Goal: Information Seeking & Learning: Learn about a topic

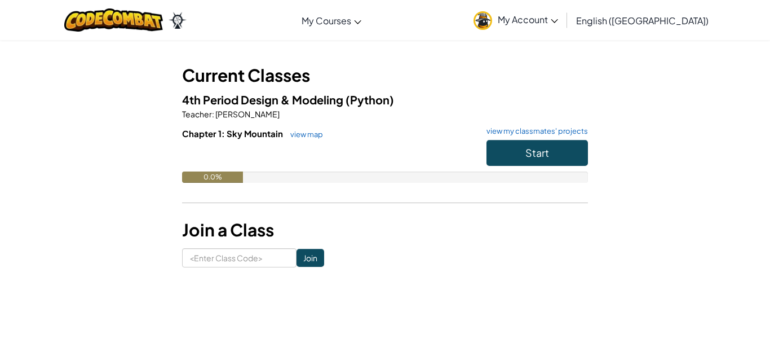
scroll to position [45, 0]
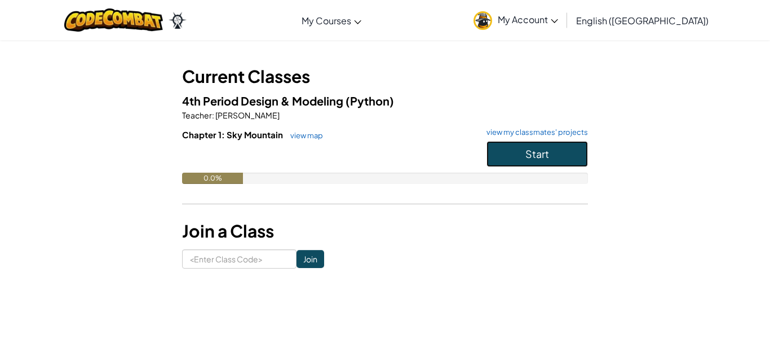
click at [520, 160] on button "Start" at bounding box center [537, 154] width 101 height 26
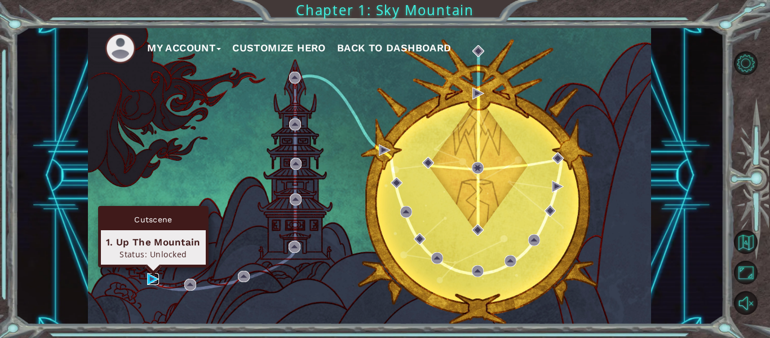
click at [153, 276] on img at bounding box center [153, 279] width 12 height 12
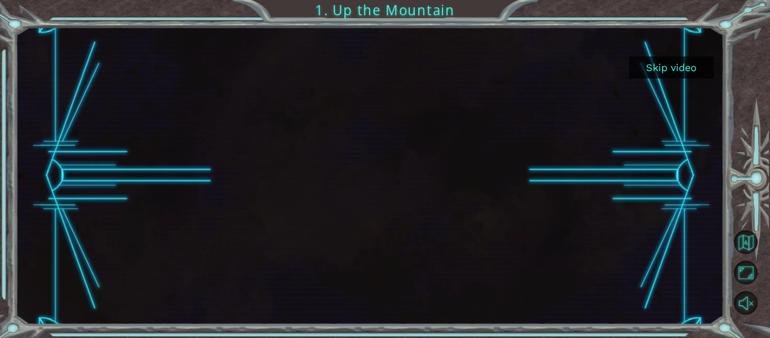
click at [208, 224] on div at bounding box center [369, 175] width 528 height 297
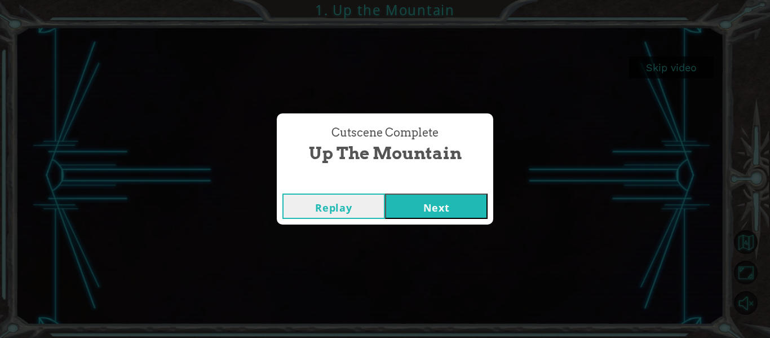
click at [408, 213] on button "Next" at bounding box center [436, 205] width 103 height 25
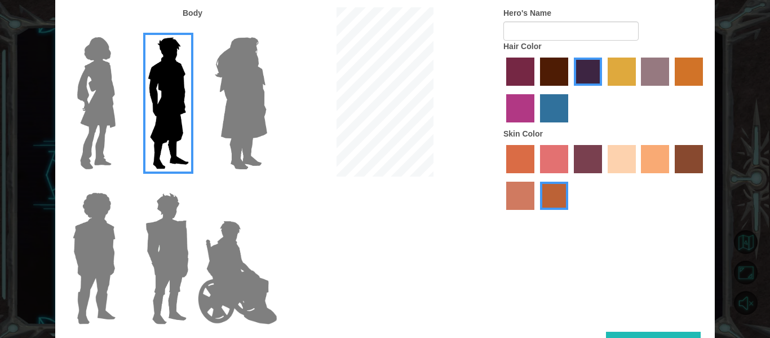
click at [242, 279] on img at bounding box center [237, 272] width 89 height 113
click at [267, 185] on input "Hero Jamie" at bounding box center [267, 185] width 0 height 0
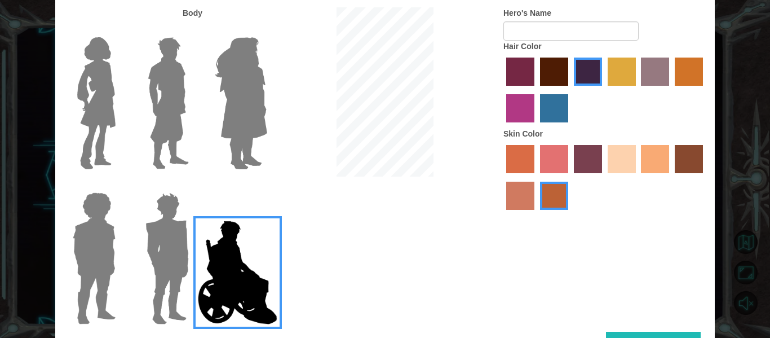
click at [137, 281] on label at bounding box center [165, 258] width 56 height 141
click at [193, 185] on input "Hero Garnet" at bounding box center [193, 185] width 0 height 0
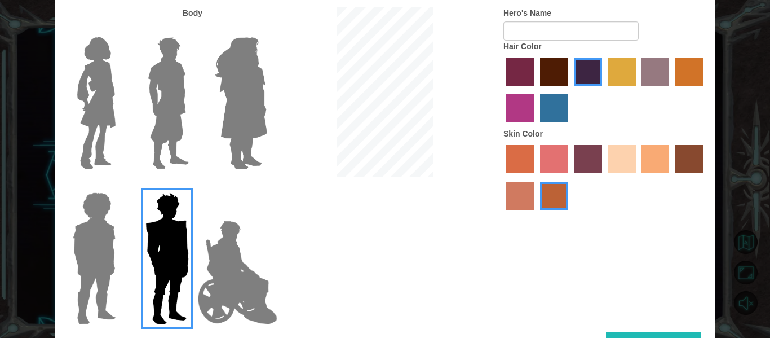
click at [120, 265] on div at bounding box center [91, 253] width 73 height 155
click at [104, 271] on img at bounding box center [94, 258] width 52 height 141
click at [120, 185] on input "Hero Steven" at bounding box center [120, 185] width 0 height 0
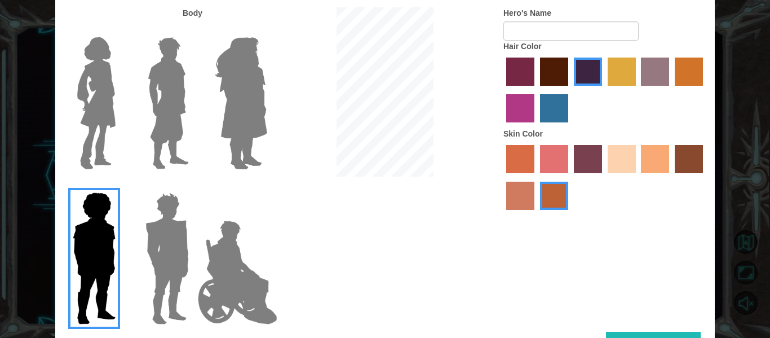
click at [114, 108] on img at bounding box center [96, 103] width 47 height 141
click at [120, 30] on input "Hero Connie" at bounding box center [120, 30] width 0 height 0
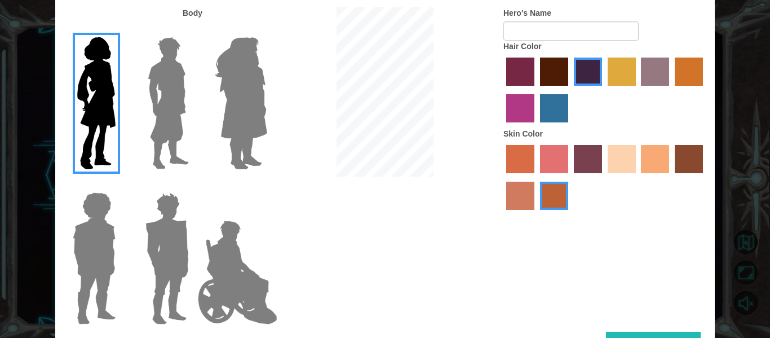
click at [145, 128] on img at bounding box center [168, 103] width 50 height 141
click at [193, 30] on input "Hero Lars" at bounding box center [193, 30] width 0 height 0
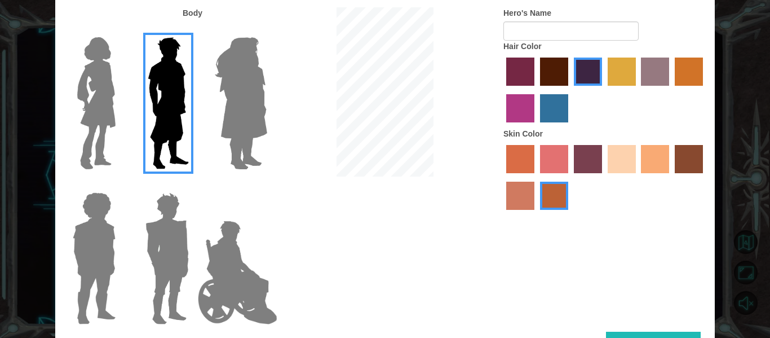
click at [616, 161] on label "sandy beach skin color" at bounding box center [622, 159] width 28 height 28
click at [604, 177] on input "sandy beach skin color" at bounding box center [604, 177] width 0 height 0
click at [169, 275] on img at bounding box center [167, 258] width 52 height 141
click at [193, 185] on input "Hero Garnet" at bounding box center [193, 185] width 0 height 0
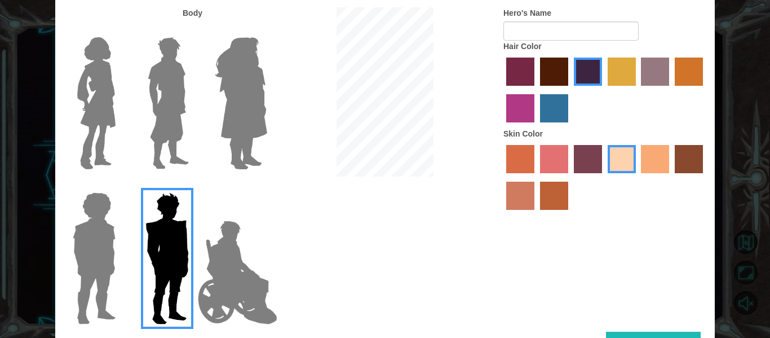
click at [252, 101] on img at bounding box center [240, 103] width 61 height 141
click at [267, 30] on input "Hero Amethyst" at bounding box center [267, 30] width 0 height 0
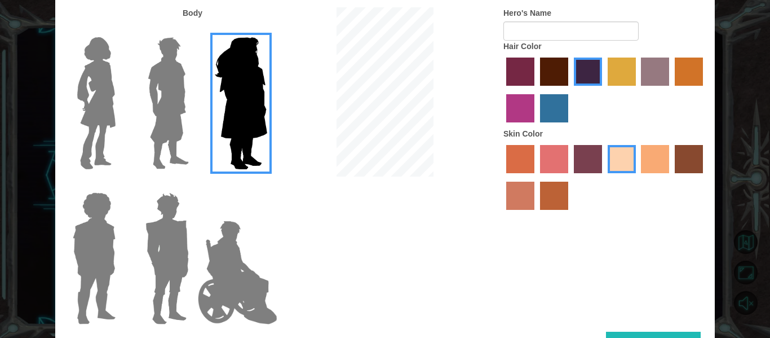
click at [186, 115] on img at bounding box center [168, 103] width 50 height 141
click at [193, 30] on input "Hero Lars" at bounding box center [193, 30] width 0 height 0
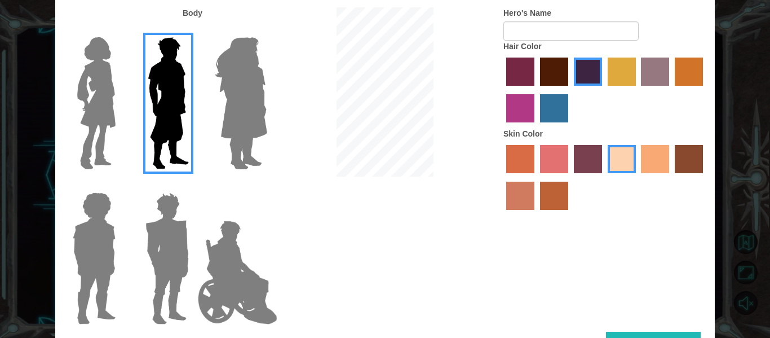
click at [616, 335] on button "Done" at bounding box center [653, 344] width 95 height 25
type input "uh cool guy"
click at [618, 332] on button "Done" at bounding box center [653, 344] width 95 height 25
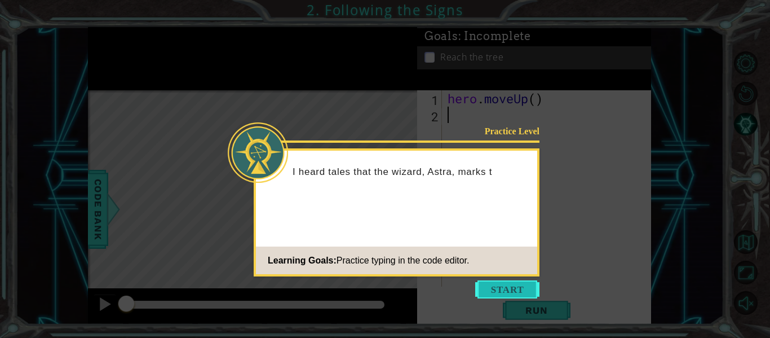
click at [518, 289] on button "Start" at bounding box center [507, 289] width 64 height 18
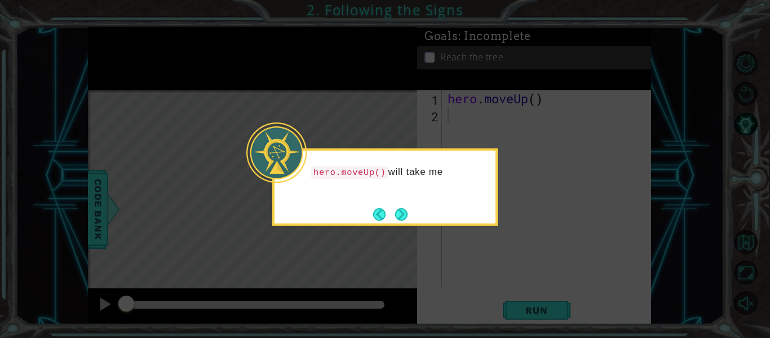
click at [463, 201] on div "hero.moveUp() will take me" at bounding box center [385, 186] width 226 height 77
click at [463, 261] on icon at bounding box center [385, 169] width 770 height 338
click at [402, 211] on button "Next" at bounding box center [401, 214] width 12 height 12
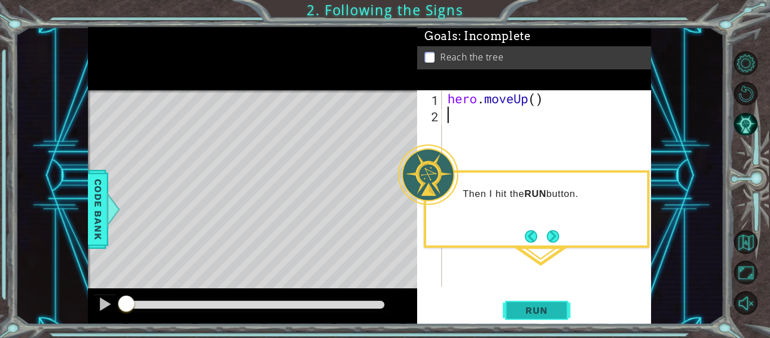
click at [540, 311] on span "Run" at bounding box center [536, 309] width 45 height 11
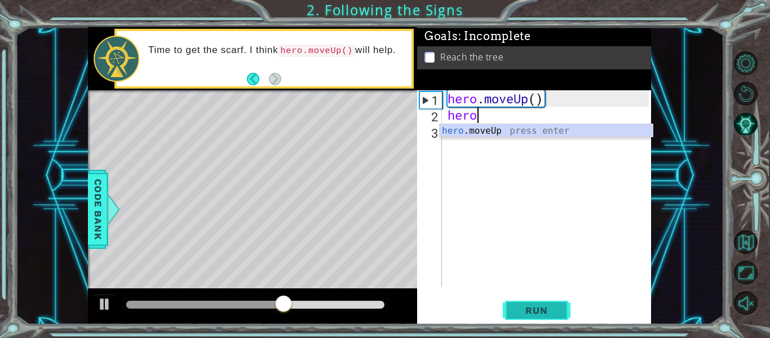
type textarea "hero"
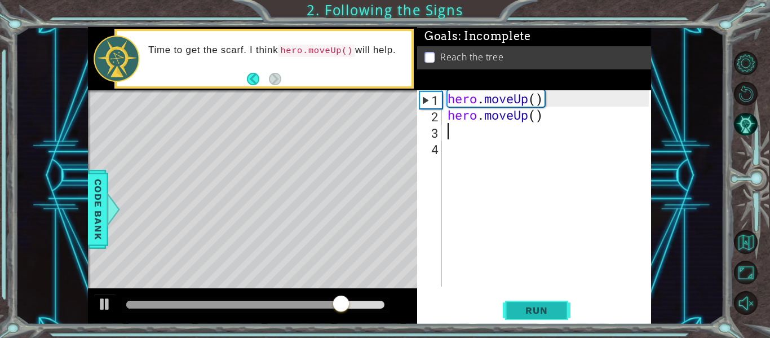
click at [546, 302] on button "Run" at bounding box center [537, 310] width 68 height 23
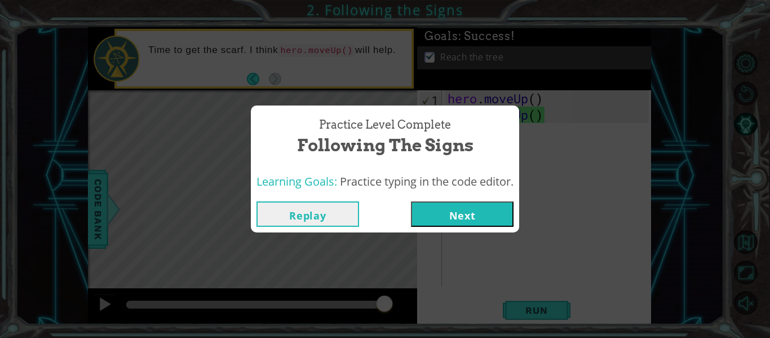
click at [464, 209] on button "Next" at bounding box center [462, 213] width 103 height 25
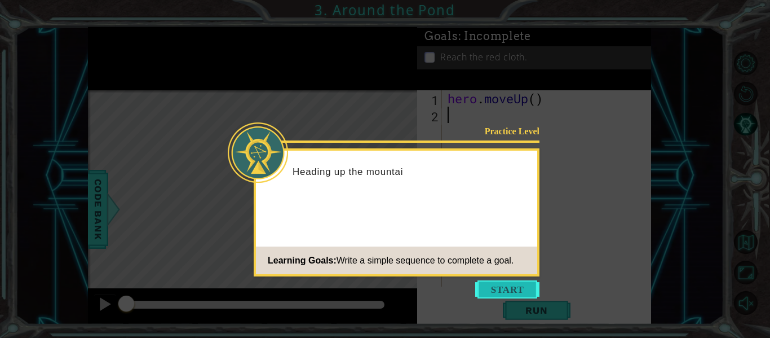
click at [493, 295] on button "Start" at bounding box center [507, 289] width 64 height 18
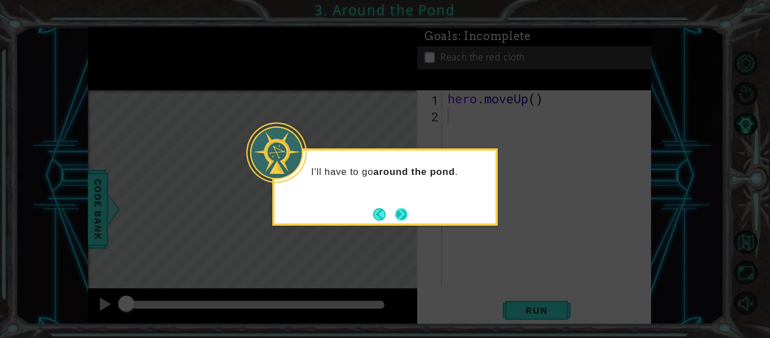
click at [409, 218] on div "I'll have to go around the pond ." at bounding box center [385, 186] width 226 height 77
click at [408, 218] on button "Next" at bounding box center [401, 214] width 12 height 12
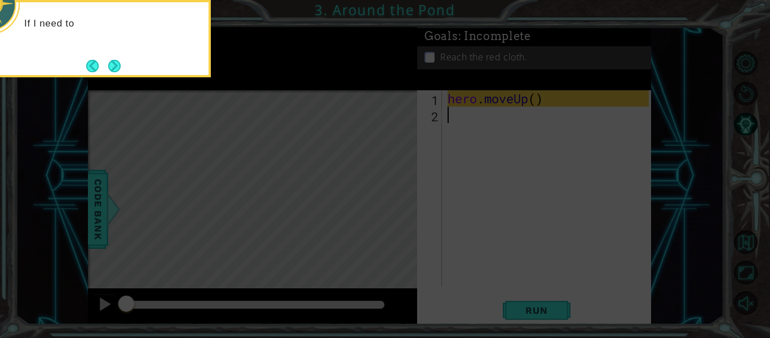
click at [410, 228] on icon at bounding box center [385, 50] width 770 height 575
click at [104, 64] on button "Back" at bounding box center [97, 66] width 22 height 12
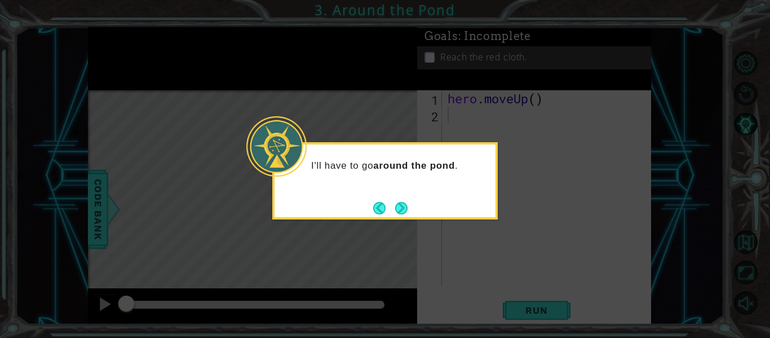
click at [104, 64] on icon at bounding box center [385, 169] width 770 height 338
click at [405, 214] on button "Next" at bounding box center [401, 208] width 12 height 12
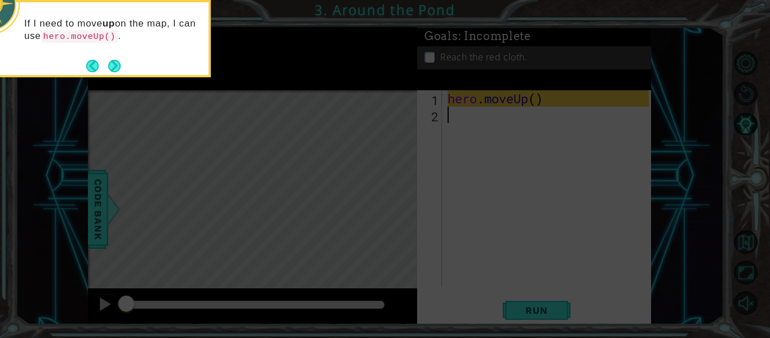
click at [405, 216] on icon at bounding box center [385, 50] width 770 height 575
click at [118, 62] on button "Next" at bounding box center [114, 66] width 12 height 12
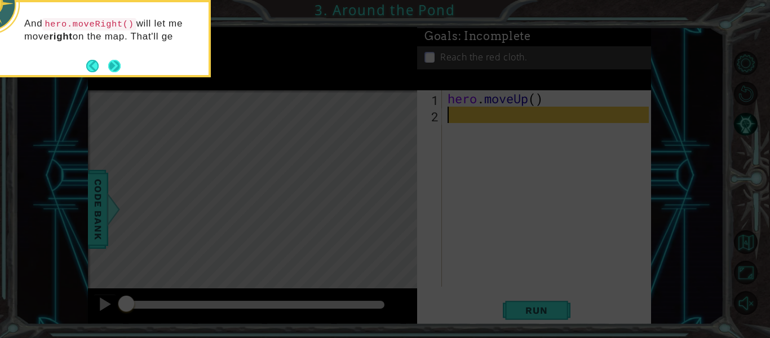
click at [112, 67] on button "Next" at bounding box center [114, 66] width 12 height 12
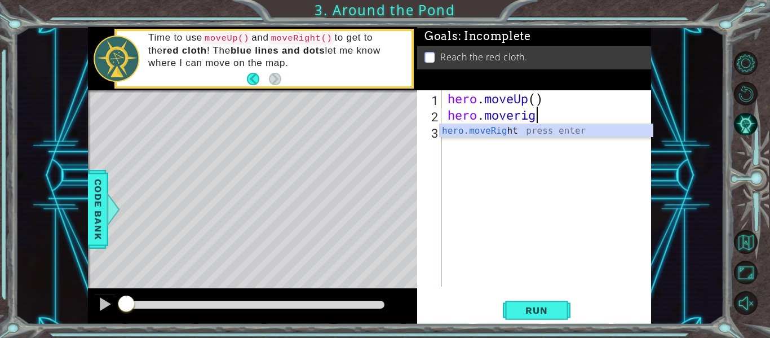
scroll to position [0, 4]
type textarea "hero.moveright"
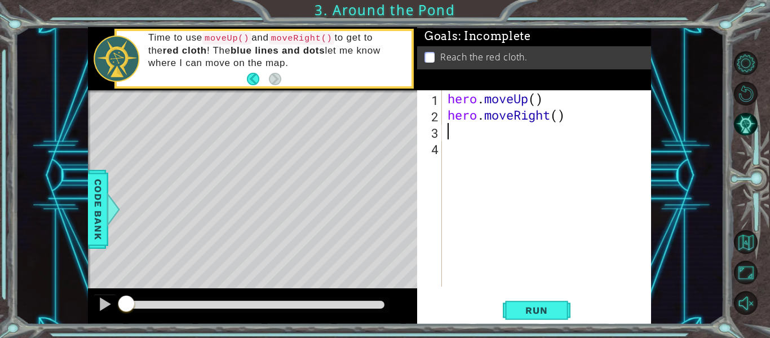
type textarea "."
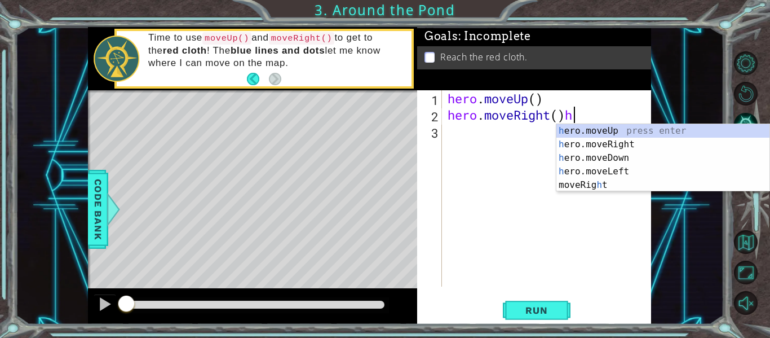
scroll to position [0, 5]
type textarea "hero.moveRight()"
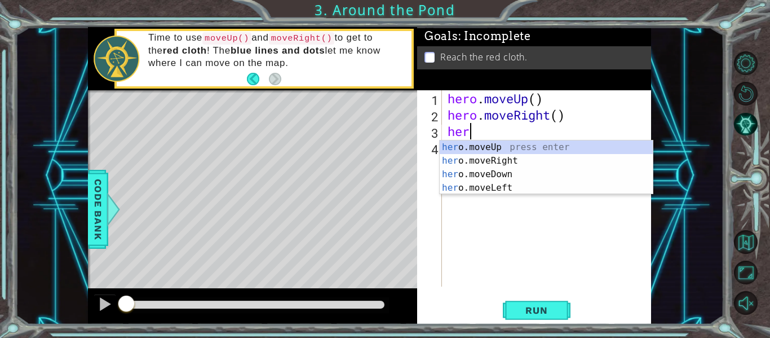
scroll to position [0, 1]
type textarea "hero"
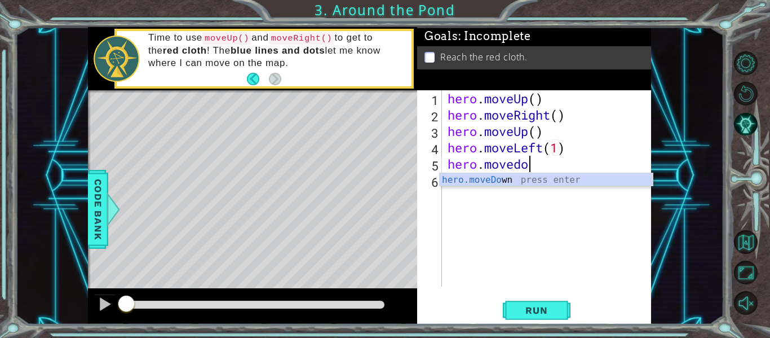
scroll to position [0, 4]
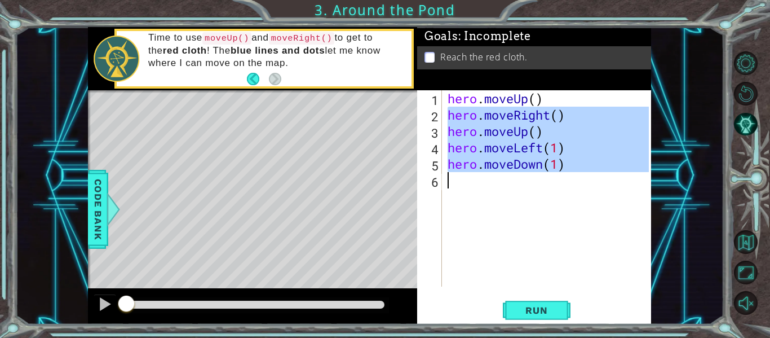
drag, startPoint x: 449, startPoint y: 120, endPoint x: 636, endPoint y: 178, distance: 195.3
click at [636, 178] on div "hero . moveUp ( ) hero . moveRight ( ) hero . moveUp ( ) hero . moveLeft ( 1 ) …" at bounding box center [549, 204] width 209 height 229
type textarea "hero.moveDown(1)"
click at [619, 182] on div "hero . moveUp ( ) hero . moveRight ( ) hero . moveUp ( ) hero . moveLeft ( 1 ) …" at bounding box center [547, 188] width 204 height 196
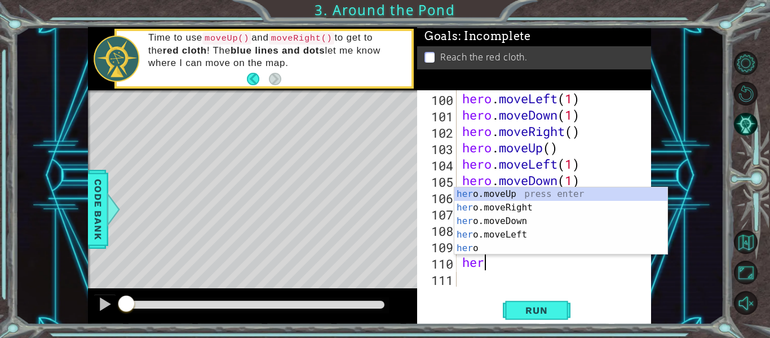
scroll to position [1619, 0]
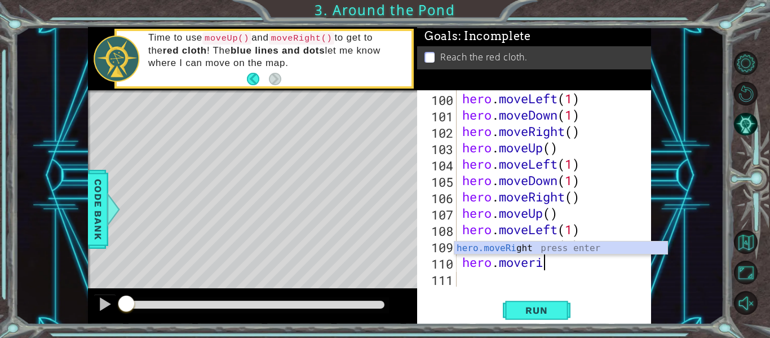
type textarea "hero.moverigh"
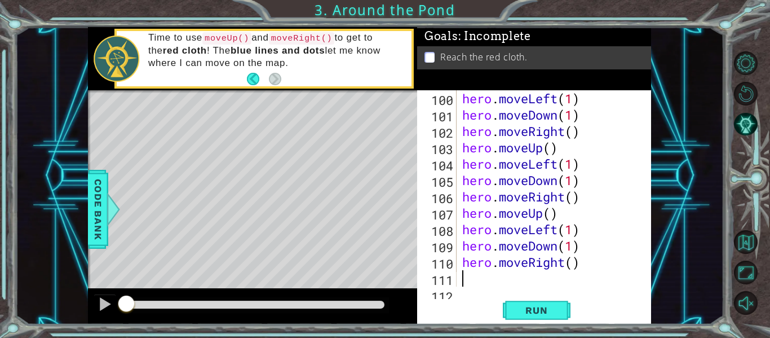
scroll to position [1635, 0]
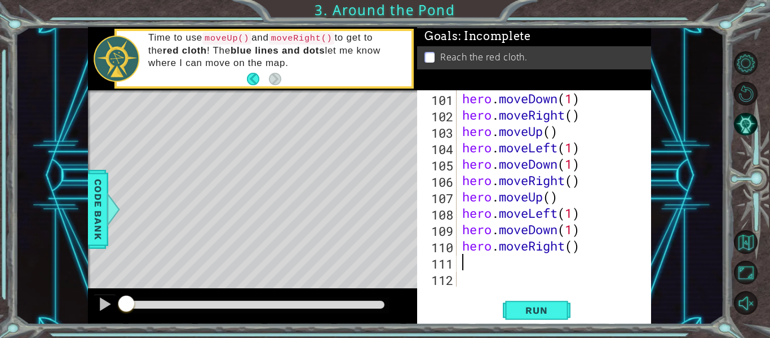
type textarea "."
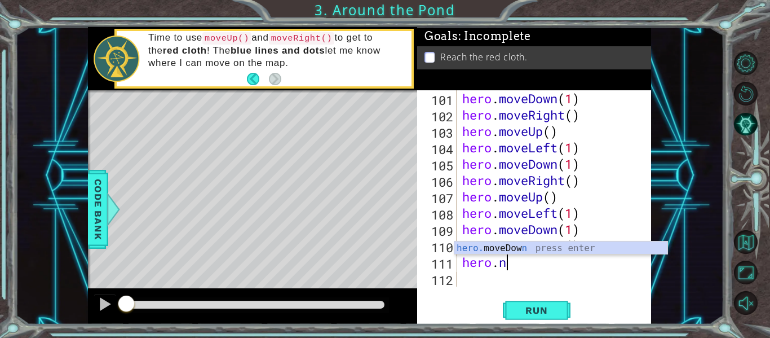
scroll to position [0, 2]
type textarea "hero."
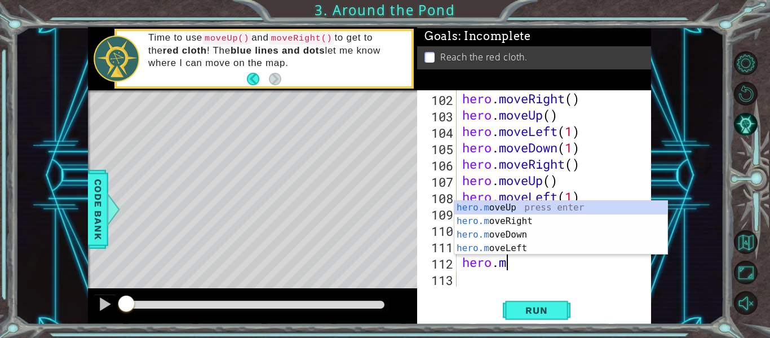
type textarea "[DOMAIN_NAME]"
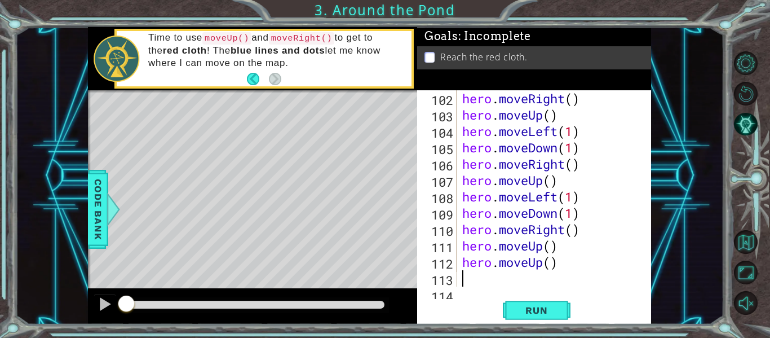
scroll to position [1668, 0]
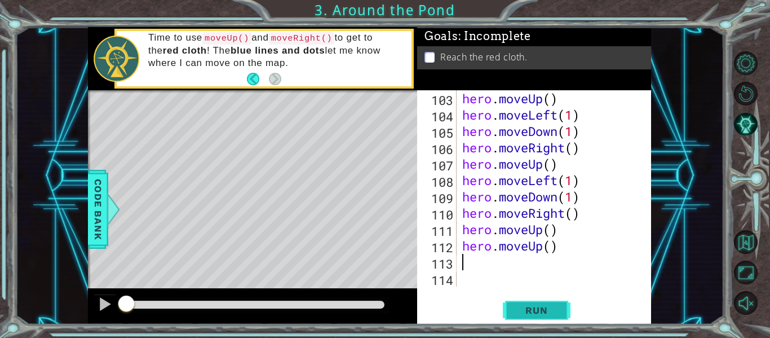
click at [553, 303] on button "Run" at bounding box center [537, 310] width 68 height 23
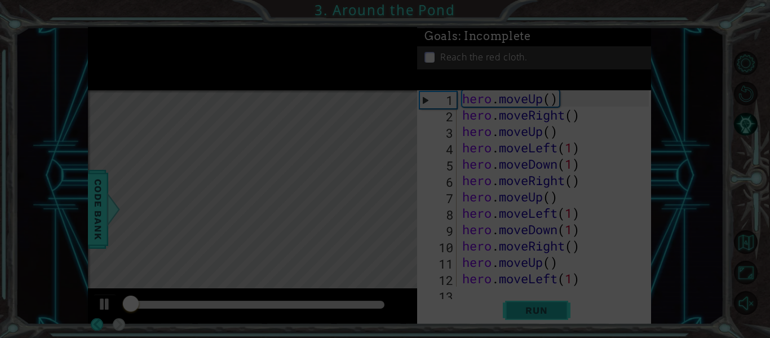
scroll to position [0, 0]
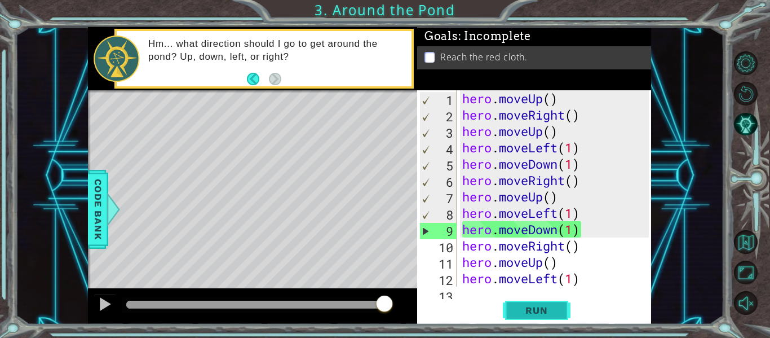
click at [553, 303] on button "Run" at bounding box center [537, 310] width 68 height 23
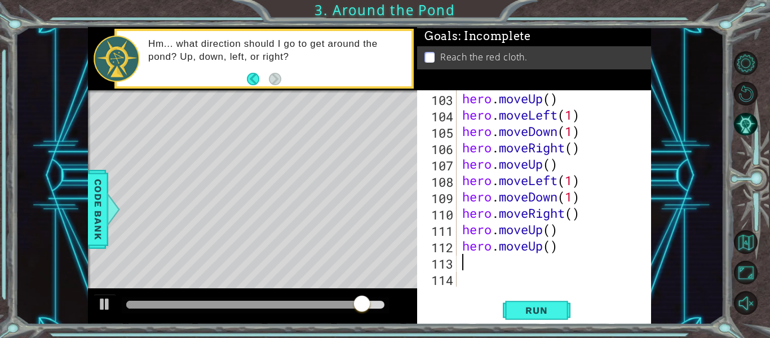
scroll to position [1668, 0]
click at [462, 270] on div "hero . moveUp ( ) hero . moveLeft ( 1 ) hero . moveDown ( 1 ) hero . moveRight …" at bounding box center [557, 204] width 195 height 229
click at [462, 270] on div "hero . moveUp ( ) hero . moveLeft ( 1 ) hero . moveDown ( 1 ) hero . moveRight …" at bounding box center [554, 188] width 189 height 196
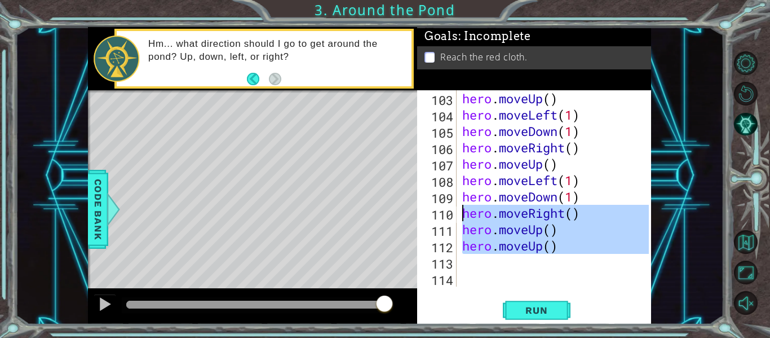
drag, startPoint x: 462, startPoint y: 270, endPoint x: 439, endPoint y: 68, distance: 203.2
click at [439, 68] on div "Goals : Incomplete Reach the red cloth. 103 104 105 106 107 108 109 110 111 112…" at bounding box center [534, 175] width 234 height 297
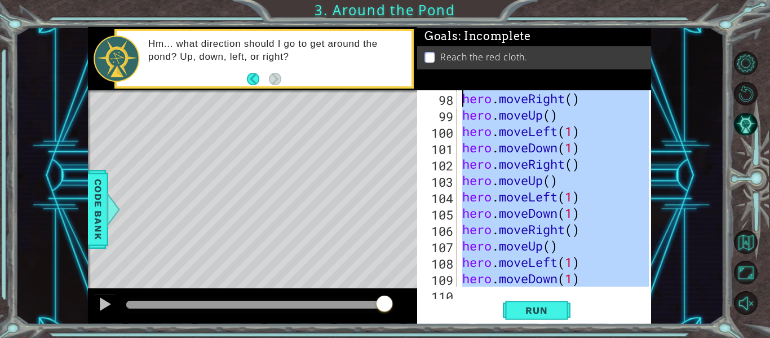
scroll to position [1586, 0]
click at [439, 68] on div "Reach the red cloth." at bounding box center [534, 57] width 234 height 23
click at [479, 150] on div "hero . moveRight ( ) hero . moveUp ( ) hero . moveLeft ( 1 ) hero . moveDown ( …" at bounding box center [554, 188] width 189 height 196
click at [479, 150] on div "hero . moveRight ( ) hero . moveUp ( ) hero . moveLeft ( 1 ) hero . moveDown ( …" at bounding box center [557, 204] width 195 height 229
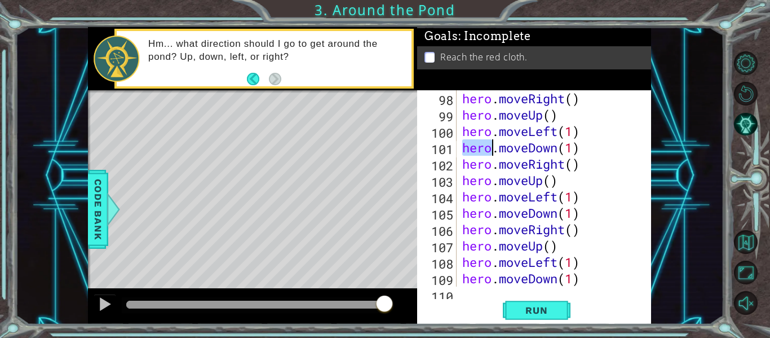
click at [479, 150] on div "hero . moveRight ( ) hero . moveUp ( ) hero . moveLeft ( 1 ) hero . moveDown ( …" at bounding box center [557, 204] width 195 height 229
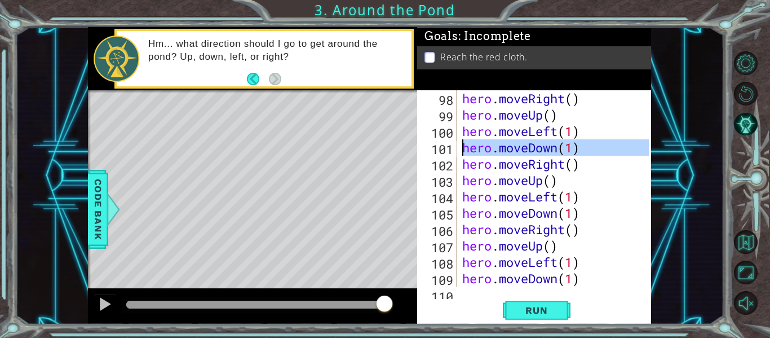
click at [479, 150] on div "hero . moveRight ( ) hero . moveUp ( ) hero . moveLeft ( 1 ) hero . moveDown ( …" at bounding box center [554, 188] width 189 height 196
type textarea "hero.moveDown(1)"
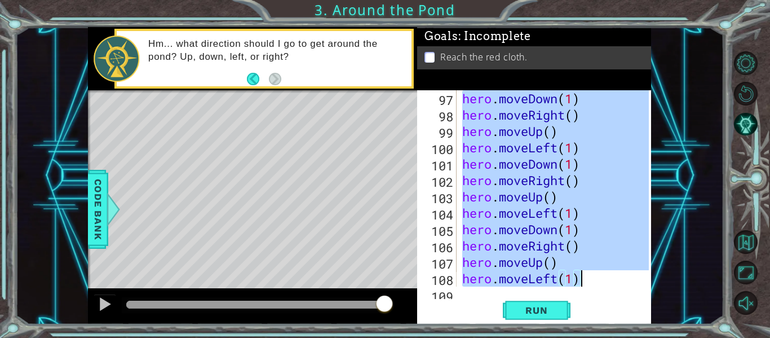
scroll to position [1668, 0]
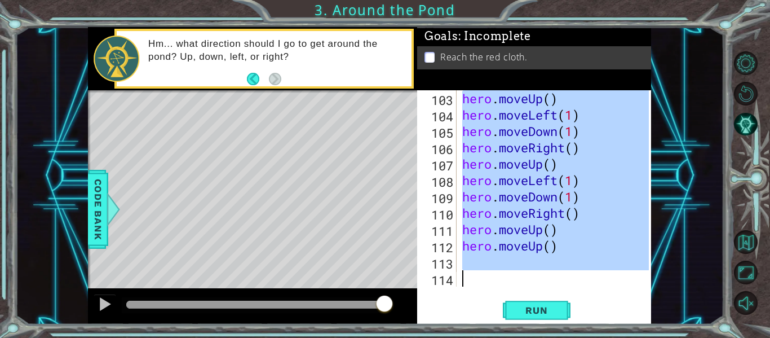
drag, startPoint x: 462, startPoint y: 182, endPoint x: 579, endPoint y: 302, distance: 167.5
click at [579, 302] on div "hero.moveDown(1) 103 104 105 106 107 108 109 110 111 112 113 114 hero . moveUp …" at bounding box center [534, 207] width 234 height 234
type textarea "\"
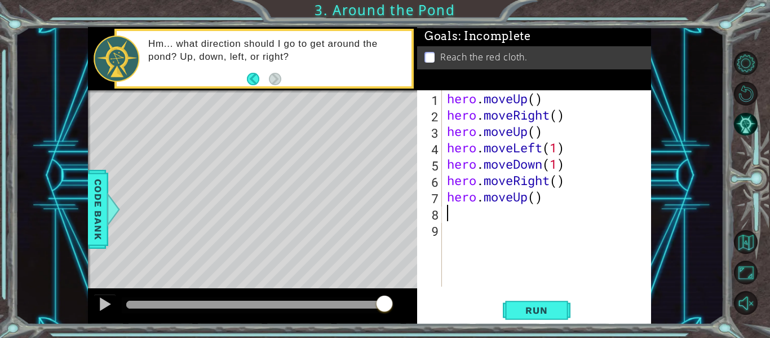
type textarea "hero.moveUp()"
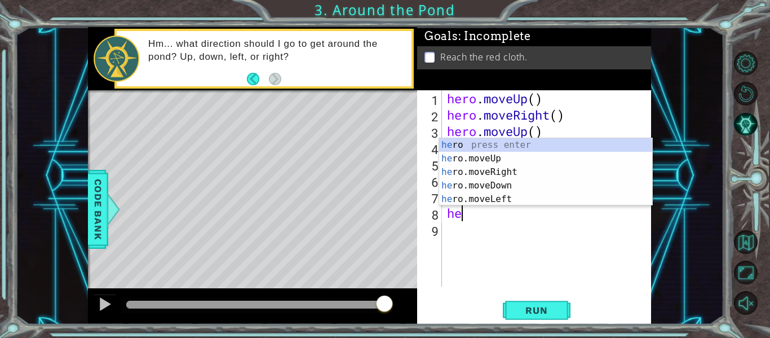
scroll to position [0, 1]
type textarea "hero."
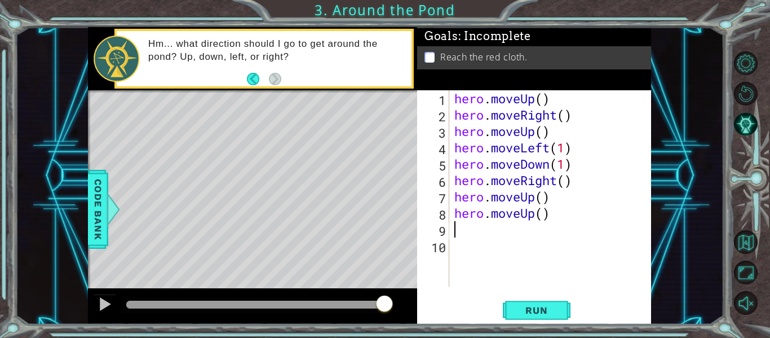
scroll to position [0, 0]
click at [558, 320] on button "Run" at bounding box center [537, 310] width 68 height 23
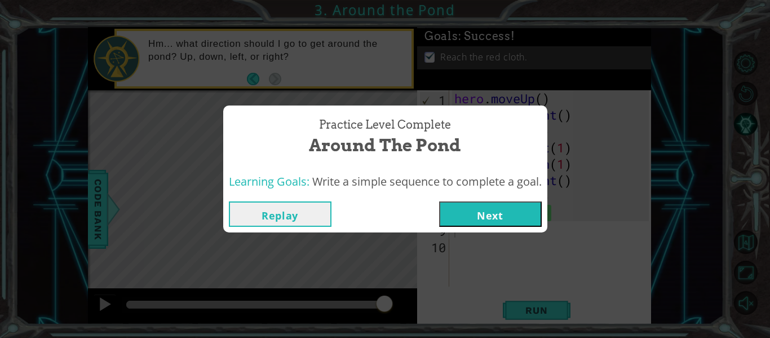
click at [533, 223] on button "Next" at bounding box center [490, 213] width 103 height 25
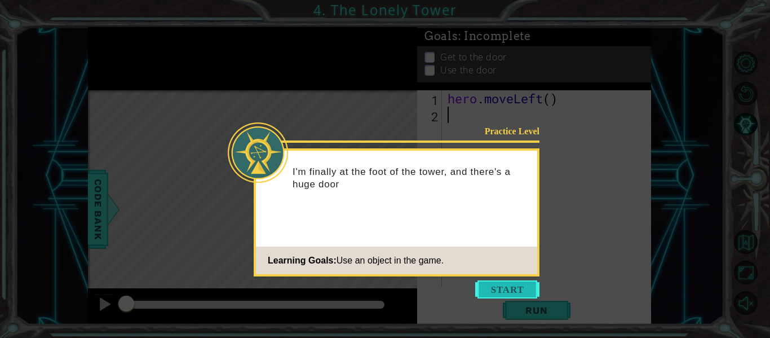
click at [516, 295] on button "Start" at bounding box center [507, 289] width 64 height 18
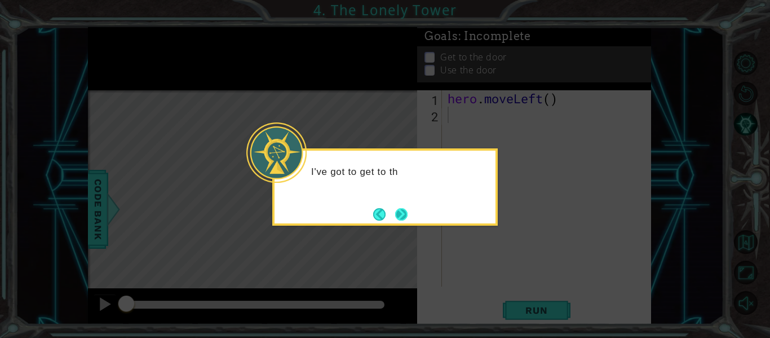
click at [400, 215] on button "Next" at bounding box center [401, 214] width 12 height 12
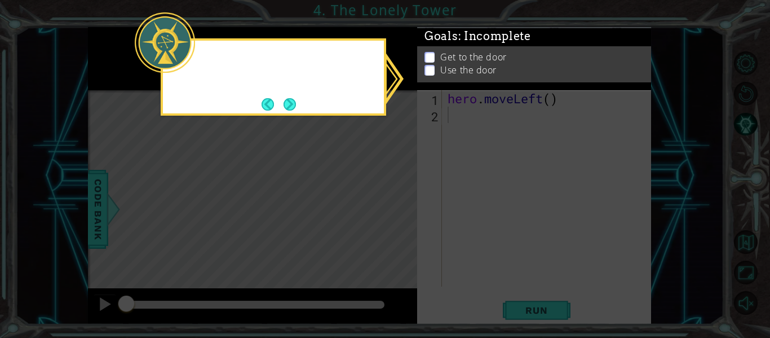
click at [400, 215] on icon at bounding box center [385, 169] width 770 height 338
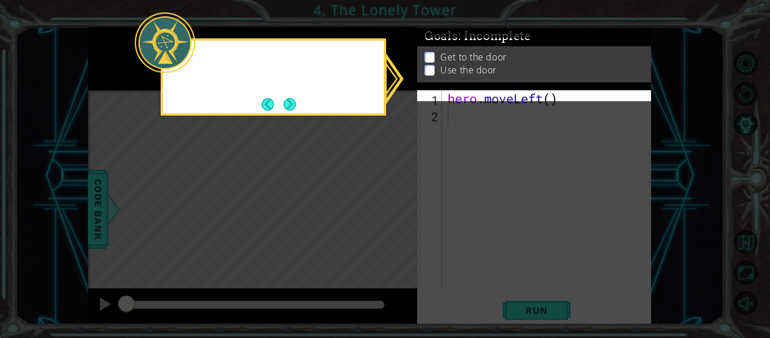
click at [400, 215] on icon at bounding box center [385, 169] width 770 height 338
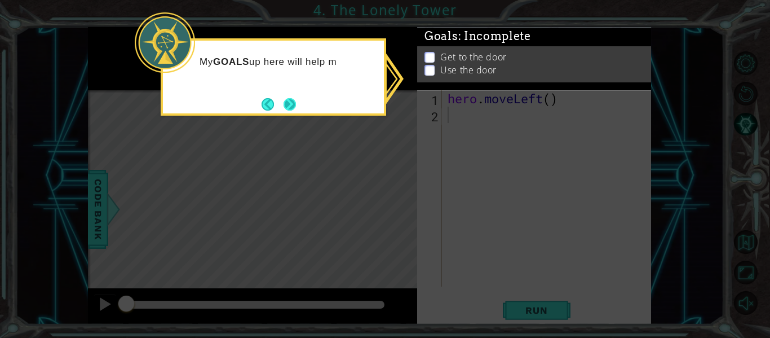
click at [296, 107] on button "Next" at bounding box center [290, 104] width 12 height 12
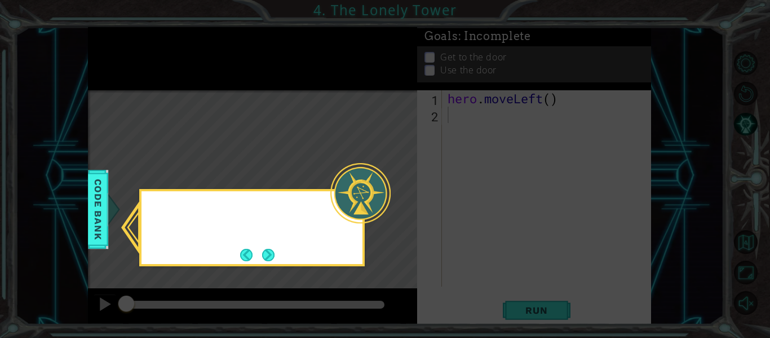
click at [296, 107] on icon at bounding box center [385, 169] width 770 height 338
click at [267, 252] on button "Next" at bounding box center [268, 255] width 12 height 12
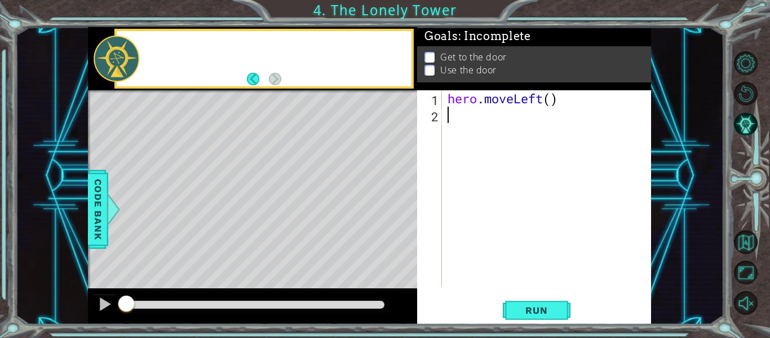
click at [267, 252] on div "Level Map" at bounding box center [348, 256] width 521 height 332
click at [581, 131] on div "hero . moveLeft ( )" at bounding box center [549, 204] width 209 height 229
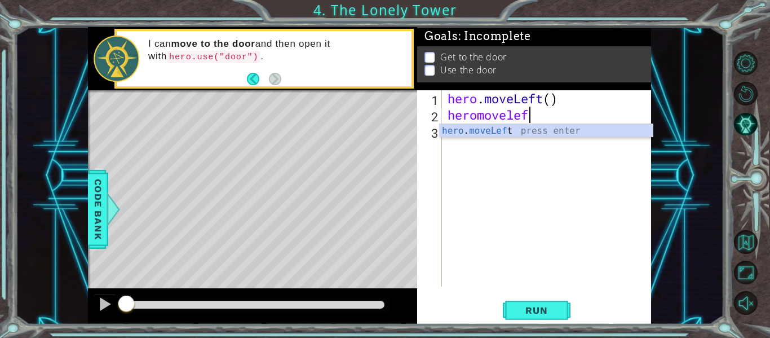
scroll to position [0, 3]
type textarea "heromoveleft"
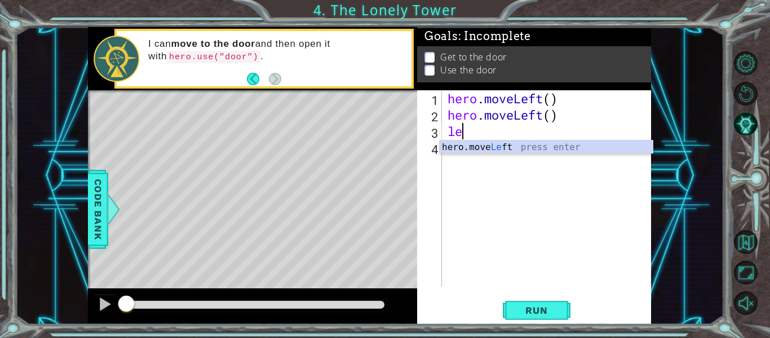
scroll to position [0, 1]
type textarea "left"
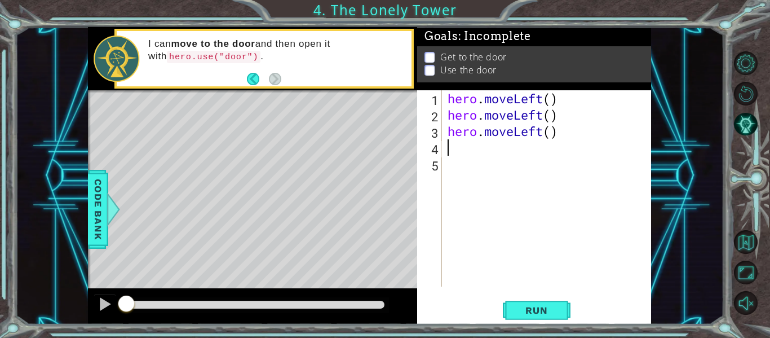
scroll to position [0, 0]
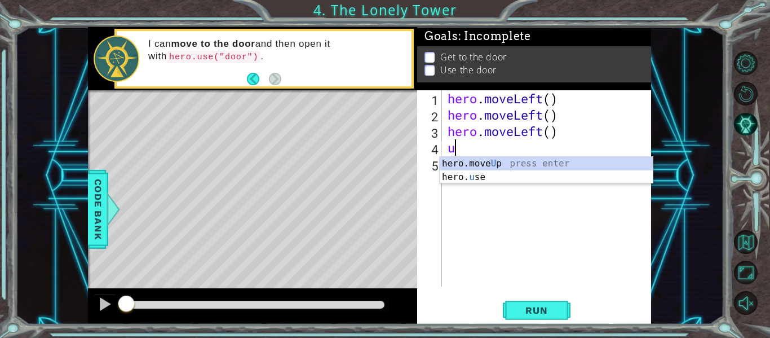
type textarea "up"
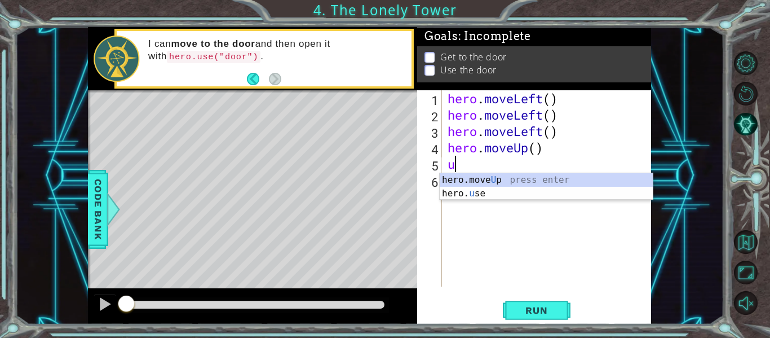
type textarea "uo"
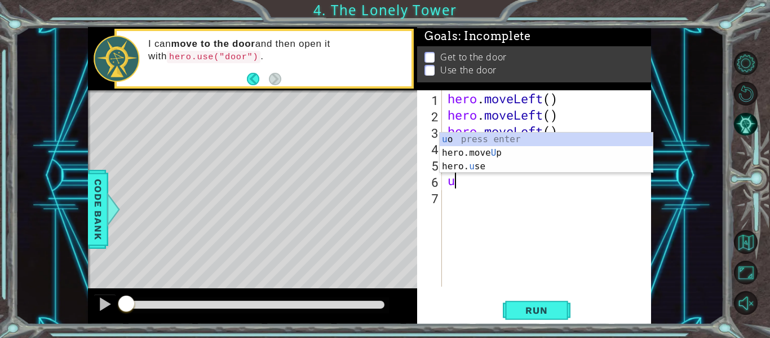
type textarea "up"
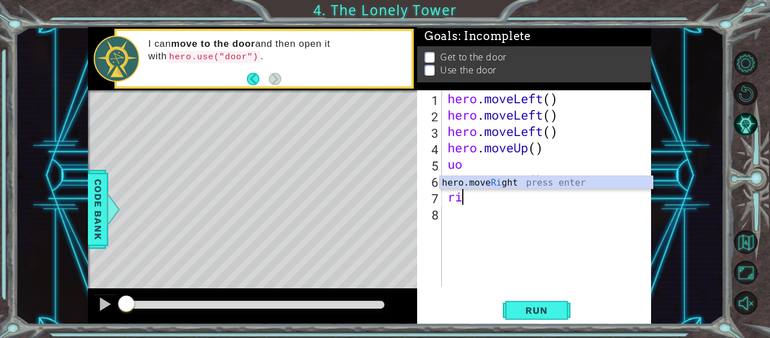
type textarea "right"
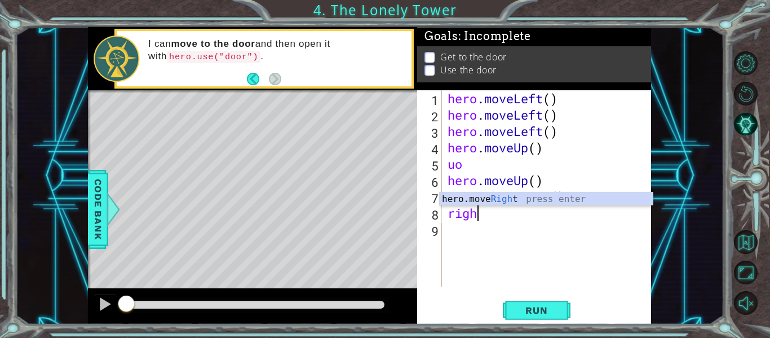
type textarea "right"
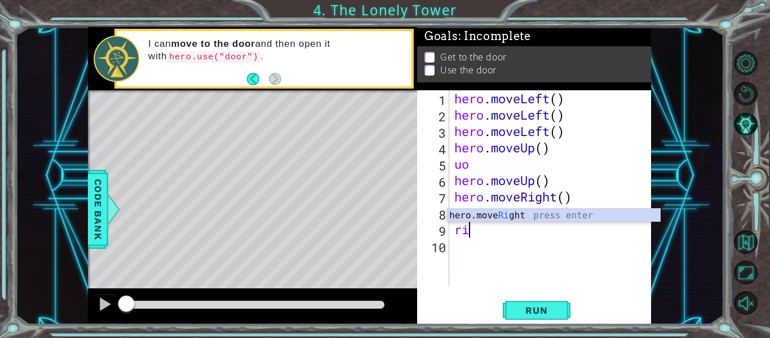
scroll to position [0, 1]
type textarea "right"
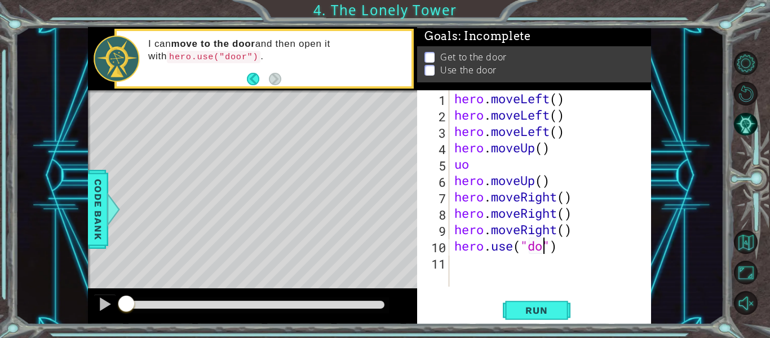
type textarea "hero.use("door")"
click at [528, 317] on button "Run" at bounding box center [537, 310] width 68 height 23
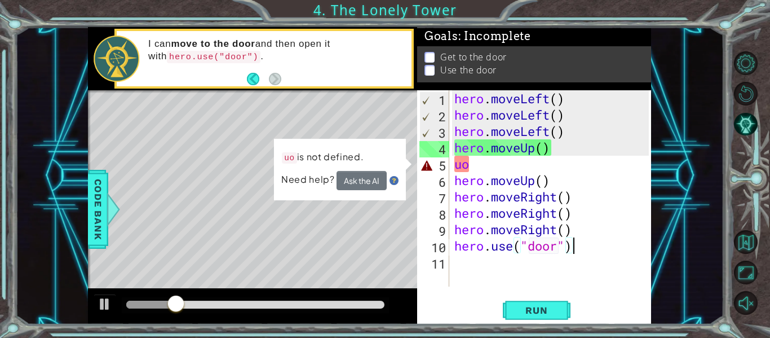
click at [501, 164] on div "hero . moveLeft ( ) hero . moveLeft ( ) hero . moveLeft ( ) hero . moveUp ( ) u…" at bounding box center [553, 204] width 202 height 229
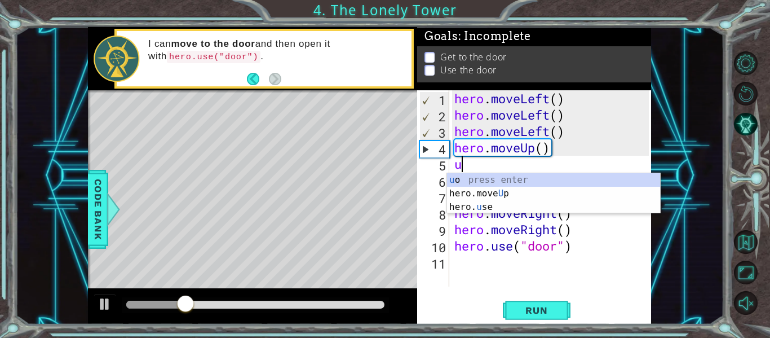
type textarea "up"
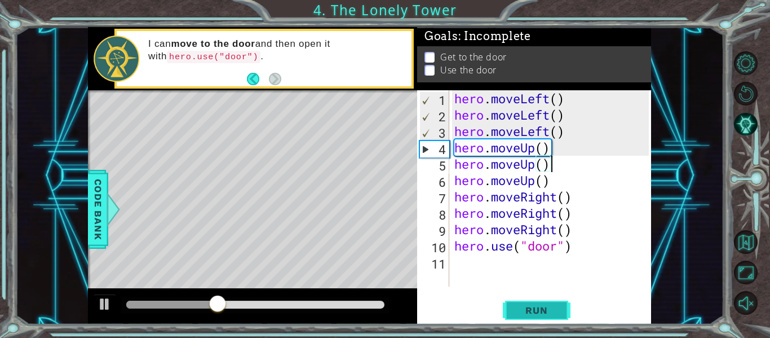
type textarea "hero.moveUp()"
click at [527, 307] on span "Run" at bounding box center [536, 309] width 45 height 11
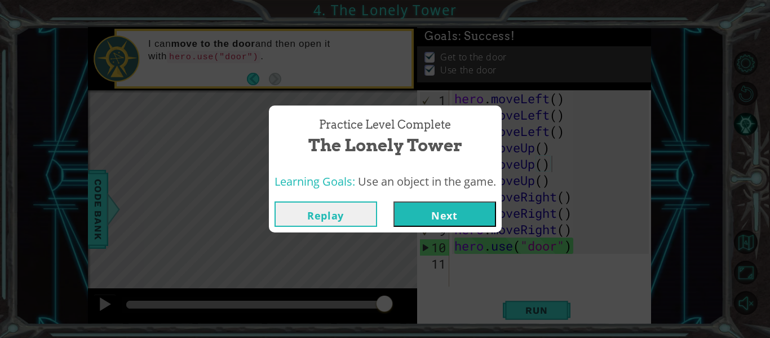
click at [461, 225] on button "Next" at bounding box center [445, 213] width 103 height 25
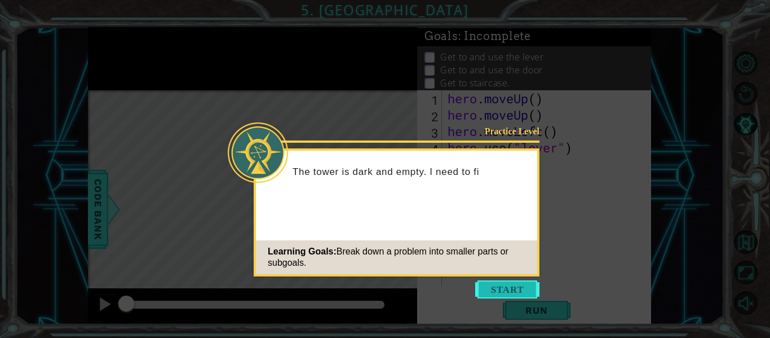
click at [514, 289] on button "Start" at bounding box center [507, 289] width 64 height 18
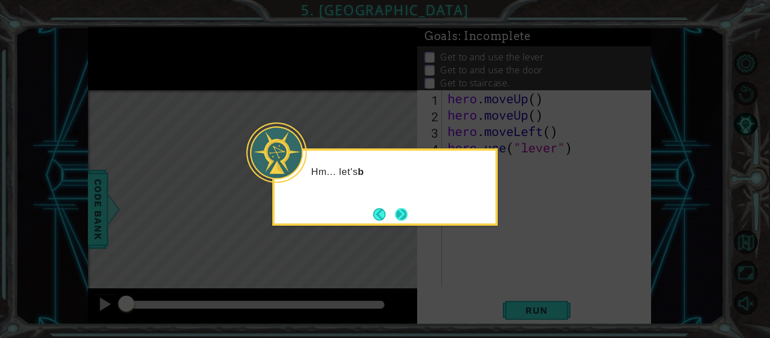
click at [395, 213] on button "Next" at bounding box center [401, 214] width 12 height 12
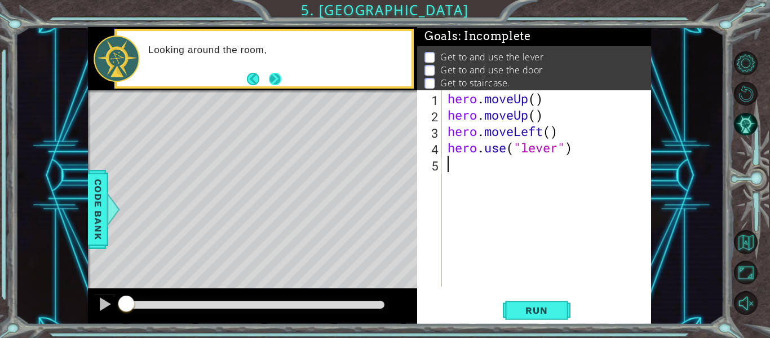
click at [273, 78] on button "Next" at bounding box center [275, 79] width 12 height 12
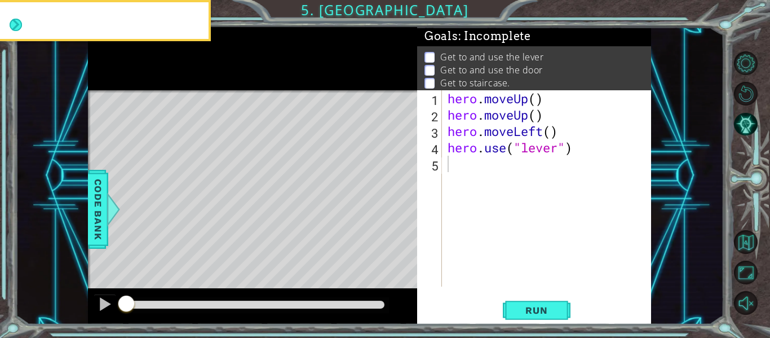
click at [0, 0] on icon at bounding box center [0, 0] width 0 height 0
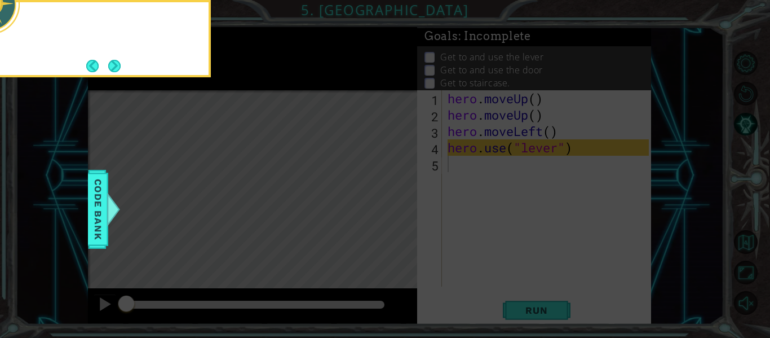
click at [273, 78] on icon at bounding box center [385, 50] width 770 height 575
click at [117, 71] on button "Next" at bounding box center [114, 66] width 12 height 12
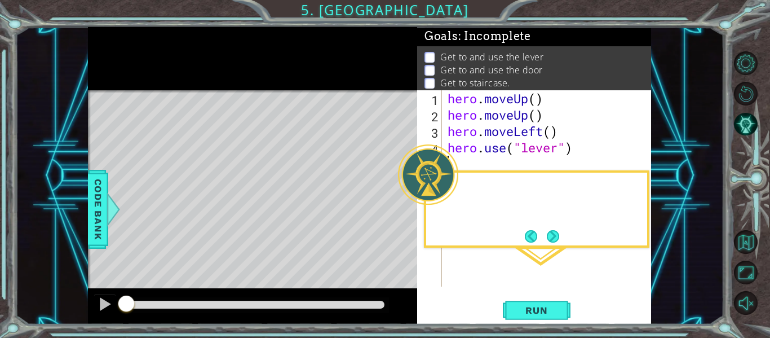
click at [117, 71] on div at bounding box center [252, 58] width 329 height 63
click at [539, 240] on button "Back" at bounding box center [536, 236] width 22 height 12
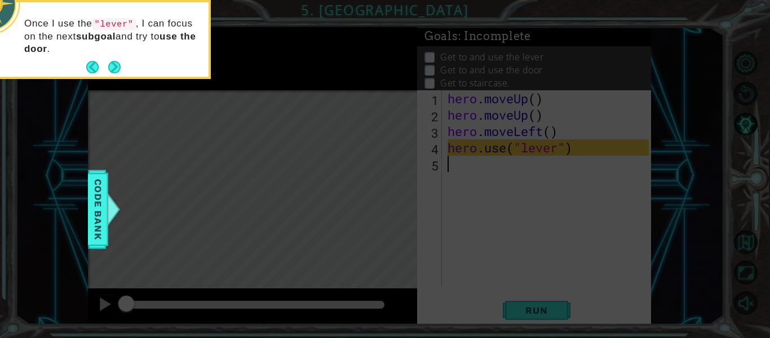
click at [539, 240] on icon at bounding box center [385, 50] width 770 height 575
click at [112, 64] on button "Next" at bounding box center [114, 67] width 12 height 12
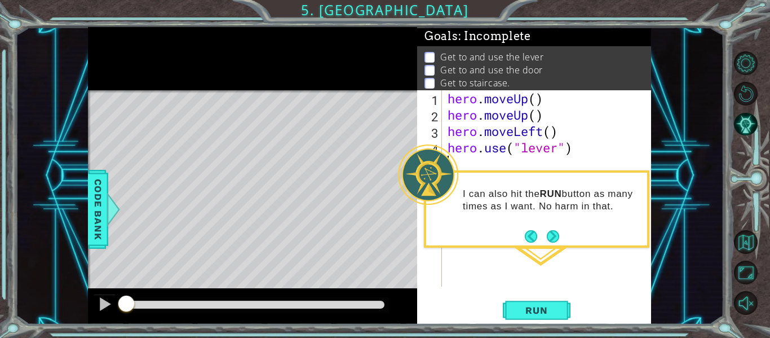
click at [112, 64] on div at bounding box center [252, 58] width 329 height 63
click at [551, 316] on button "Run" at bounding box center [537, 310] width 68 height 23
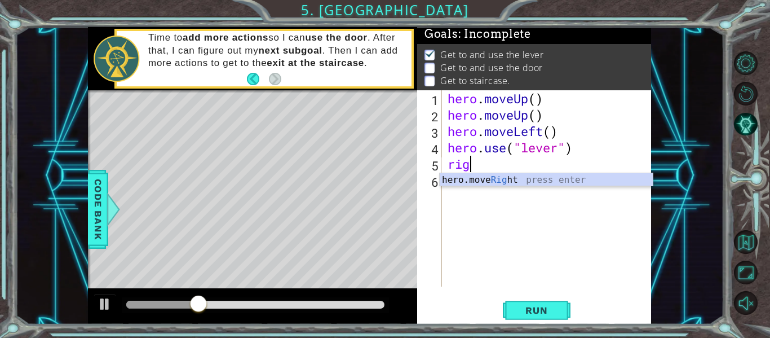
scroll to position [0, 1]
type textarea "right"
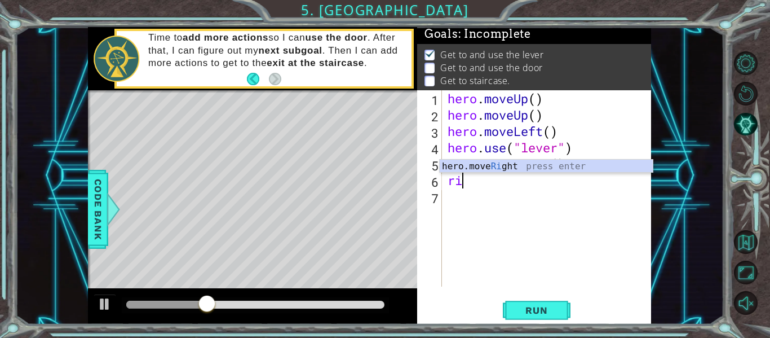
type textarea "right"
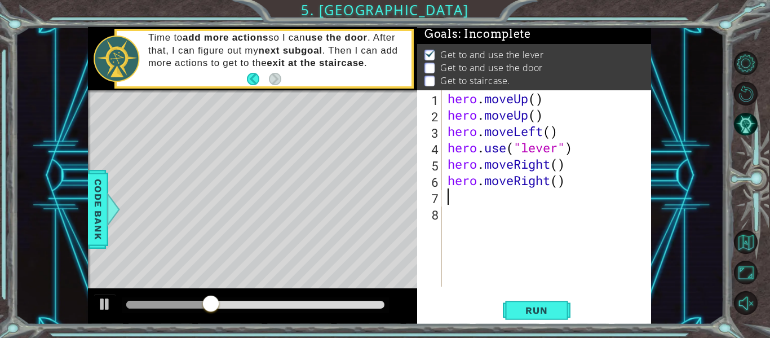
scroll to position [0, 0]
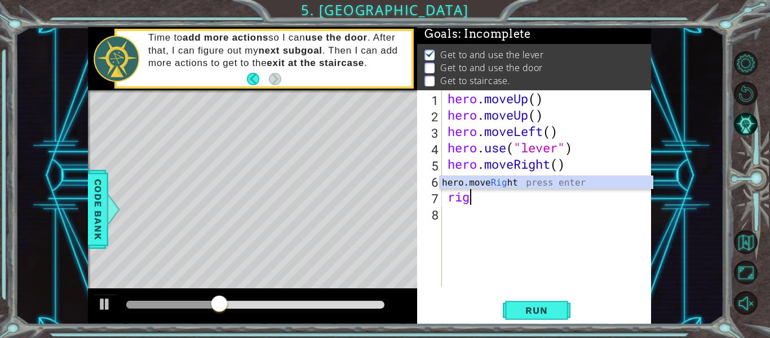
type textarea "right"
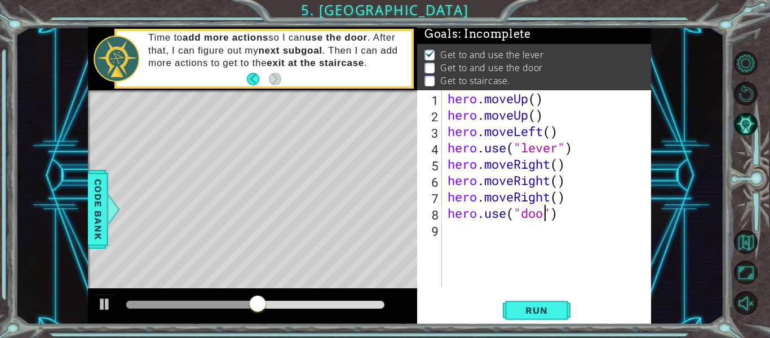
scroll to position [0, 5]
type textarea "hero.use("door")"
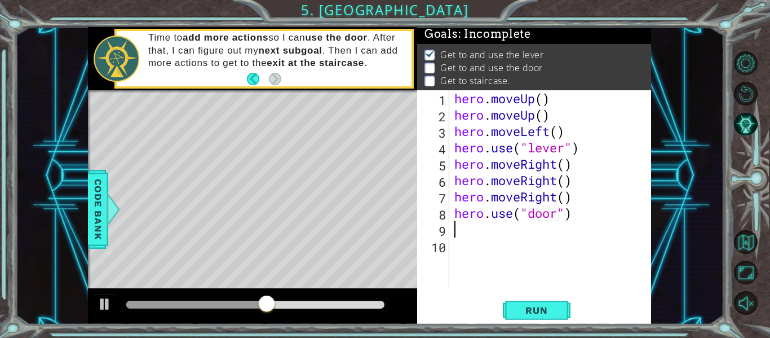
scroll to position [0, 0]
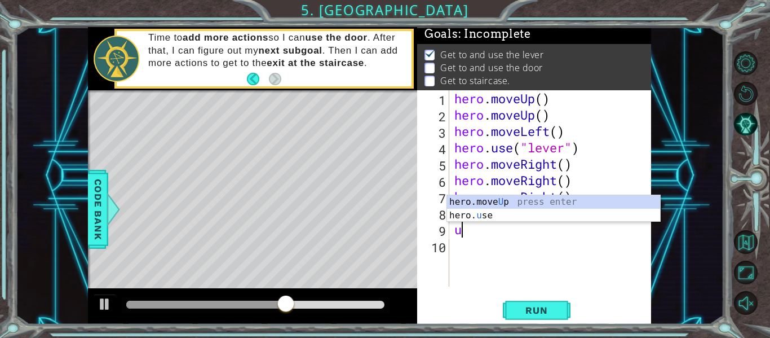
type textarea "up"
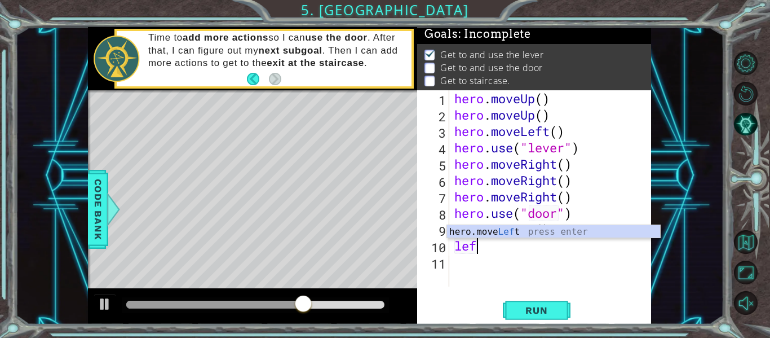
scroll to position [0, 1]
type textarea "left"
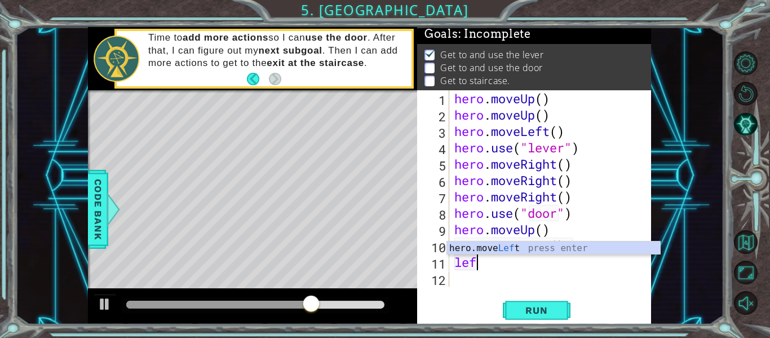
type textarea "left"
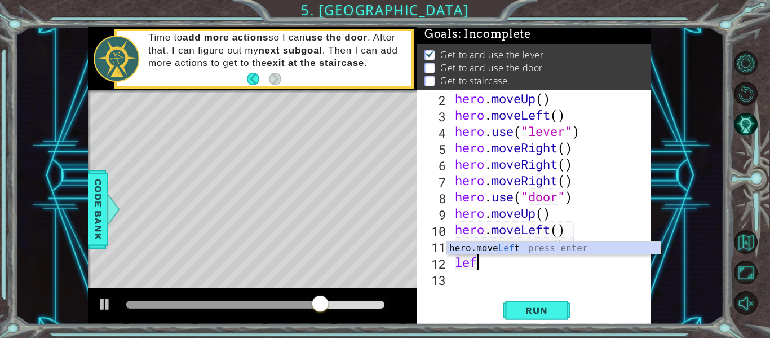
type textarea "left"
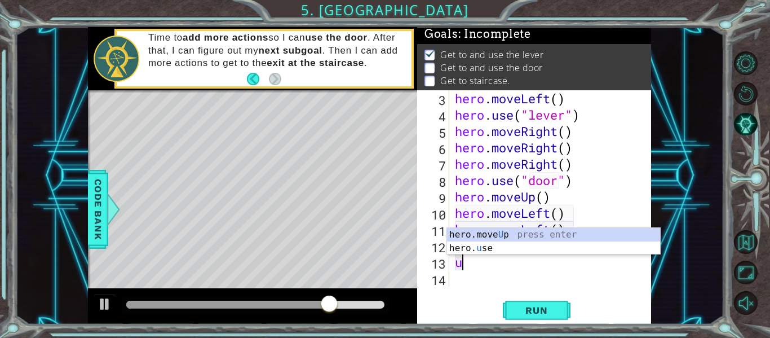
type textarea "up"
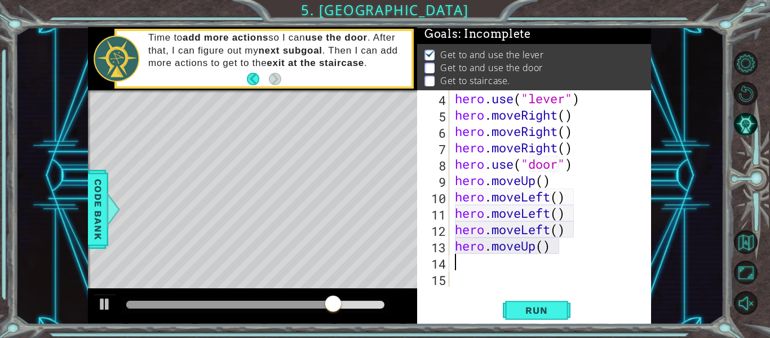
scroll to position [49, 0]
click at [533, 306] on span "Run" at bounding box center [536, 309] width 45 height 11
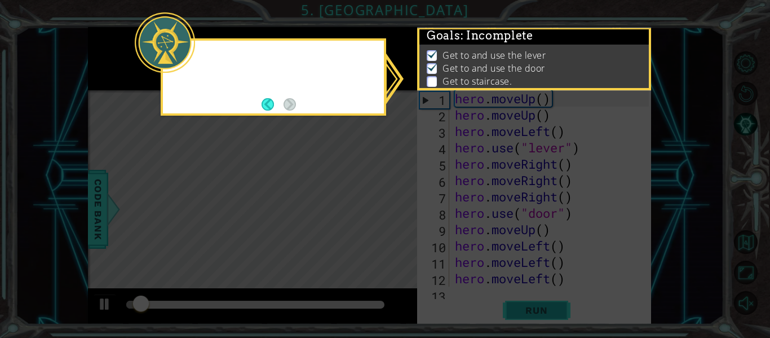
scroll to position [0, 0]
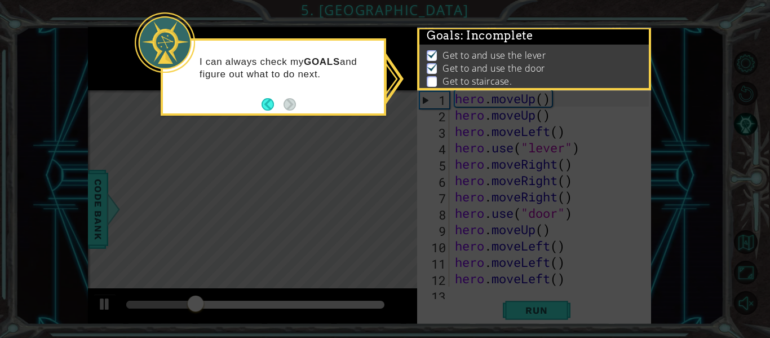
click at [366, 246] on icon at bounding box center [385, 169] width 770 height 338
click at [355, 227] on icon at bounding box center [385, 169] width 770 height 338
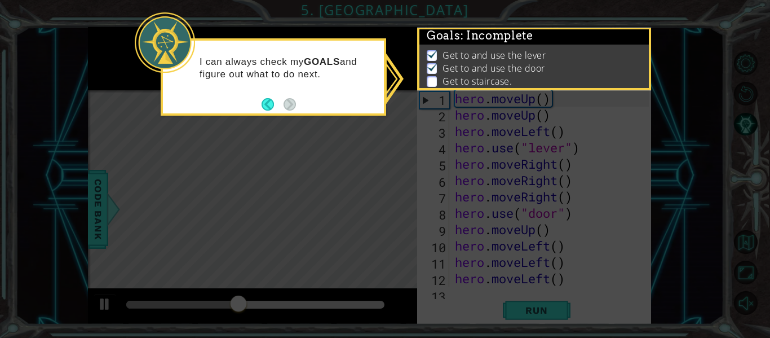
click at [355, 227] on icon at bounding box center [385, 169] width 770 height 338
click at [155, 38] on div at bounding box center [165, 42] width 60 height 60
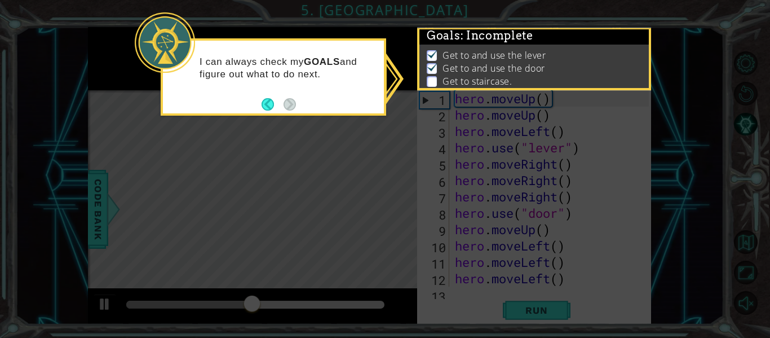
click at [155, 38] on div at bounding box center [165, 42] width 60 height 60
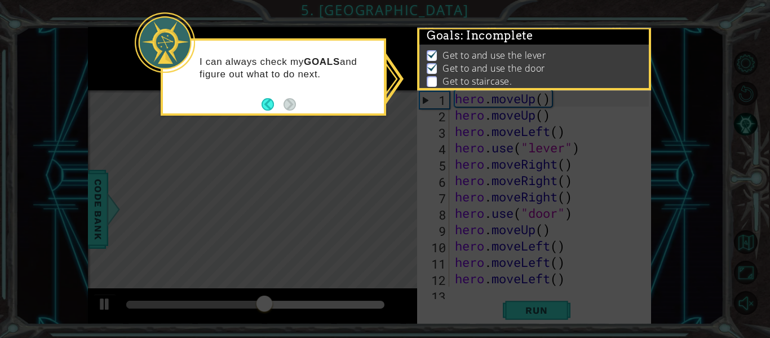
click at [155, 38] on div at bounding box center [165, 42] width 60 height 60
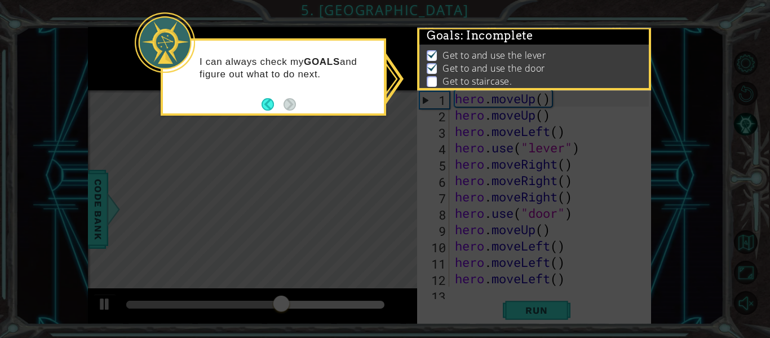
click at [155, 38] on div at bounding box center [165, 42] width 60 height 60
click at [491, 76] on p "Get to staircase." at bounding box center [477, 81] width 69 height 12
click at [435, 82] on p at bounding box center [432, 81] width 10 height 11
click at [433, 71] on img at bounding box center [432, 66] width 11 height 9
click at [270, 109] on button "Back" at bounding box center [273, 104] width 22 height 12
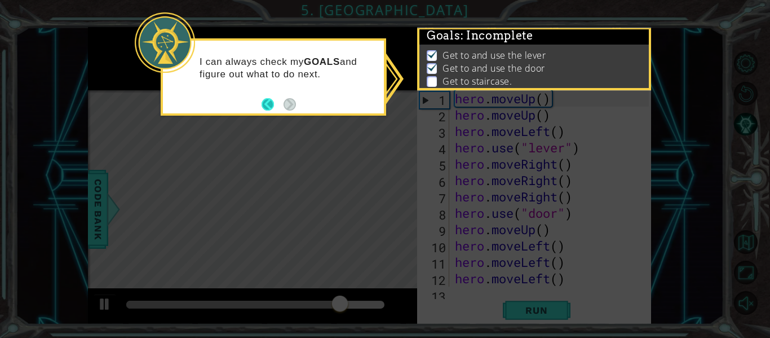
scroll to position [1, 0]
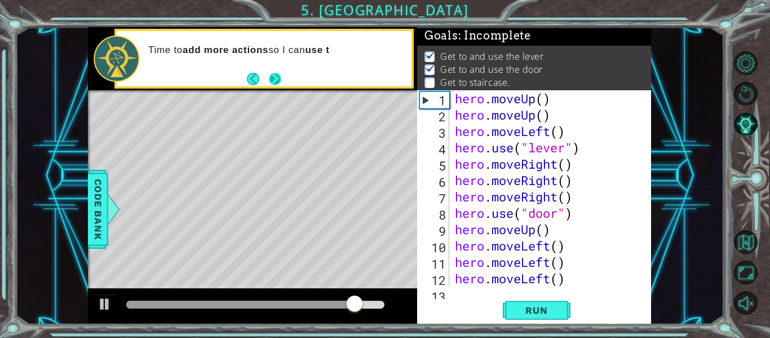
click at [281, 77] on button "Next" at bounding box center [275, 79] width 12 height 12
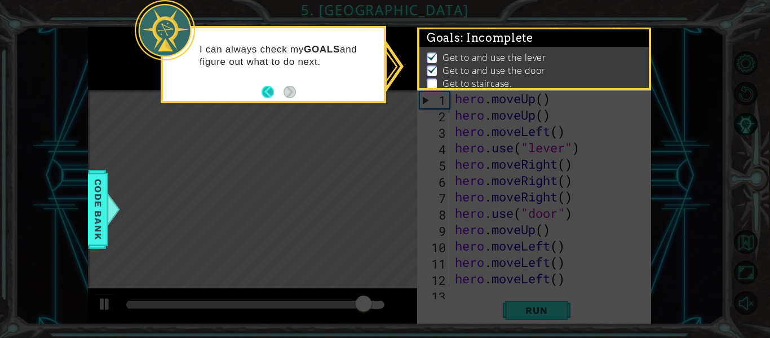
click at [270, 89] on button "Back" at bounding box center [273, 92] width 22 height 12
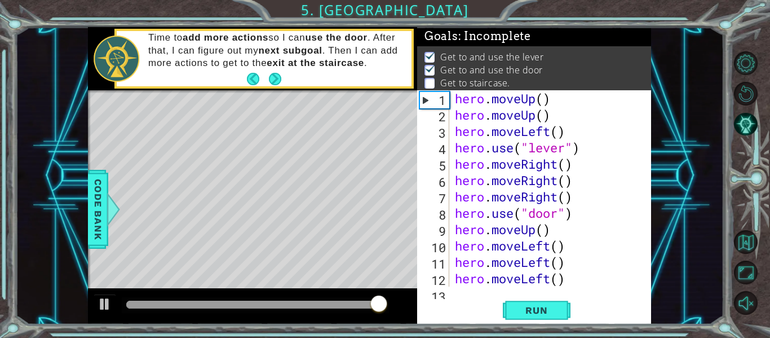
click at [549, 223] on div "hero . moveUp ( ) hero . moveUp ( ) hero . moveLeft ( ) hero . use ( "lever" ) …" at bounding box center [554, 204] width 202 height 229
type textarea "hero.moveUp()"
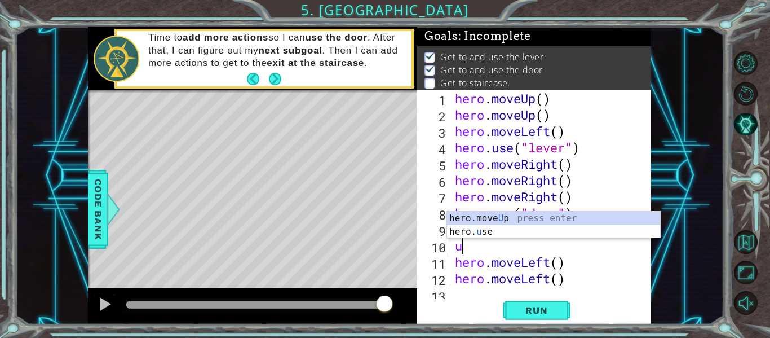
type textarea "up"
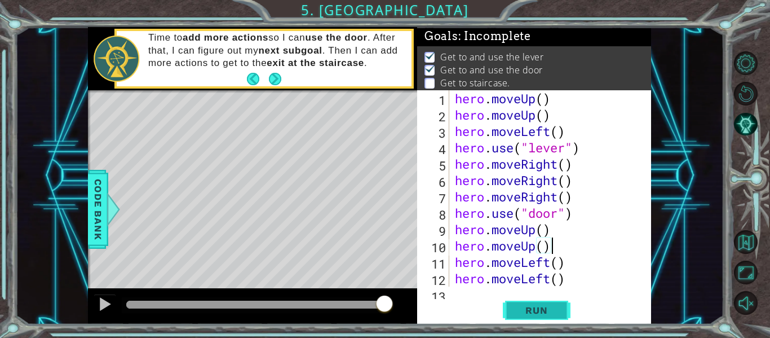
type textarea "hero.moveUp()"
click at [542, 319] on button "Run" at bounding box center [537, 310] width 68 height 23
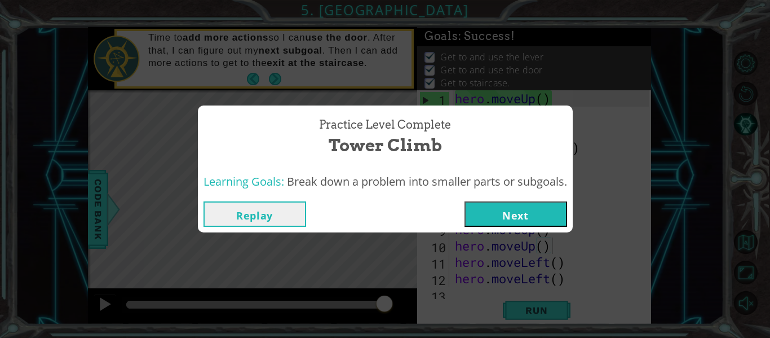
click at [535, 205] on button "Next" at bounding box center [516, 213] width 103 height 25
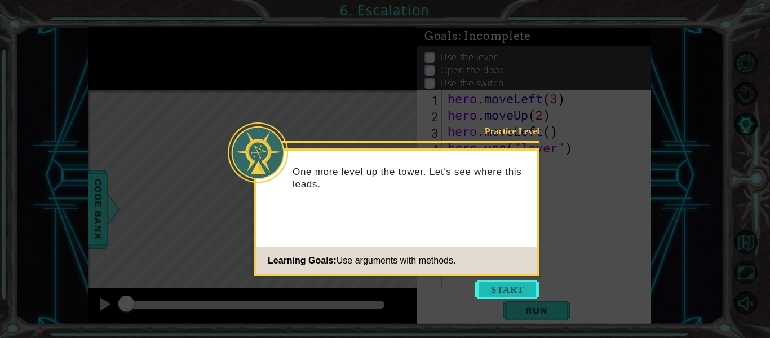
click at [490, 284] on button "Start" at bounding box center [507, 289] width 64 height 18
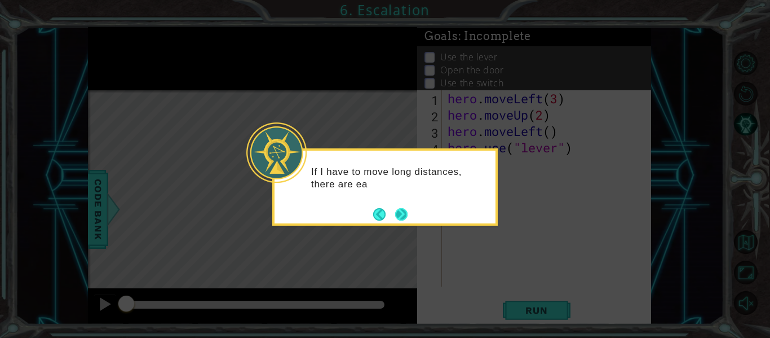
click at [406, 213] on button "Next" at bounding box center [401, 214] width 12 height 12
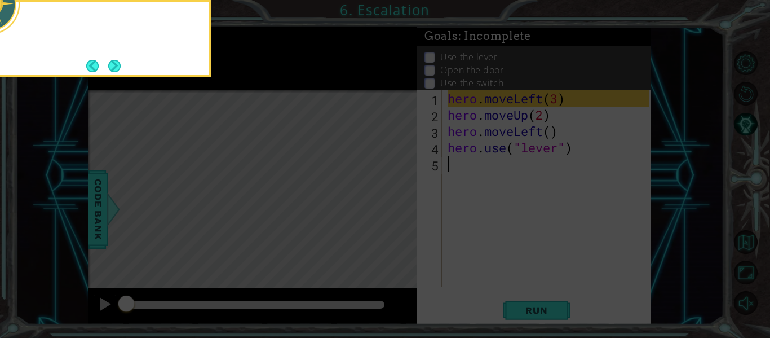
click at [406, 213] on icon at bounding box center [385, 50] width 770 height 575
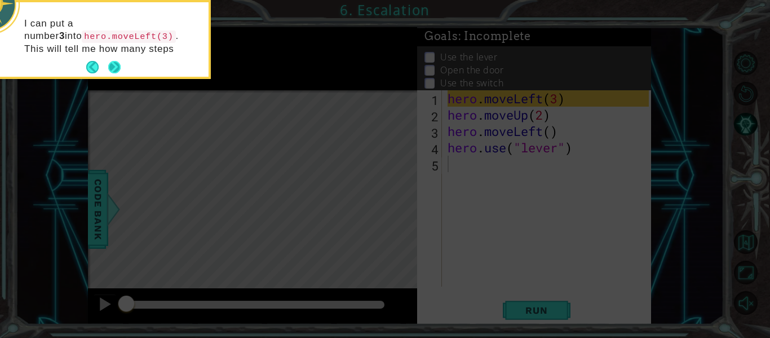
click at [108, 70] on button "Next" at bounding box center [114, 67] width 12 height 12
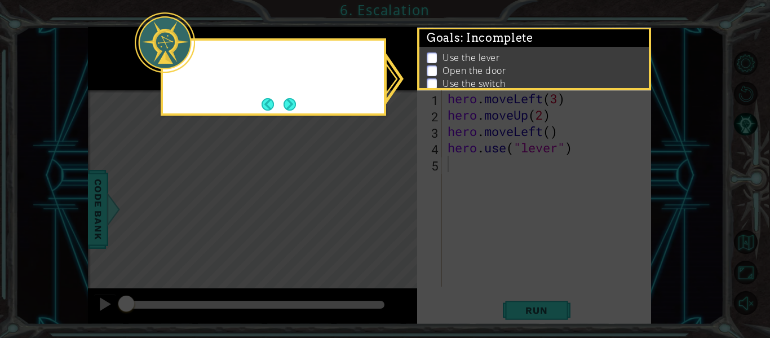
click at [108, 70] on icon at bounding box center [385, 169] width 770 height 338
click at [291, 104] on button "Next" at bounding box center [290, 104] width 12 height 12
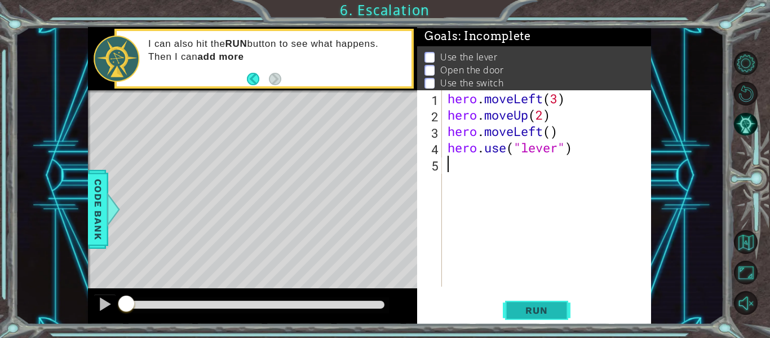
click at [545, 303] on button "Run" at bounding box center [537, 310] width 68 height 23
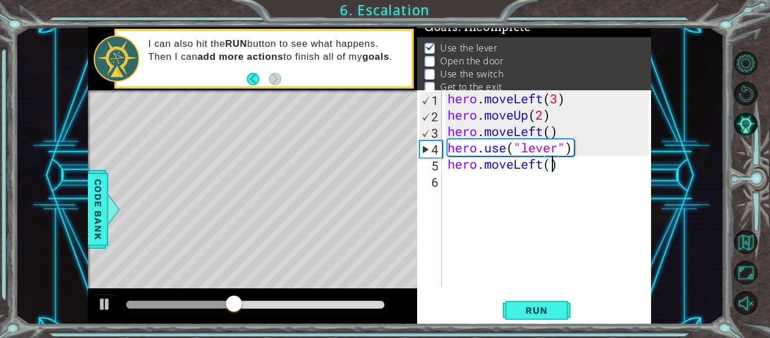
scroll to position [0, 5]
type textarea "hero.moveLeft(1)"
type textarea "hero.use("door")"
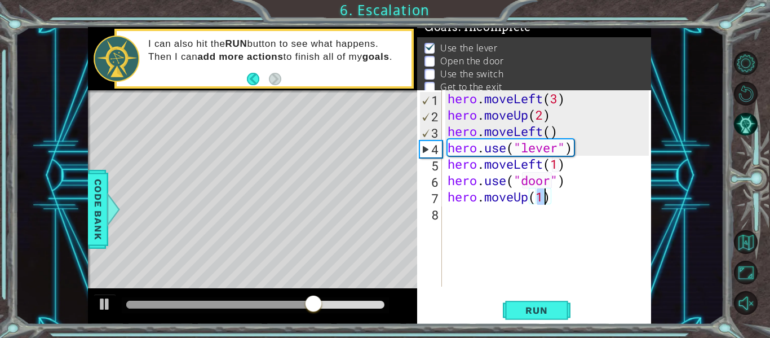
type textarea "hero.moveUp(2)"
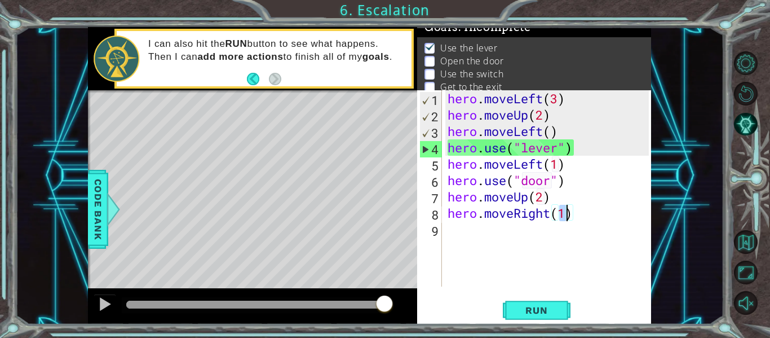
scroll to position [0, 5]
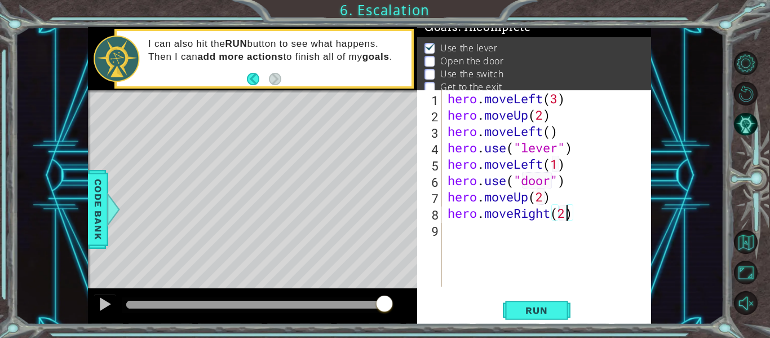
type textarea "hero.moveRight(3)"
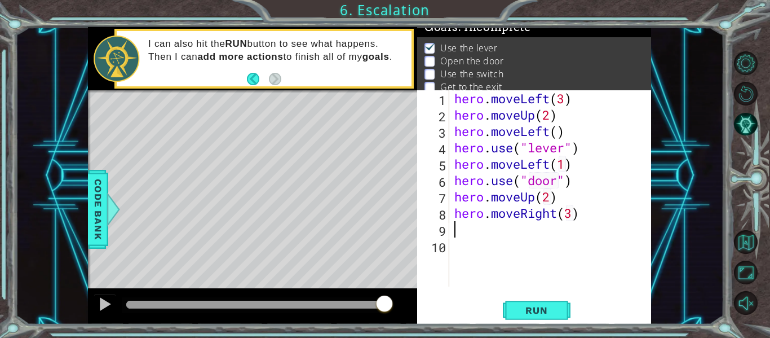
scroll to position [0, 0]
click at [558, 309] on span "Run" at bounding box center [536, 309] width 45 height 11
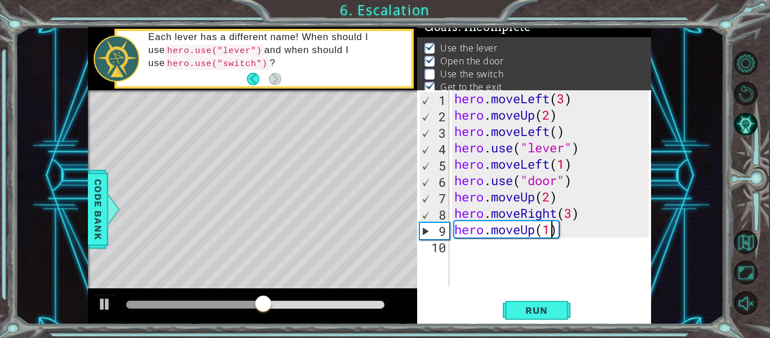
click at [570, 222] on div "hero . moveLeft ( 3 ) hero . moveUp ( 2 ) hero . moveLeft ( ) hero . use ( "lev…" at bounding box center [553, 204] width 202 height 229
click at [569, 216] on div "hero . moveLeft ( 3 ) hero . moveUp ( 2 ) hero . moveLeft ( ) hero . use ( "lev…" at bounding box center [553, 204] width 202 height 229
click at [586, 213] on div "hero . moveLeft ( 3 ) hero . moveUp ( 2 ) hero . moveLeft ( ) hero . use ( "lev…" at bounding box center [553, 204] width 202 height 229
click at [572, 214] on div "hero . moveLeft ( 3 ) hero . moveUp ( 2 ) hero . moveLeft ( ) hero . use ( "lev…" at bounding box center [553, 204] width 202 height 229
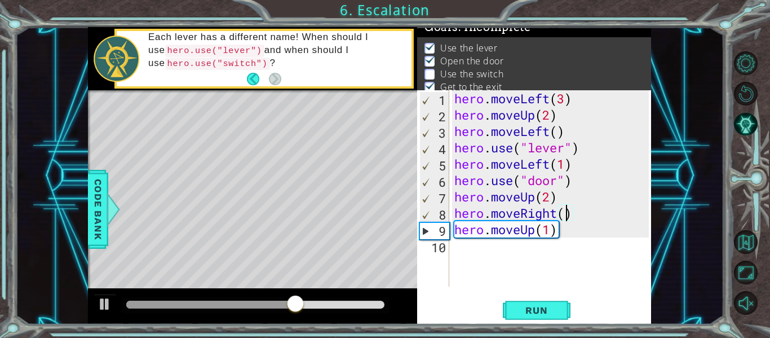
type textarea "hero.moveRight(2)"
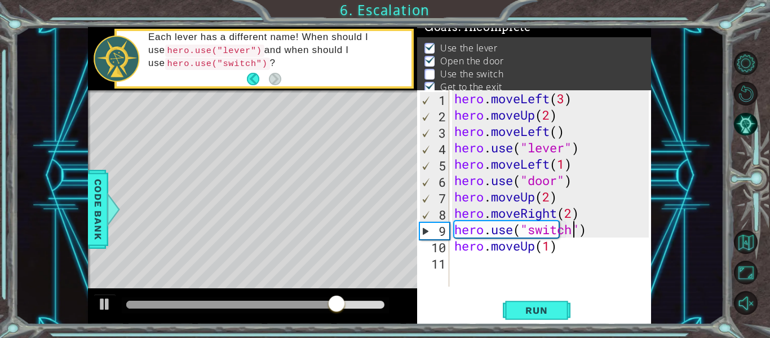
type textarea "hero.use("switch")"
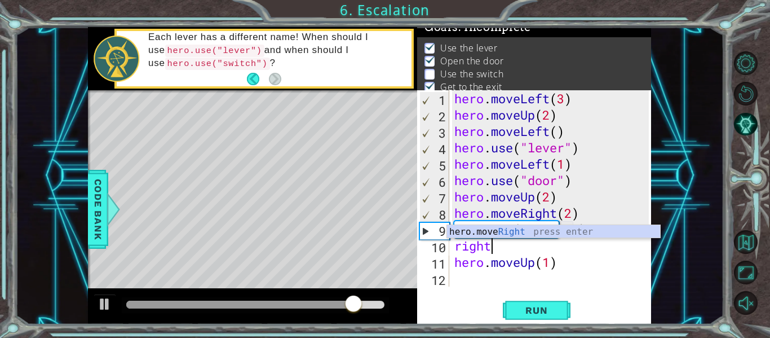
type textarea "right1"
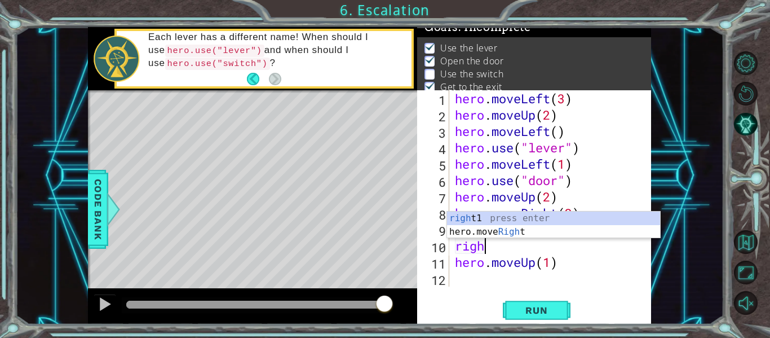
scroll to position [0, 1]
click at [535, 235] on div "rig ht1 press enter hero.move Rig ht press enter" at bounding box center [553, 238] width 213 height 54
type textarea "hero.moveRight(1)"
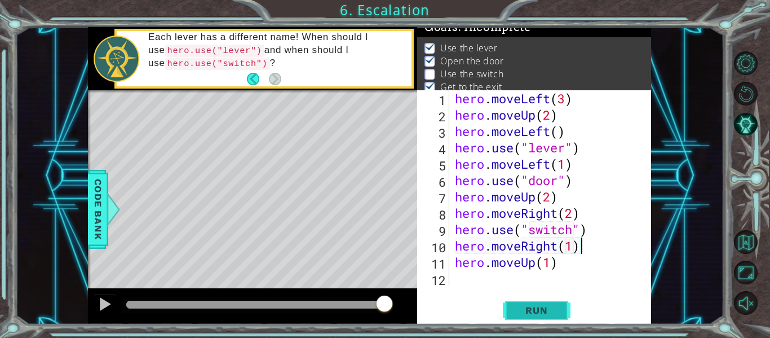
click at [528, 312] on span "Run" at bounding box center [536, 309] width 45 height 11
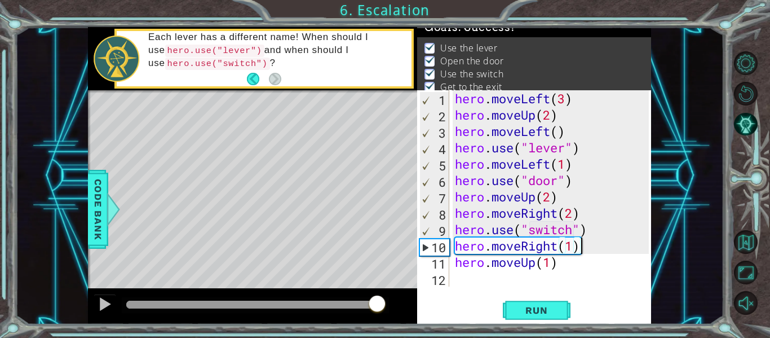
drag, startPoint x: 162, startPoint y: 307, endPoint x: 395, endPoint y: 321, distance: 233.3
click at [395, 321] on div at bounding box center [252, 306] width 329 height 36
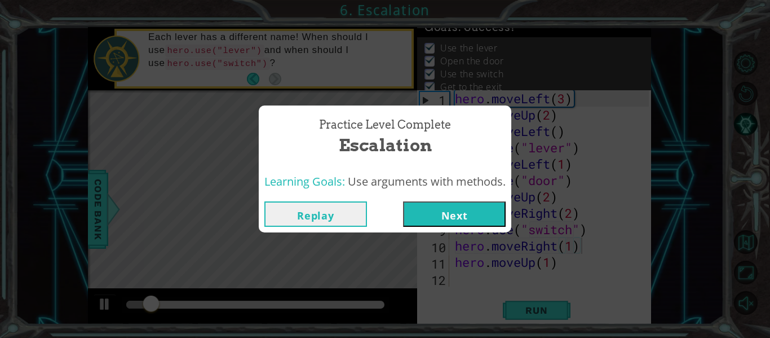
click at [458, 215] on button "Next" at bounding box center [454, 213] width 103 height 25
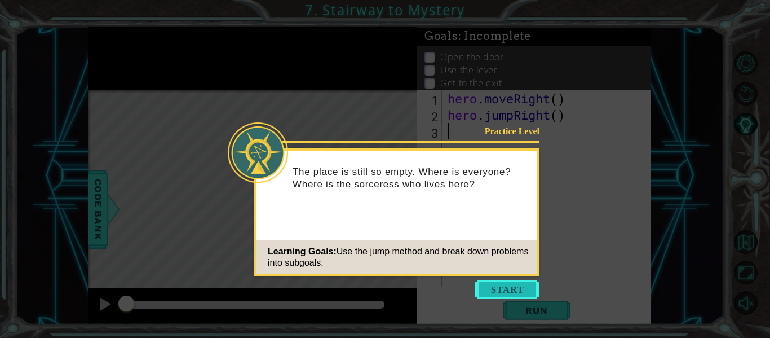
click at [504, 284] on button "Start" at bounding box center [507, 289] width 64 height 18
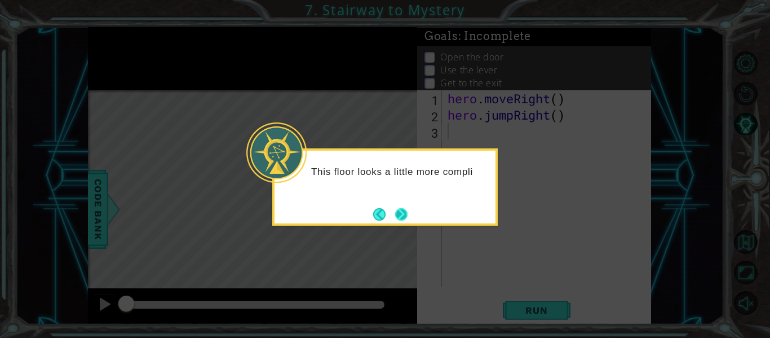
click at [406, 219] on button "Next" at bounding box center [401, 214] width 12 height 12
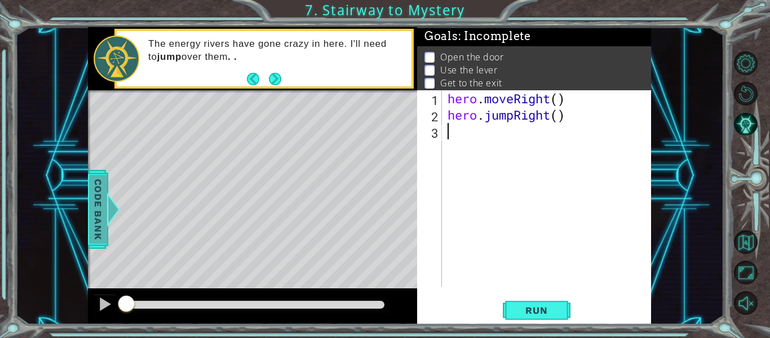
click at [103, 208] on span "Code Bank" at bounding box center [98, 209] width 18 height 69
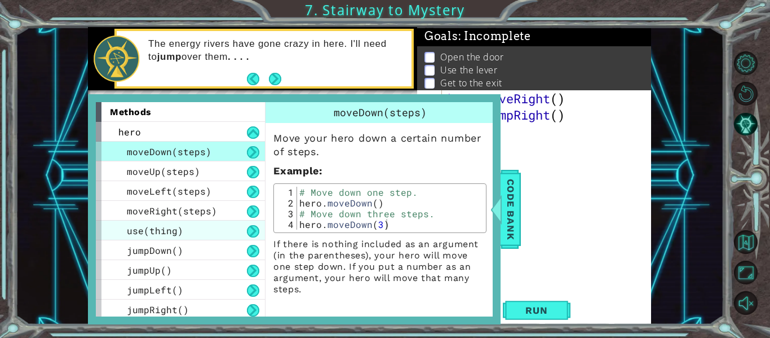
scroll to position [3, 0]
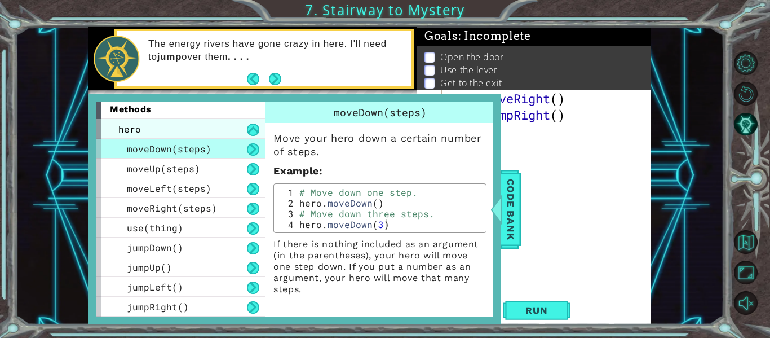
click at [227, 121] on div "hero" at bounding box center [180, 129] width 169 height 20
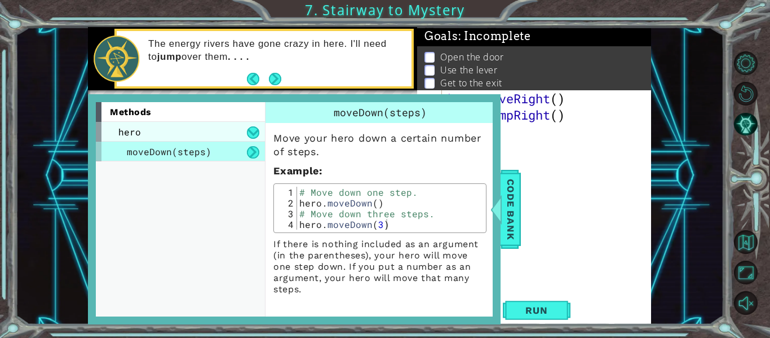
scroll to position [0, 0]
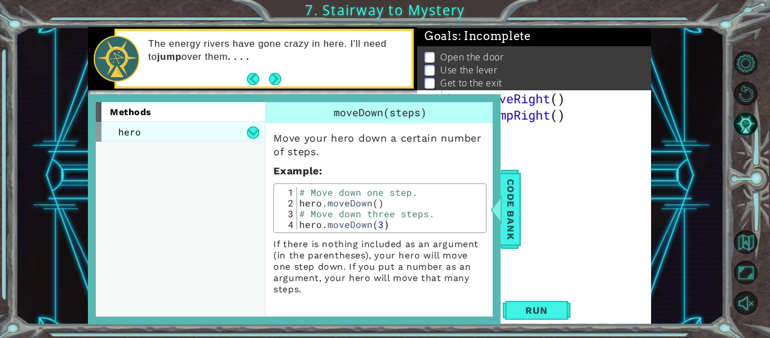
click at [227, 129] on div "hero" at bounding box center [180, 132] width 169 height 20
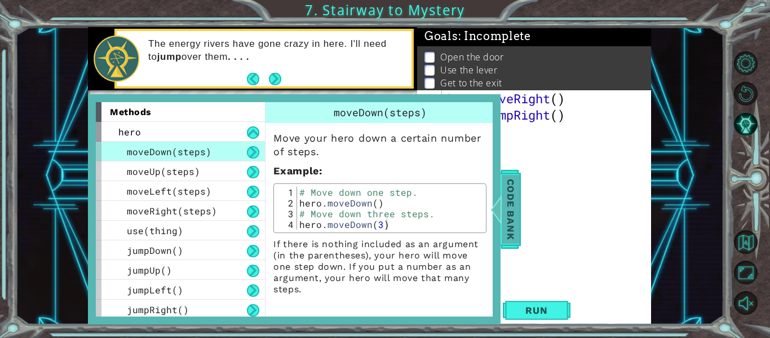
click at [518, 191] on span "Code Bank" at bounding box center [511, 209] width 18 height 69
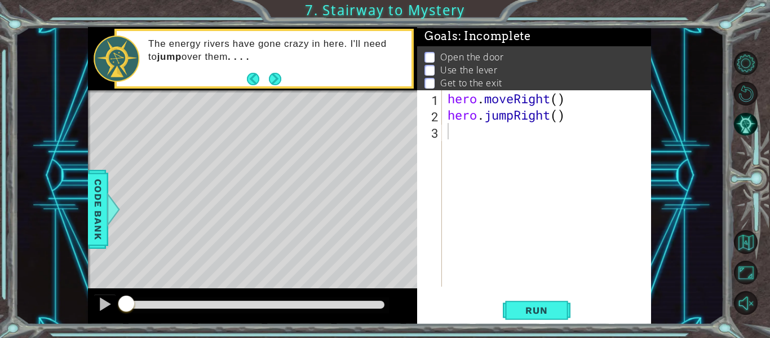
click at [559, 127] on div "hero . moveRight ( ) hero . jumpRight ( )" at bounding box center [549, 204] width 209 height 229
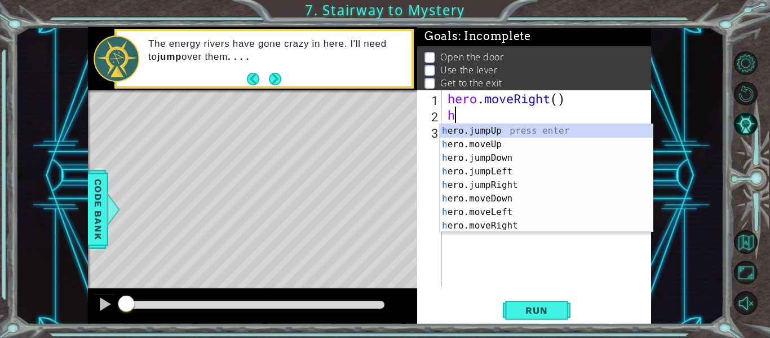
type textarea "h"
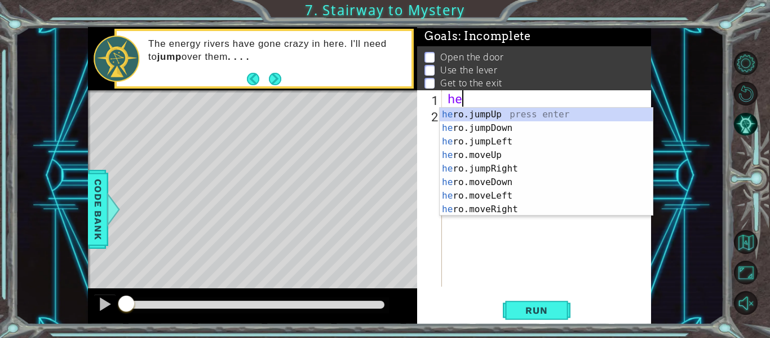
type textarea "h"
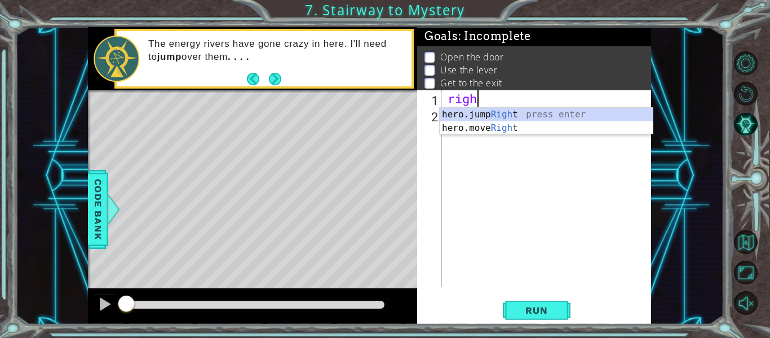
type textarea "right"
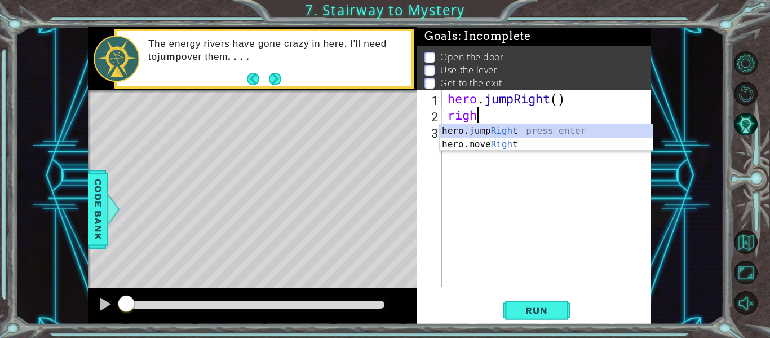
type textarea "right"
click at [562, 135] on div "hero.jump Right press enter hero.move Right press enter" at bounding box center [546, 151] width 213 height 54
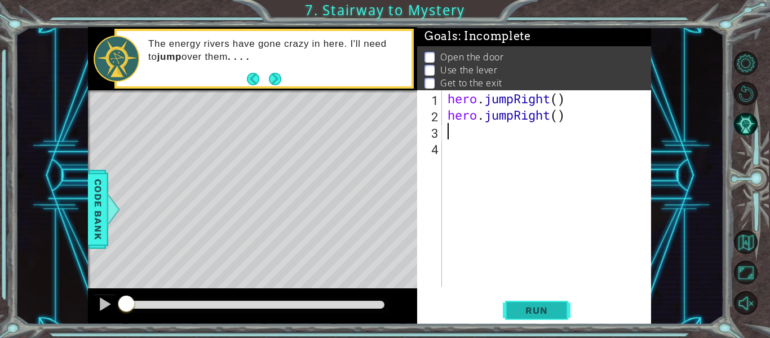
click at [540, 315] on span "Run" at bounding box center [536, 309] width 45 height 11
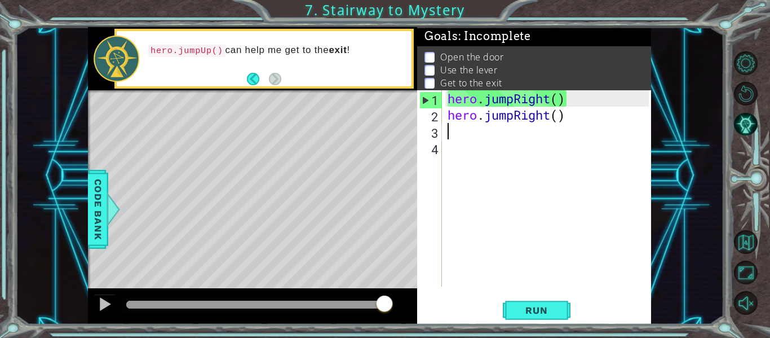
click at [512, 101] on div "hero . jumpRight ( ) hero . jumpRight ( )" at bounding box center [549, 204] width 209 height 229
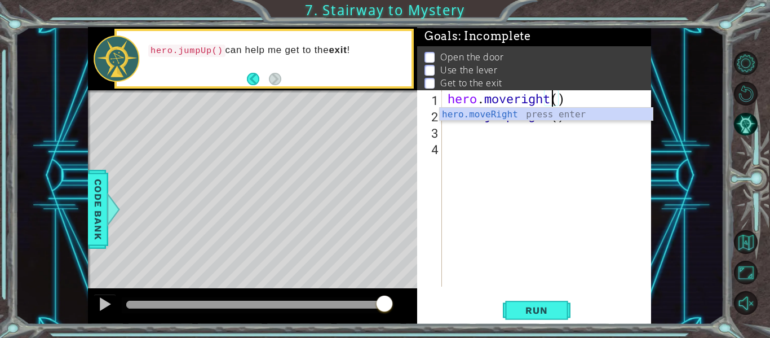
scroll to position [0, 5]
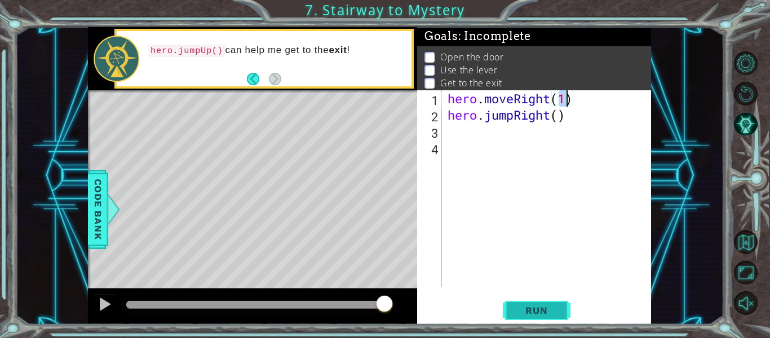
type textarea "hero.moveRight(1)"
click at [556, 319] on button "Run" at bounding box center [537, 310] width 68 height 23
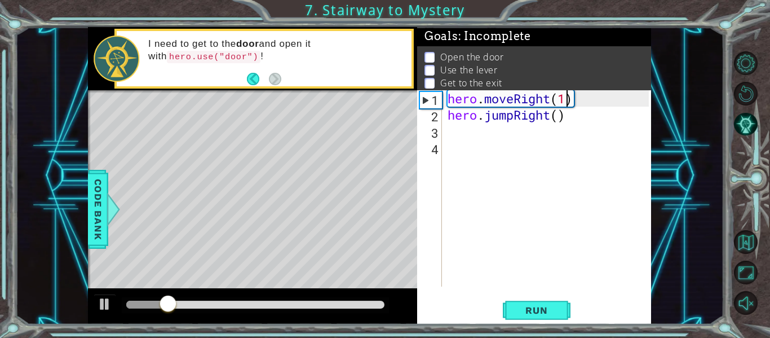
click at [554, 136] on div "hero . moveRight ( 1 ) hero . jumpRight ( )" at bounding box center [549, 204] width 209 height 229
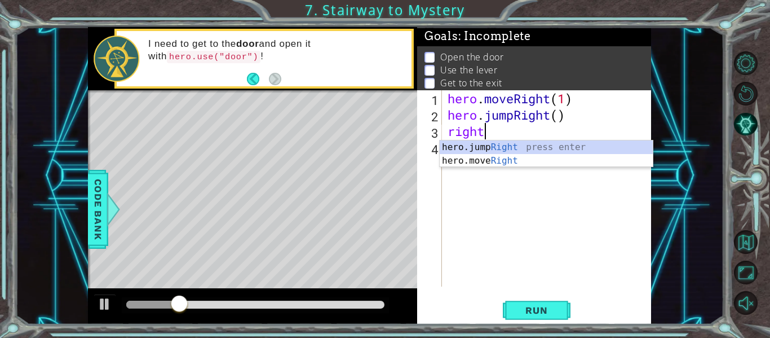
scroll to position [0, 1]
click at [547, 162] on div "hero.jump Right press enter hero.move Right press enter" at bounding box center [546, 167] width 213 height 54
type textarea "hero.moveRight(1)"
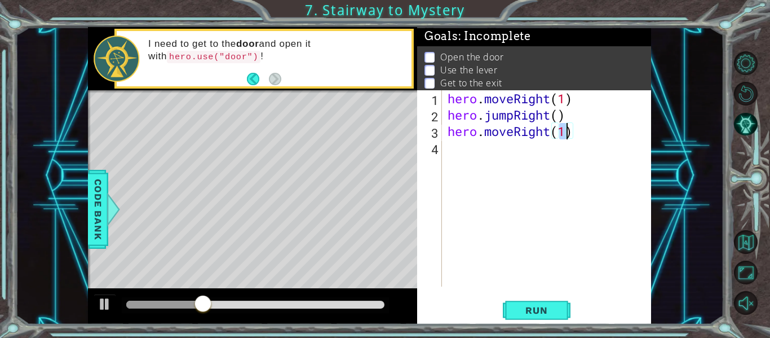
click at [523, 169] on div "hero . moveRight ( 1 ) hero . jumpRight ( ) hero . moveRight ( 1 )" at bounding box center [549, 204] width 209 height 229
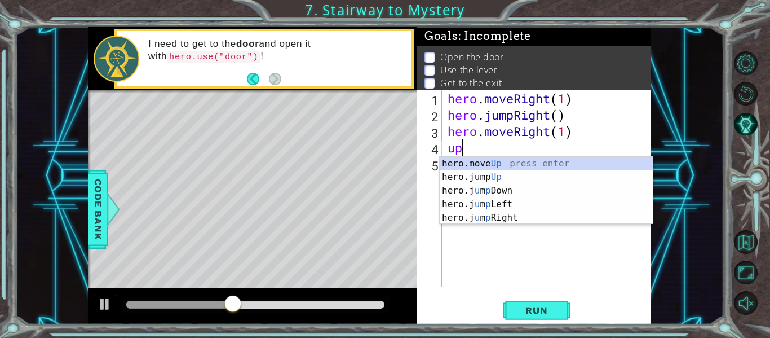
scroll to position [0, 0]
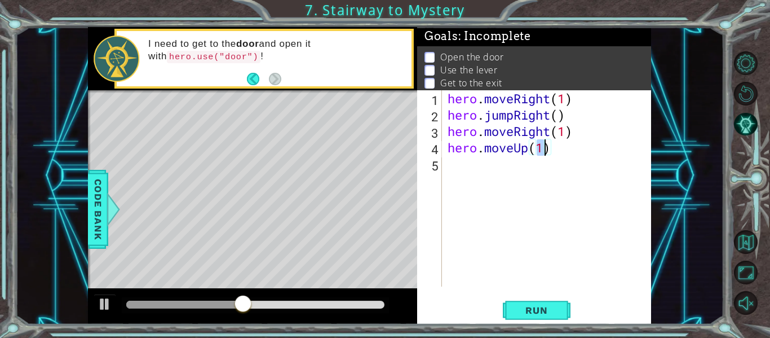
type textarea "hero.moveUp(2)"
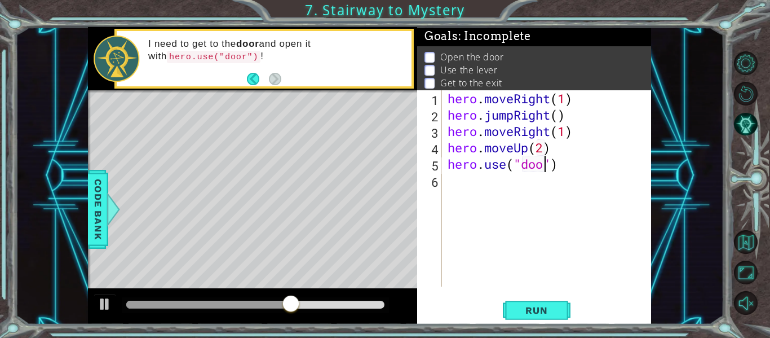
scroll to position [0, 5]
type textarea "hero.use("door")"
type textarea "hero.moveUp(2)"
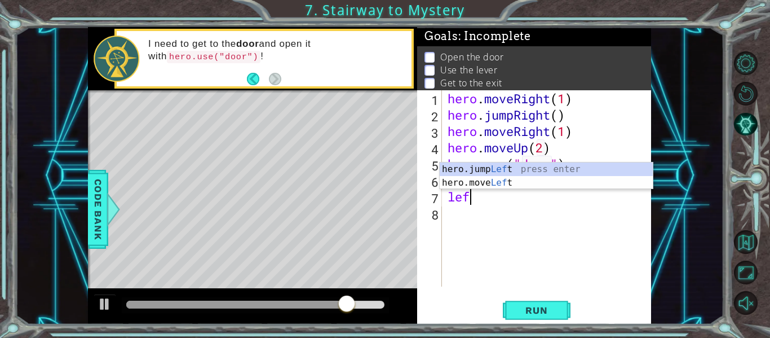
scroll to position [0, 1]
click at [534, 183] on div "hero.jump Left press enter hero.move Left press enter" at bounding box center [546, 189] width 213 height 54
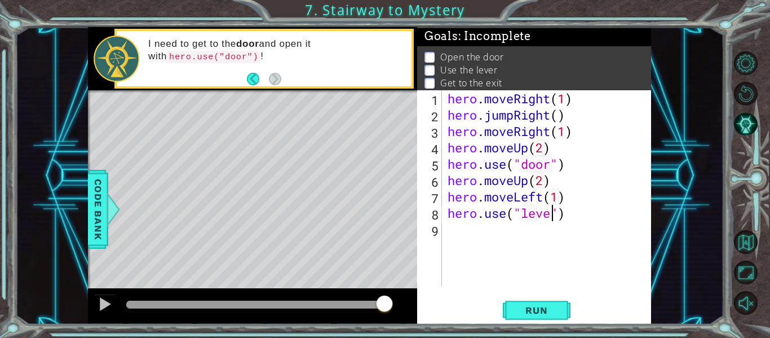
scroll to position [0, 5]
type textarea "hero.use("lever")"
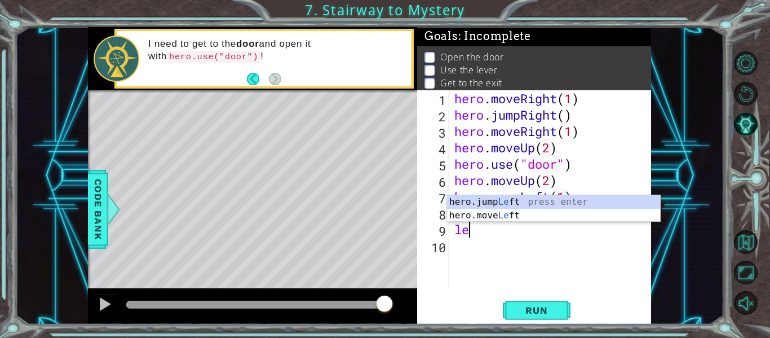
scroll to position [0, 1]
type textarea "left"
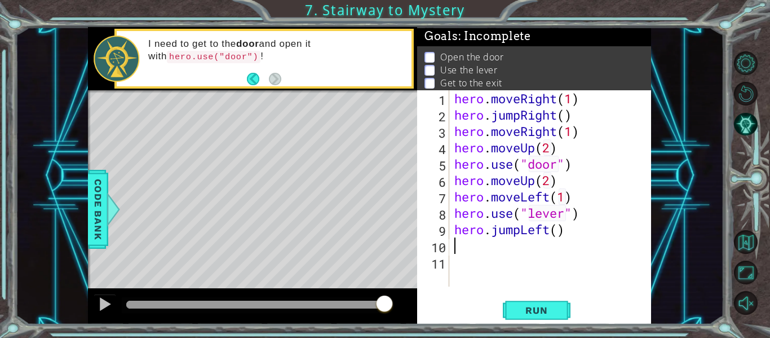
scroll to position [0, 0]
click at [501, 232] on div "hero . moveRight ( 1 ) hero . jumpRight ( ) hero . moveRight ( 1 ) hero . moveU…" at bounding box center [553, 204] width 202 height 229
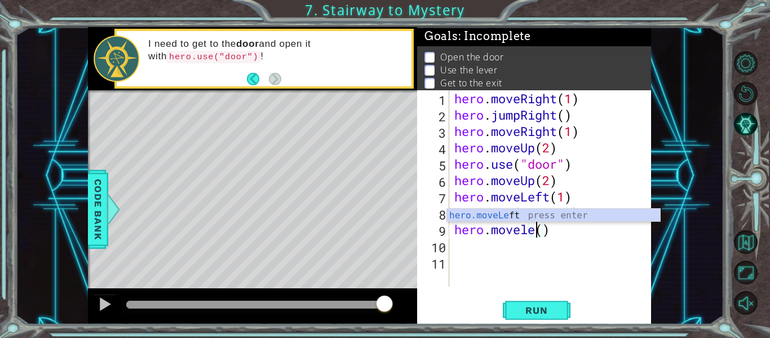
scroll to position [0, 4]
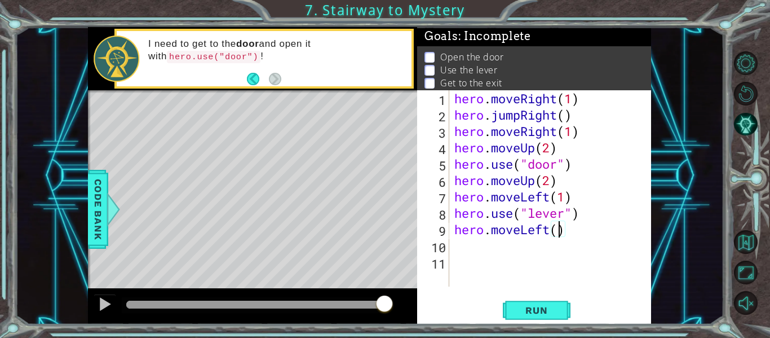
type textarea "hero.moveLeft(2)"
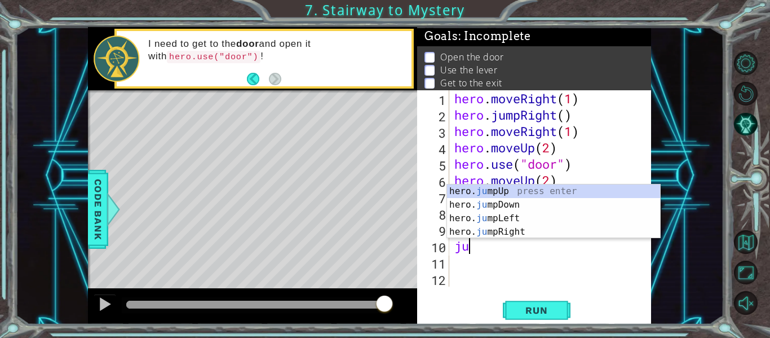
scroll to position [0, 0]
type textarea "j"
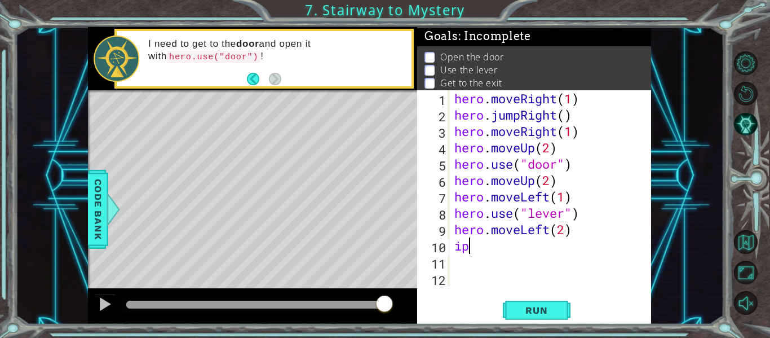
type textarea "i"
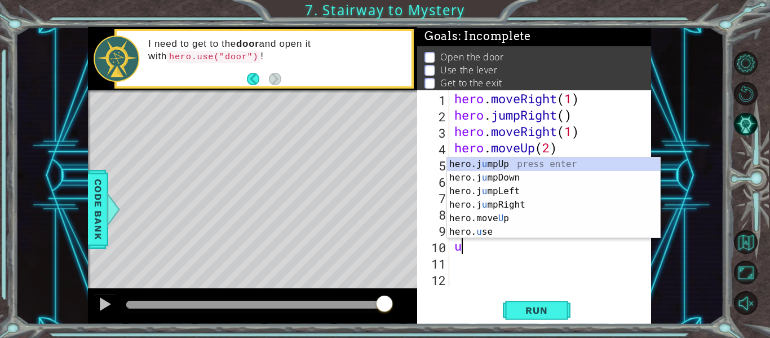
type textarea "up"
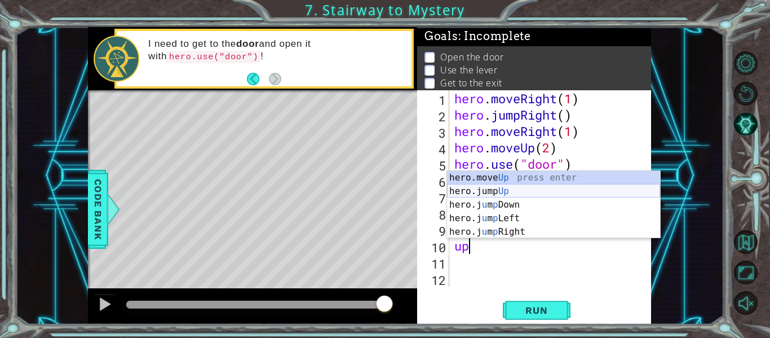
click at [540, 188] on div "hero.move Up press enter hero.jump Up press enter hero.j u m p Down press enter…" at bounding box center [553, 218] width 213 height 95
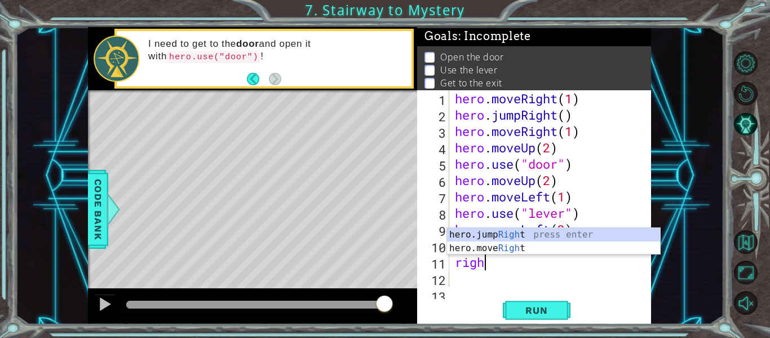
scroll to position [0, 1]
click at [494, 251] on div "hero.jump Right press enter hero.move Right press enter" at bounding box center [553, 255] width 213 height 54
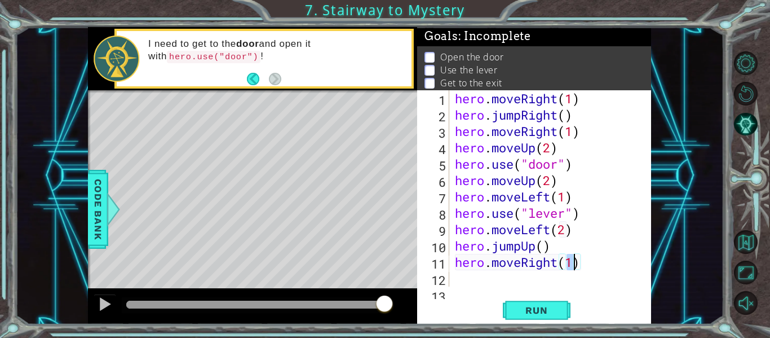
scroll to position [0, 5]
type textarea "hero.moveRight(2)"
click at [519, 301] on button "Run" at bounding box center [537, 310] width 68 height 23
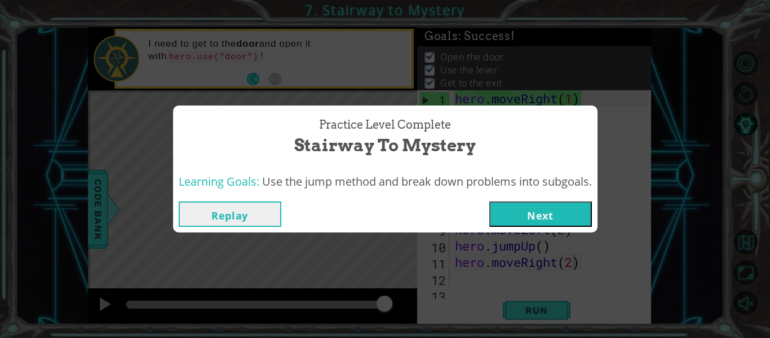
click at [567, 200] on div "Replay Next" at bounding box center [385, 214] width 425 height 37
click at [563, 212] on button "Next" at bounding box center [540, 213] width 103 height 25
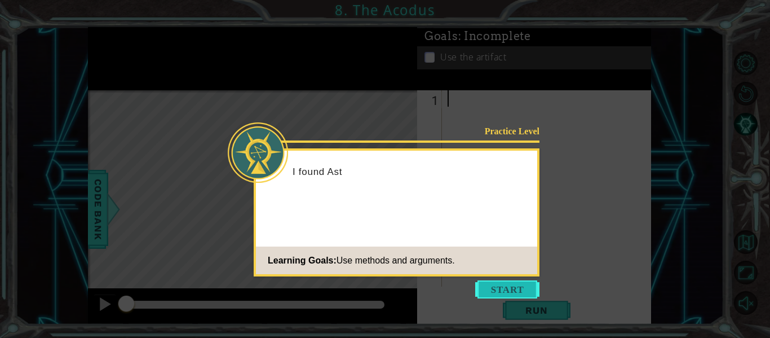
click at [523, 294] on button "Start" at bounding box center [507, 289] width 64 height 18
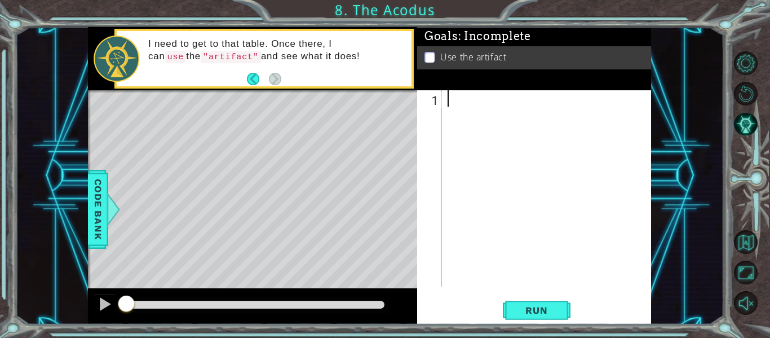
click at [514, 129] on div at bounding box center [549, 204] width 209 height 229
type textarea "hero.moveUp(2)"
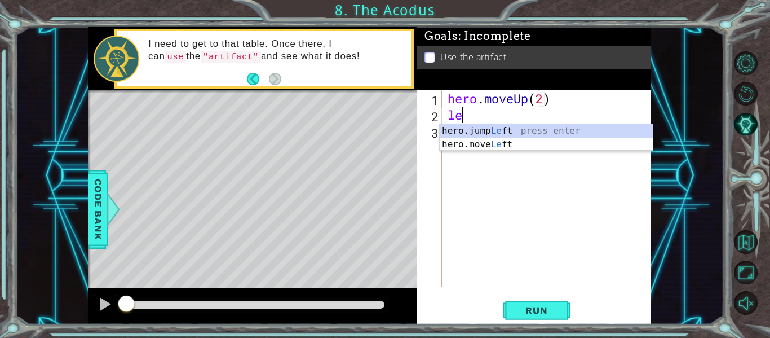
scroll to position [0, 1]
click at [524, 141] on div "hero.jump Left press enter hero.move Left press enter" at bounding box center [546, 151] width 213 height 54
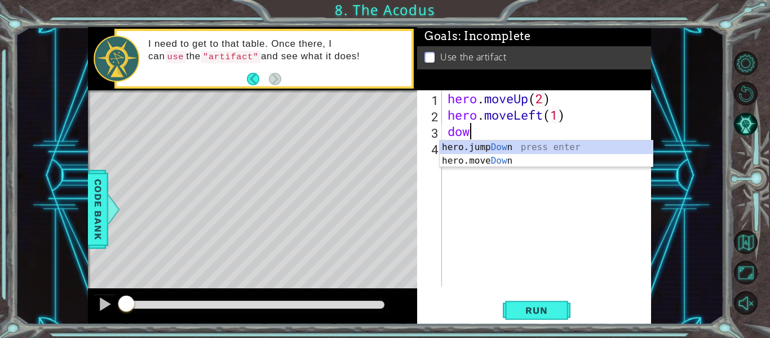
scroll to position [0, 6]
click at [524, 158] on div "hero.jump Down press enter hero.move Down press enter" at bounding box center [546, 167] width 213 height 54
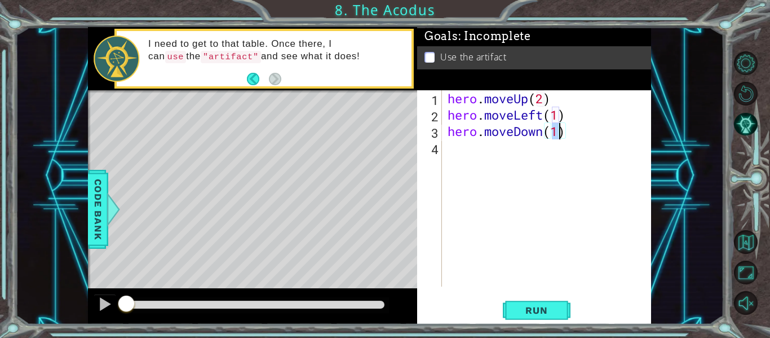
type textarea "hero.moveDown(2)"
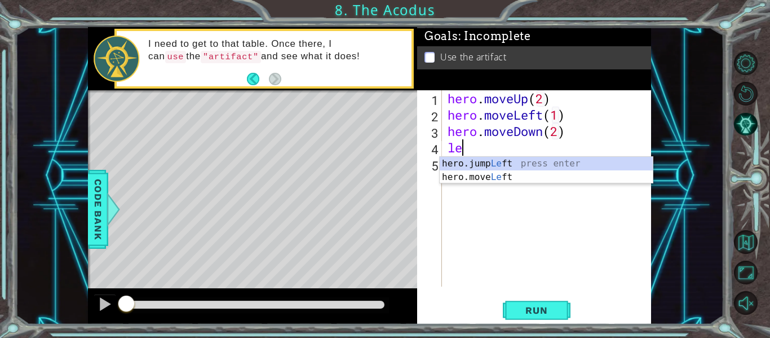
scroll to position [0, 1]
click at [518, 174] on div "hero.jump Left press enter hero.move Left press enter" at bounding box center [546, 184] width 213 height 54
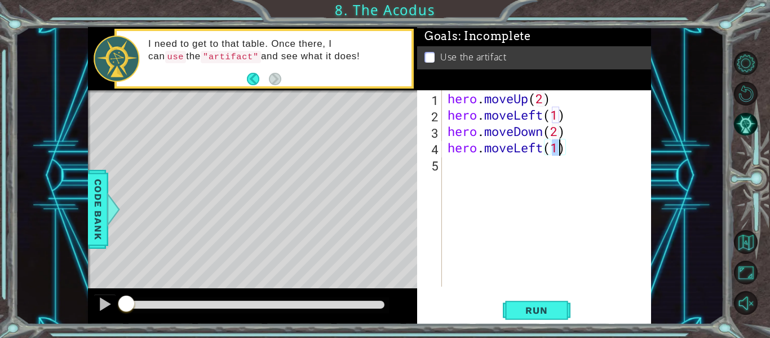
click at [531, 148] on div "hero . moveUp ( 2 ) hero . moveLeft ( 1 ) hero . moveDown ( 2 ) hero . moveLeft…" at bounding box center [549, 204] width 209 height 229
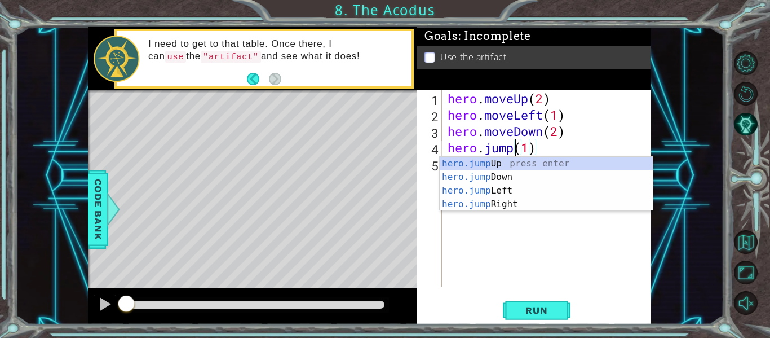
scroll to position [0, 4]
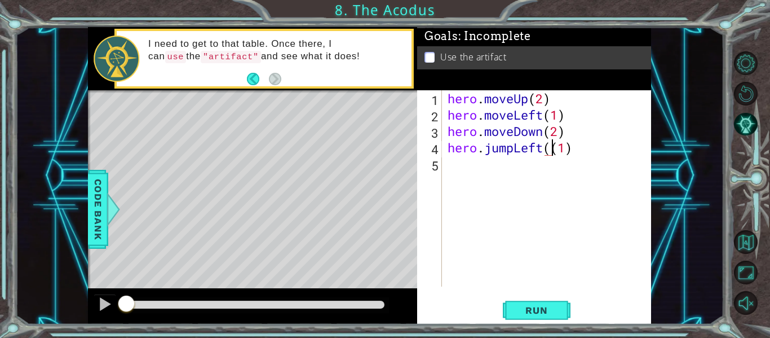
type textarea "hero.jumpLeft(1)"
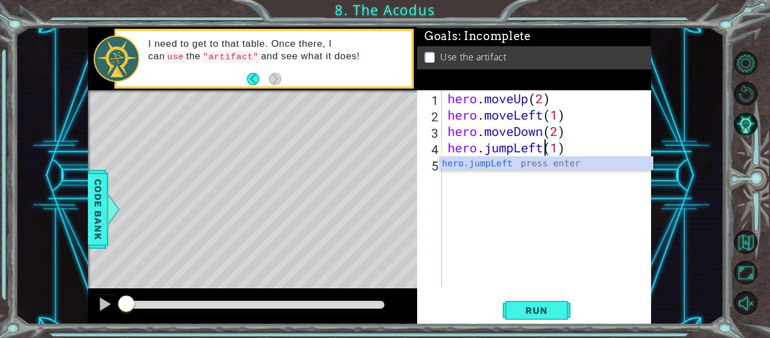
click at [536, 191] on div "hero . moveUp ( 2 ) hero . moveLeft ( 1 ) hero . moveDown ( 2 ) hero . jumpLeft…" at bounding box center [549, 204] width 209 height 229
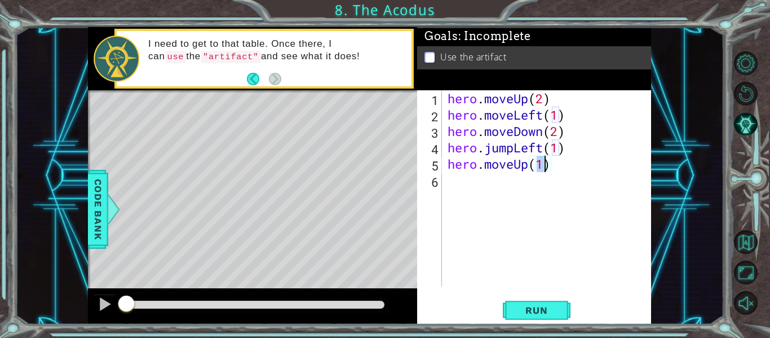
type textarea "hero.moveUp(3)"
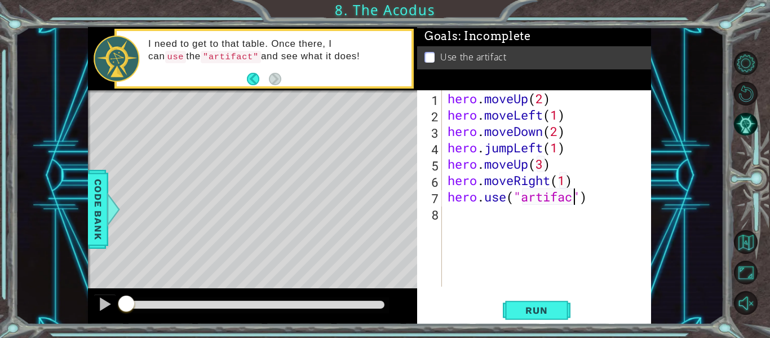
scroll to position [0, 6]
type textarea "hero.use("artifact")"
click at [561, 303] on button "Run" at bounding box center [537, 310] width 68 height 23
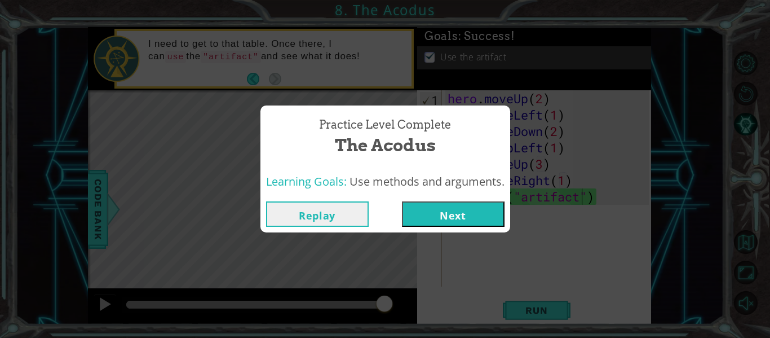
click at [468, 214] on button "Next" at bounding box center [453, 213] width 103 height 25
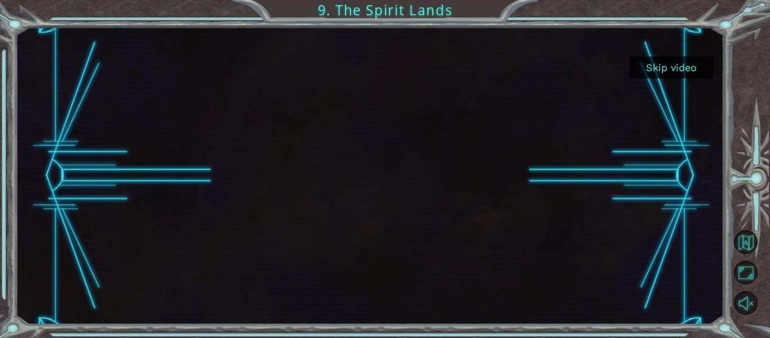
click at [683, 76] on button "Skip video" at bounding box center [671, 67] width 85 height 22
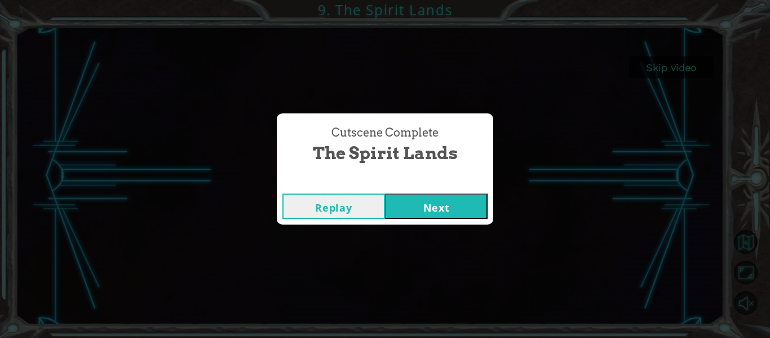
click at [476, 210] on button "Next" at bounding box center [436, 205] width 103 height 25
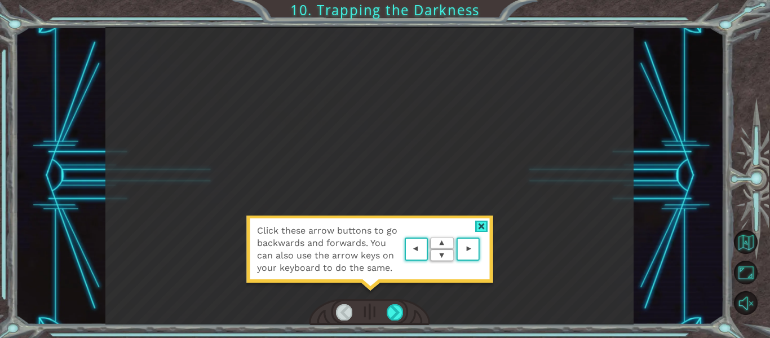
click at [483, 249] on area at bounding box center [483, 249] width 0 height 0
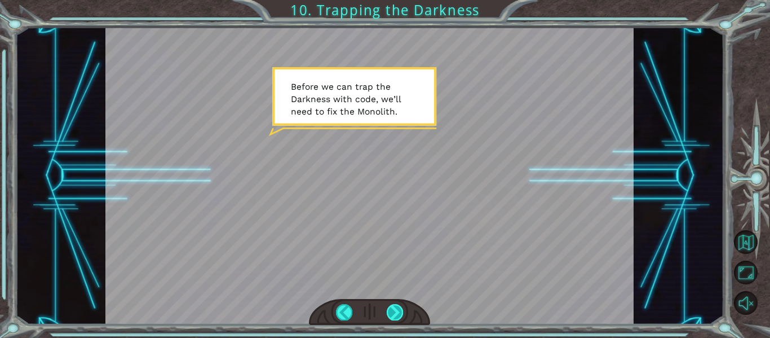
click at [388, 319] on div at bounding box center [395, 312] width 16 height 16
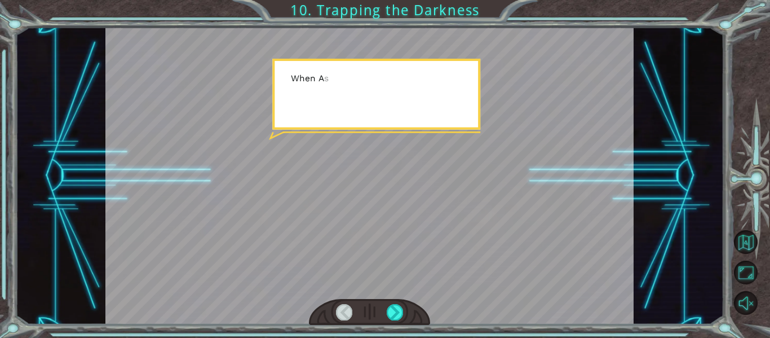
click at [386, 323] on div at bounding box center [370, 312] width 122 height 26
click at [399, 309] on div at bounding box center [395, 312] width 16 height 16
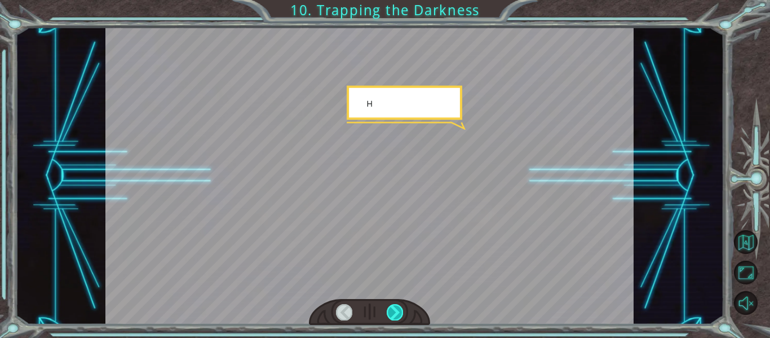
click at [399, 309] on div at bounding box center [395, 312] width 16 height 16
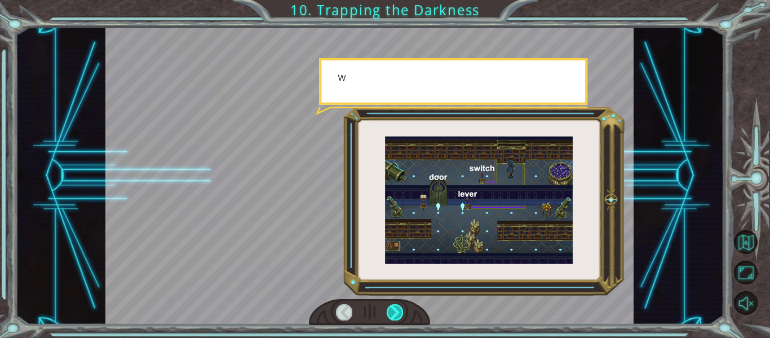
click at [399, 309] on div at bounding box center [395, 312] width 16 height 16
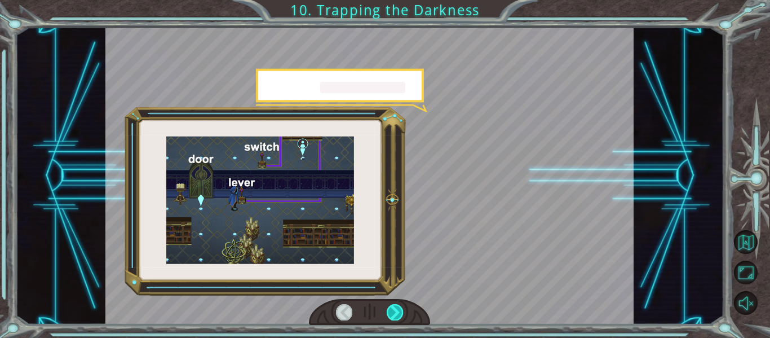
click at [399, 309] on div at bounding box center [395, 312] width 16 height 16
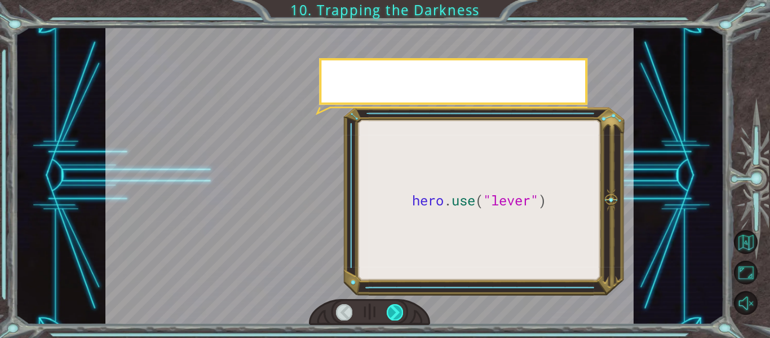
click at [399, 309] on div at bounding box center [395, 312] width 16 height 16
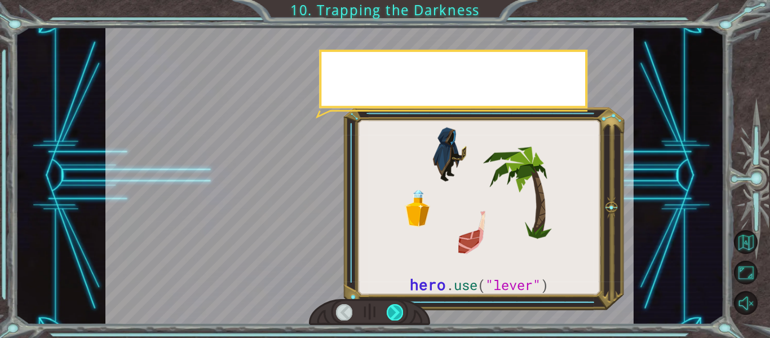
click at [399, 309] on div at bounding box center [395, 312] width 16 height 16
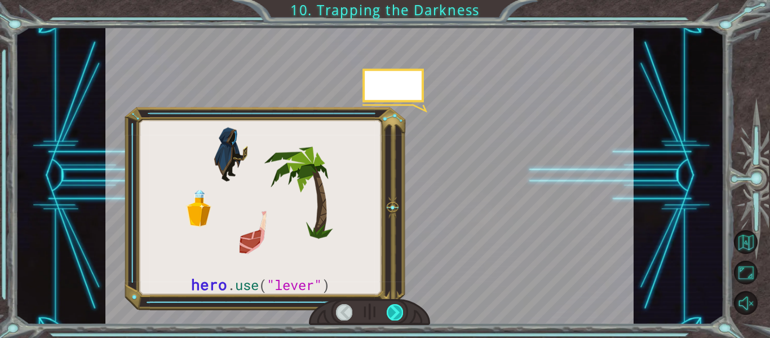
click at [399, 309] on div at bounding box center [395, 312] width 16 height 16
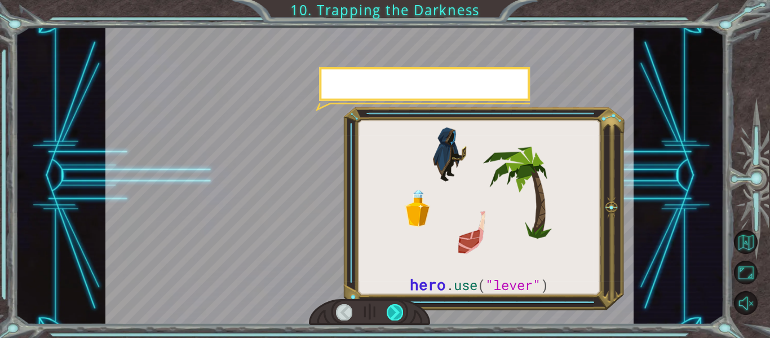
click at [399, 309] on div at bounding box center [395, 312] width 16 height 16
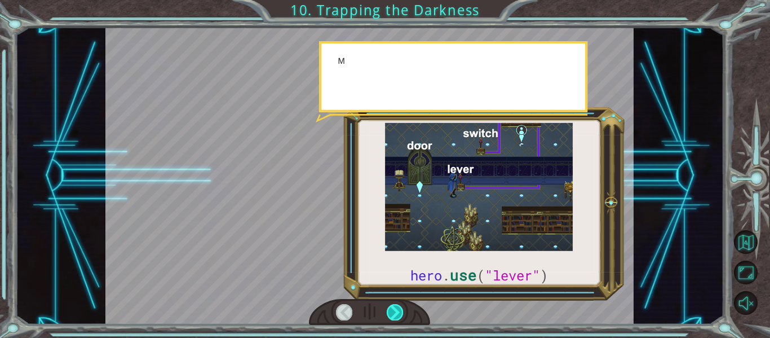
click at [399, 309] on div at bounding box center [395, 312] width 16 height 16
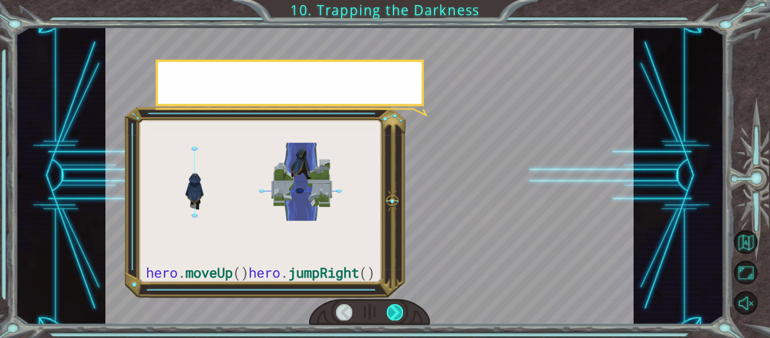
click at [399, 309] on div at bounding box center [395, 312] width 16 height 16
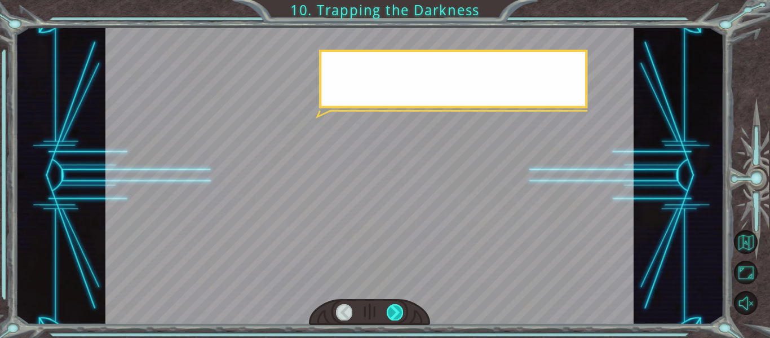
click at [399, 309] on div at bounding box center [395, 312] width 16 height 16
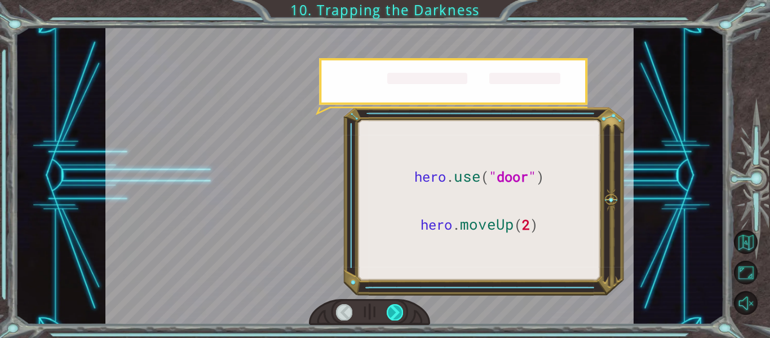
click at [399, 309] on div at bounding box center [395, 312] width 16 height 16
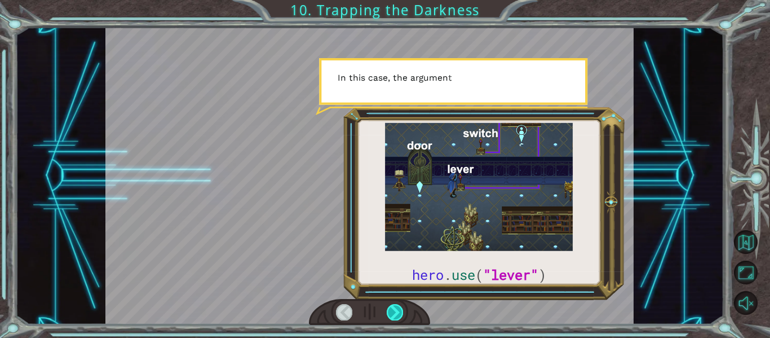
click at [399, 309] on div at bounding box center [395, 312] width 16 height 16
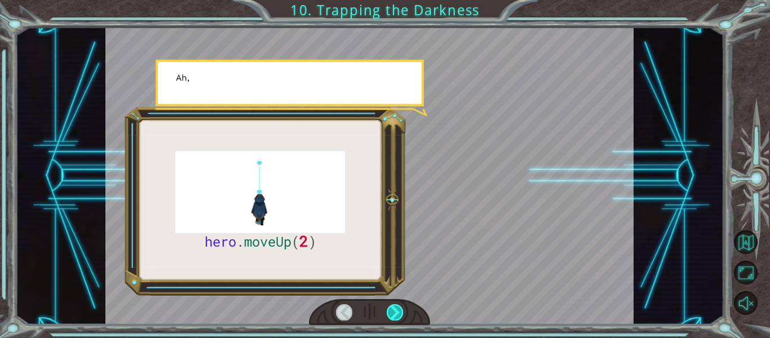
click at [399, 309] on div at bounding box center [395, 312] width 16 height 16
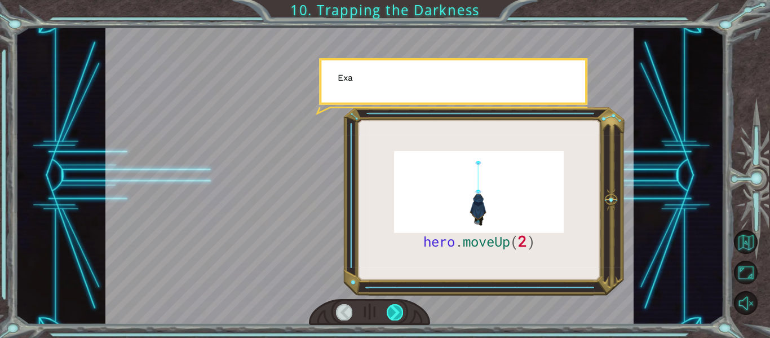
click at [399, 309] on div at bounding box center [395, 312] width 16 height 16
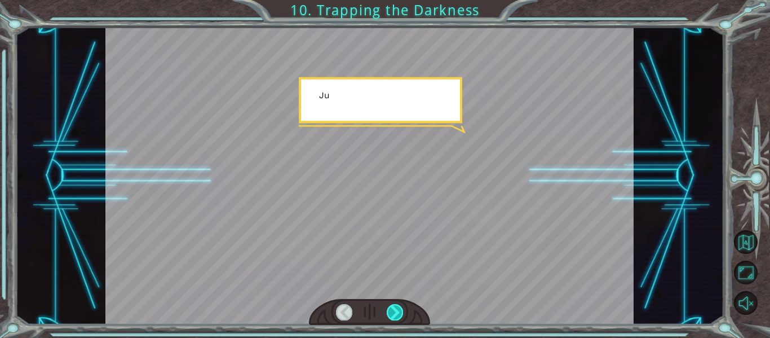
click at [399, 309] on div at bounding box center [395, 312] width 16 height 16
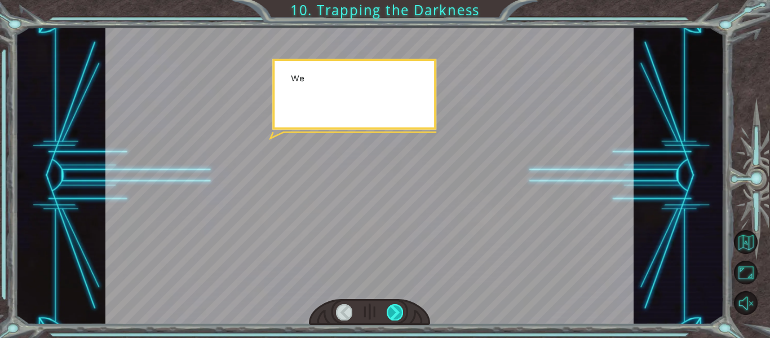
click at [399, 309] on div at bounding box center [395, 312] width 16 height 16
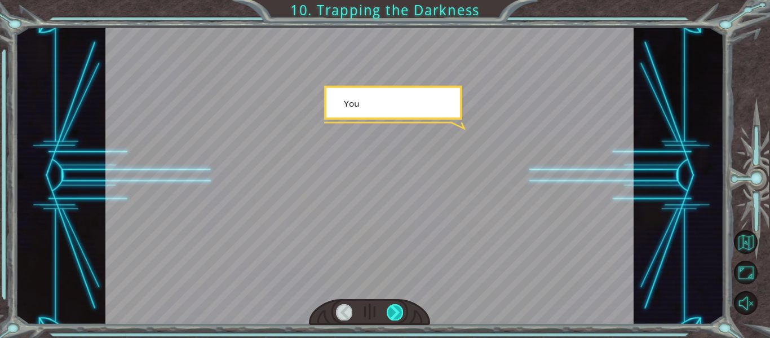
click at [399, 309] on div at bounding box center [395, 312] width 16 height 16
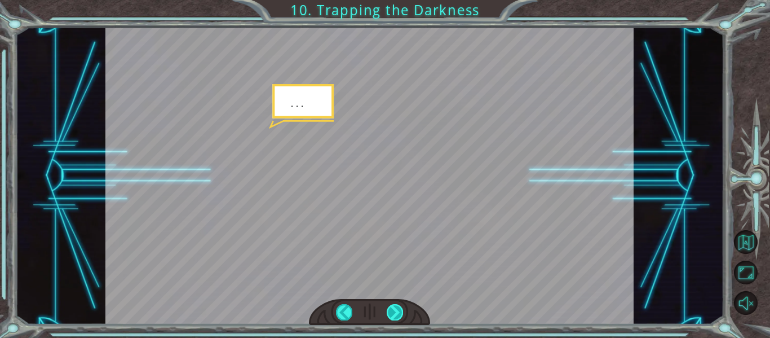
click at [399, 309] on div at bounding box center [395, 312] width 16 height 16
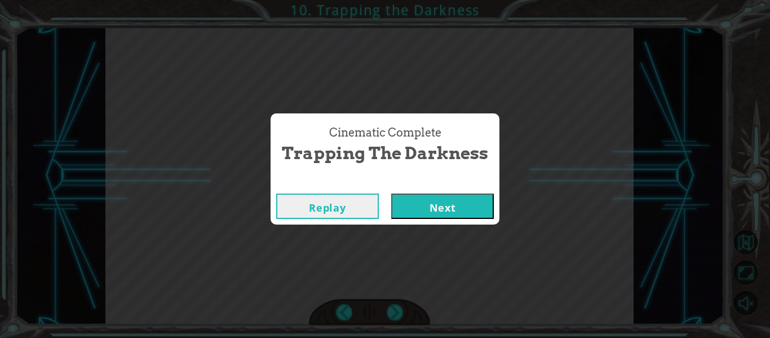
click at [448, 206] on button "Next" at bounding box center [442, 205] width 103 height 25
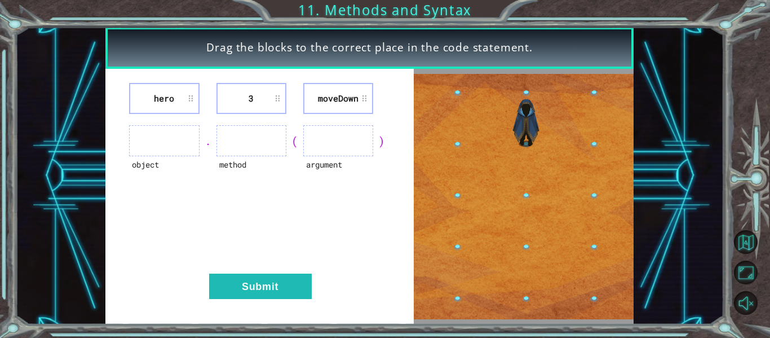
click at [346, 97] on li "moveDown" at bounding box center [338, 98] width 70 height 31
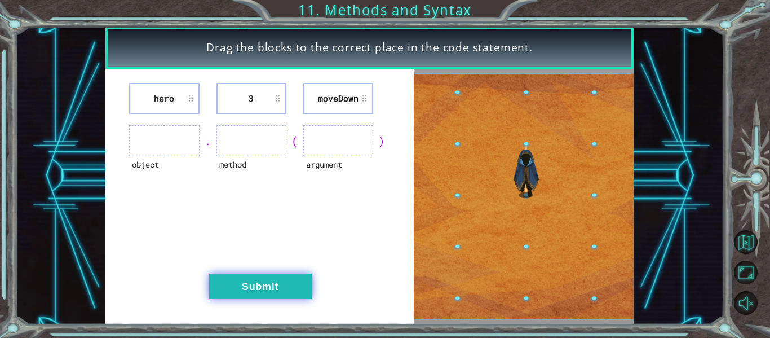
click at [290, 286] on button "Submit" at bounding box center [260, 285] width 103 height 25
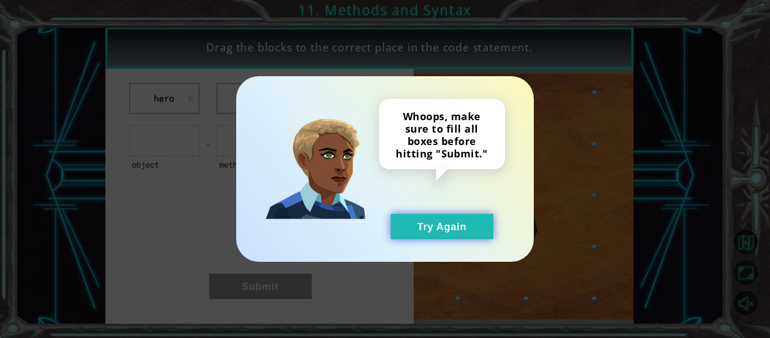
click at [421, 233] on button "Try Again" at bounding box center [442, 226] width 103 height 25
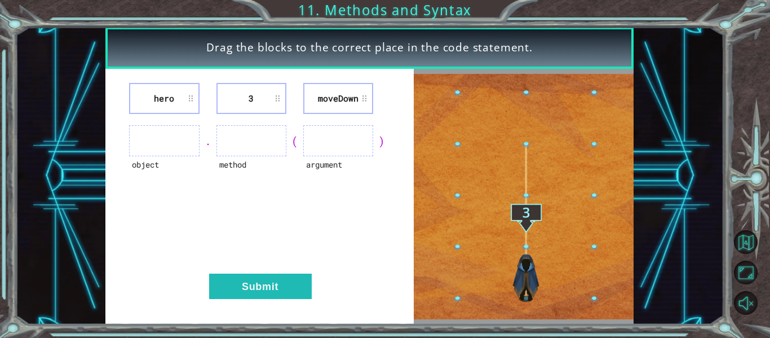
click at [329, 134] on ul at bounding box center [338, 140] width 70 height 31
click at [211, 144] on div "." at bounding box center [208, 141] width 17 height 16
click at [207, 145] on div "." at bounding box center [208, 141] width 17 height 16
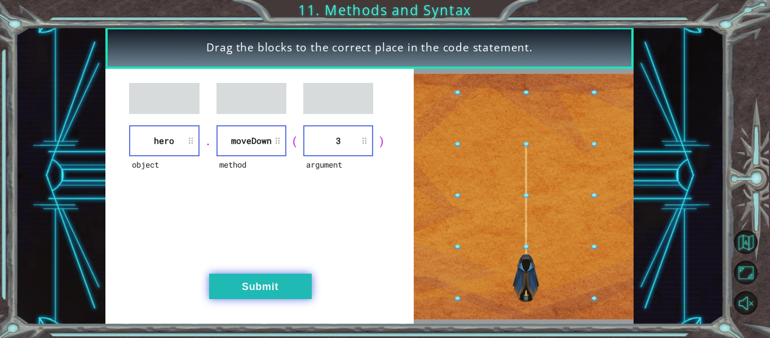
click at [268, 280] on button "Submit" at bounding box center [260, 285] width 103 height 25
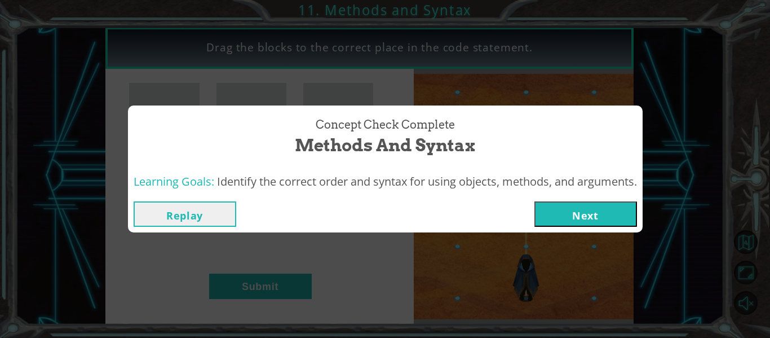
click at [616, 221] on button "Next" at bounding box center [585, 213] width 103 height 25
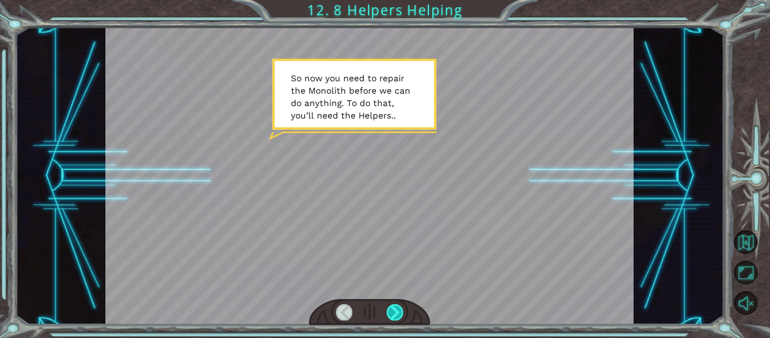
click at [387, 311] on div at bounding box center [395, 312] width 16 height 16
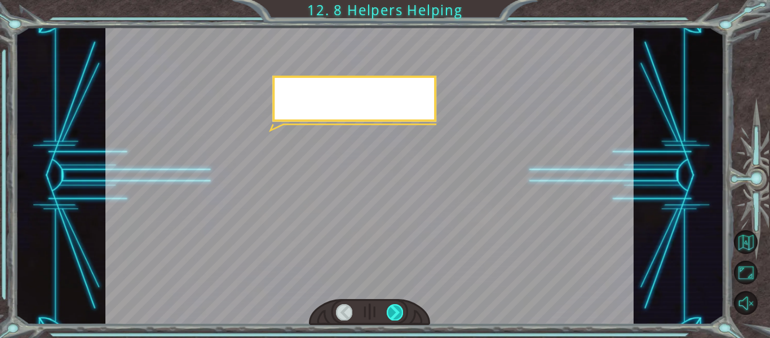
click at [387, 311] on div at bounding box center [395, 312] width 16 height 16
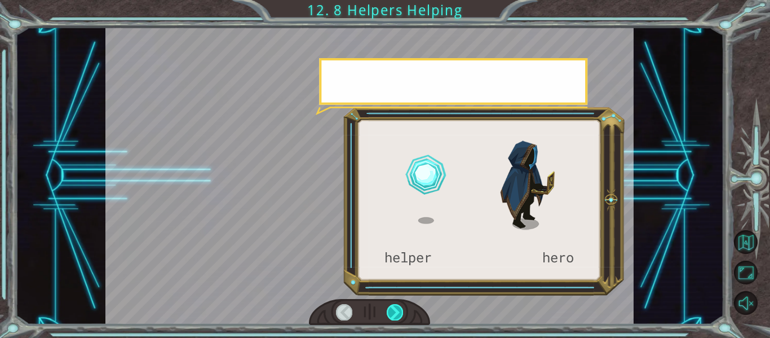
click at [387, 311] on div at bounding box center [395, 312] width 16 height 16
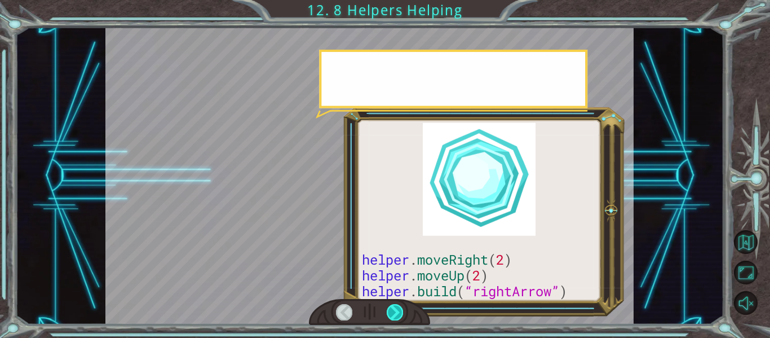
click at [387, 311] on div at bounding box center [395, 312] width 16 height 16
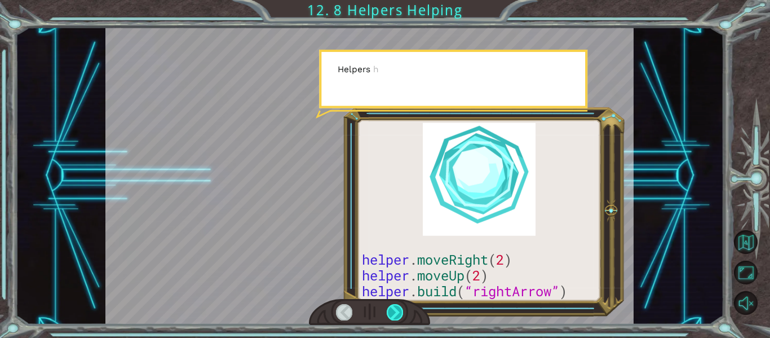
click at [387, 311] on div at bounding box center [395, 312] width 16 height 16
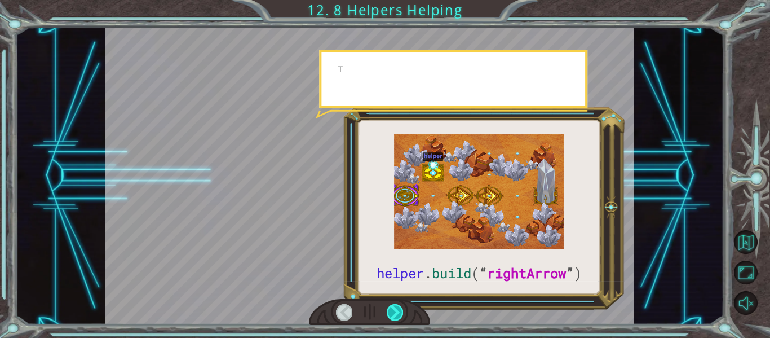
click at [387, 311] on div at bounding box center [395, 312] width 16 height 16
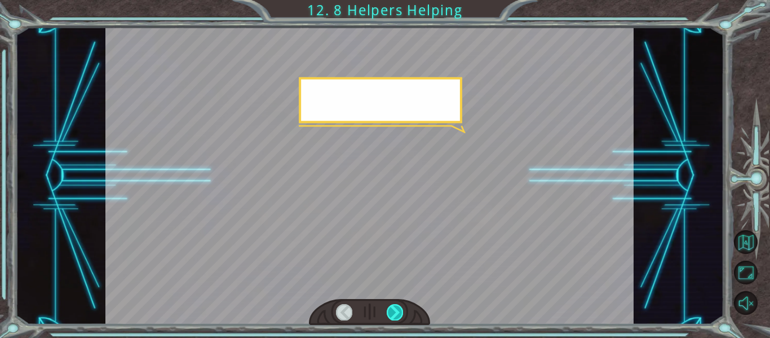
click at [387, 311] on div at bounding box center [395, 312] width 16 height 16
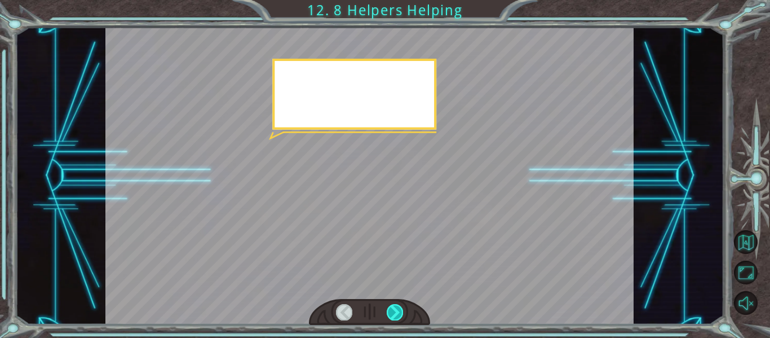
click at [387, 311] on div at bounding box center [395, 312] width 16 height 16
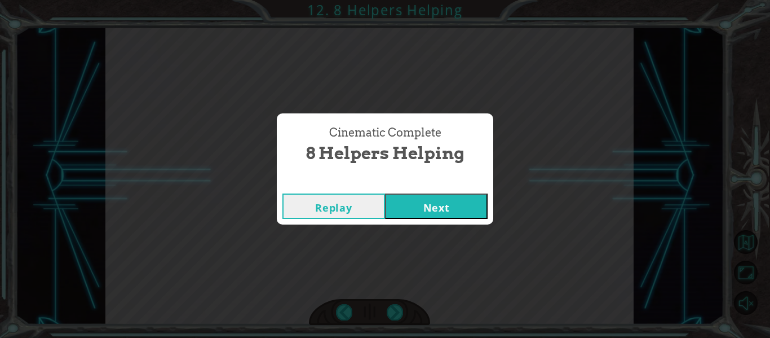
click at [432, 217] on button "Next" at bounding box center [436, 205] width 103 height 25
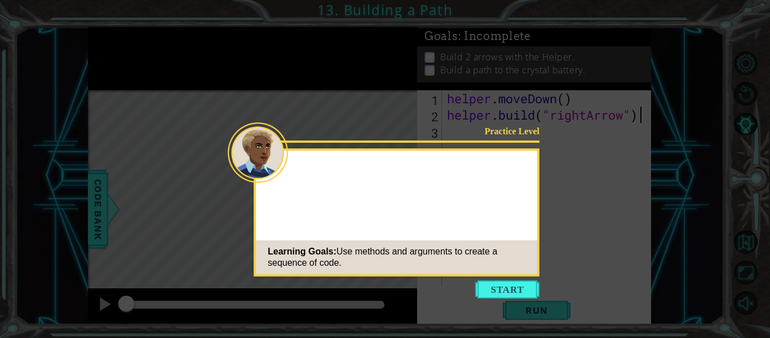
click at [523, 275] on div "Practice Level Learning Goals: Use methods and arguments to create a sequence o…" at bounding box center [397, 212] width 286 height 128
click at [521, 282] on button "Start" at bounding box center [507, 289] width 64 height 18
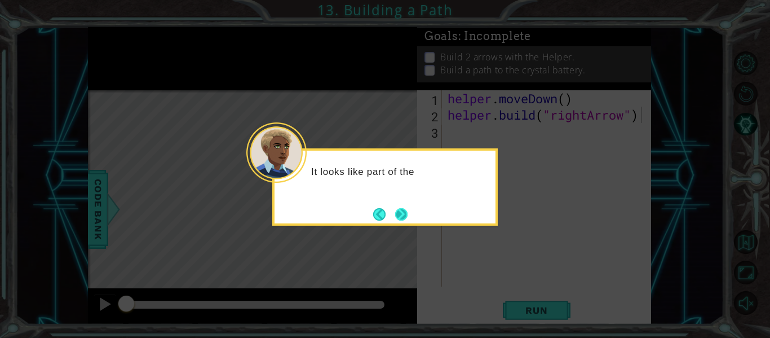
click at [403, 208] on button "Next" at bounding box center [401, 214] width 12 height 12
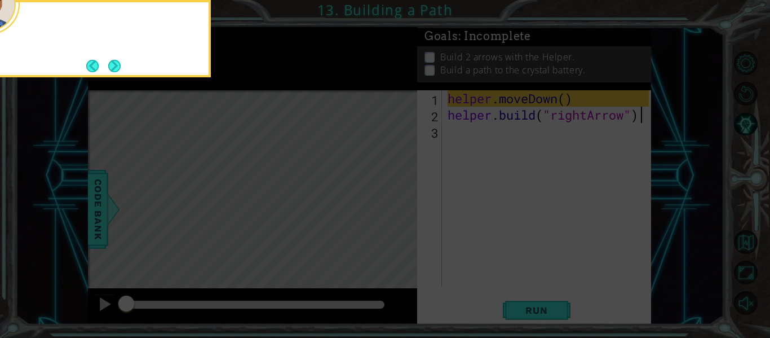
click at [403, 207] on icon at bounding box center [385, 50] width 770 height 575
click at [116, 60] on button "Next" at bounding box center [114, 66] width 12 height 12
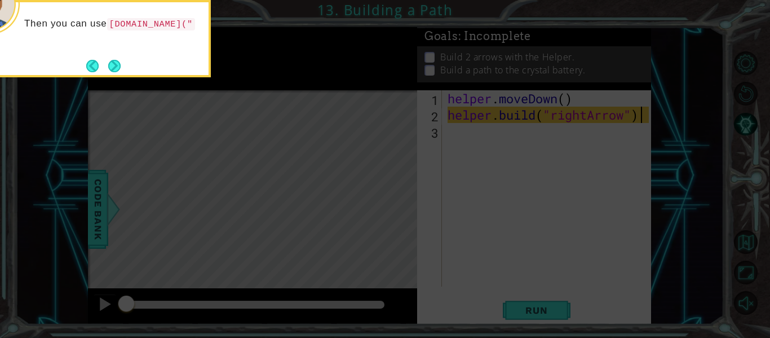
click at [116, 60] on button "Next" at bounding box center [114, 66] width 12 height 12
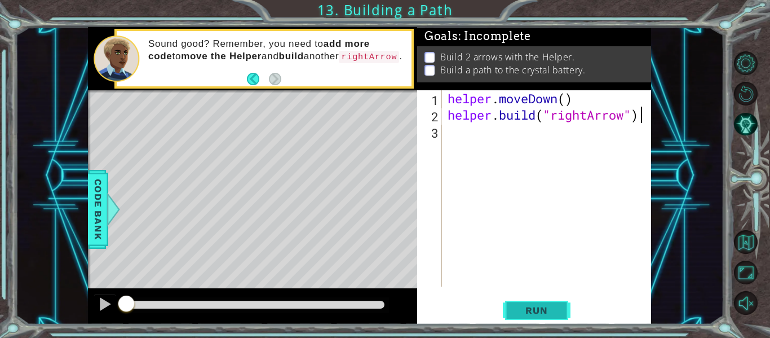
click at [547, 319] on button "Run" at bounding box center [537, 310] width 68 height 23
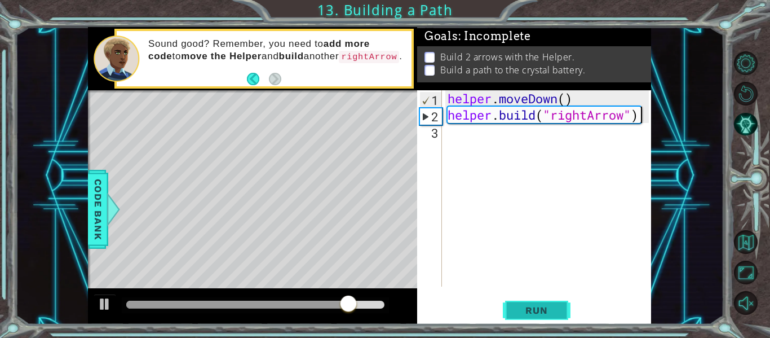
click at [567, 316] on button "Run" at bounding box center [537, 310] width 68 height 23
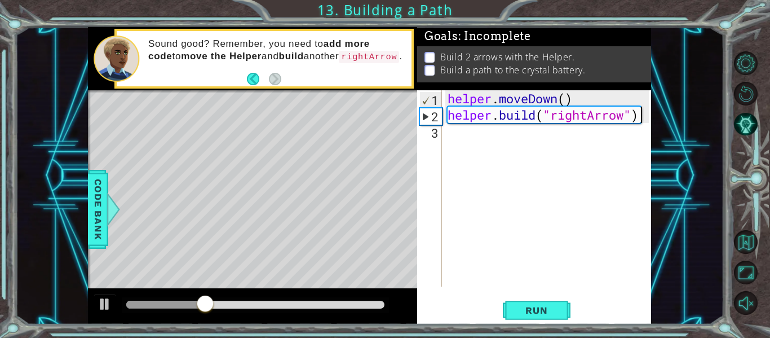
click at [567, 164] on div "helper . moveDown ( ) helper . build ( "rightArrow" )" at bounding box center [549, 204] width 209 height 229
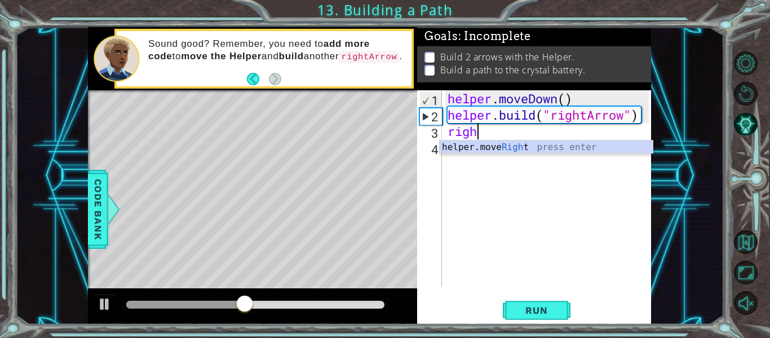
scroll to position [0, 1]
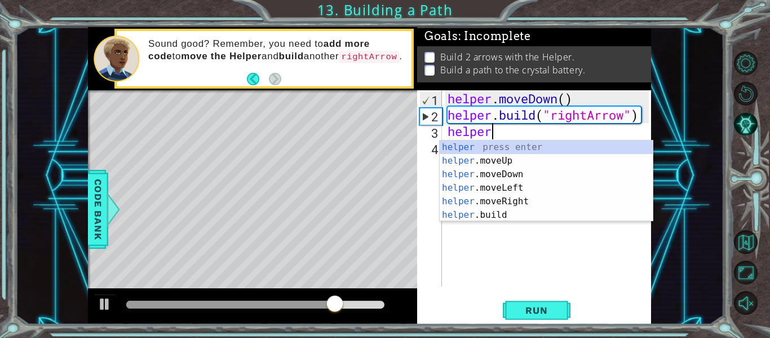
type textarea "h"
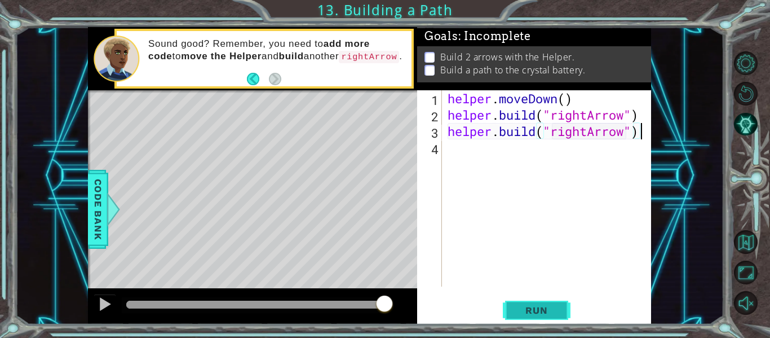
type textarea "[DOMAIN_NAME]("rightArrow")"
click at [549, 304] on span "Run" at bounding box center [536, 309] width 45 height 11
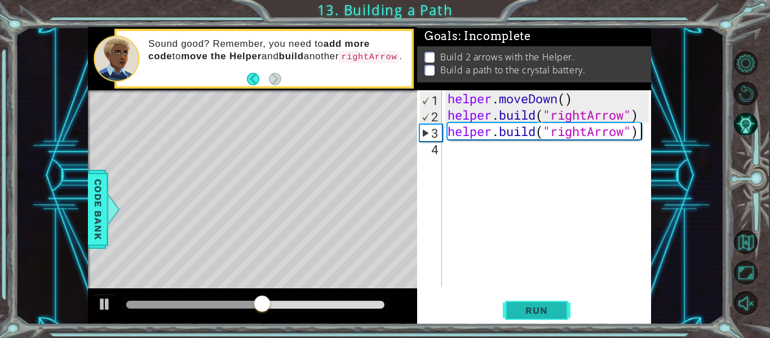
click at [549, 304] on span "Run" at bounding box center [536, 309] width 45 height 11
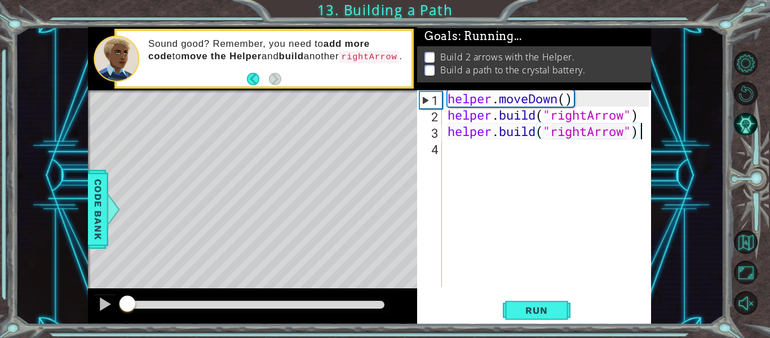
click at [562, 144] on div "helper . moveDown ( ) helper . build ( "rightArrow" ) helper . build ( "rightAr…" at bounding box center [549, 204] width 209 height 229
click at [565, 126] on div "helper . moveDown ( ) helper . build ( "rightArrow" ) helper . build ( "rightAr…" at bounding box center [549, 204] width 209 height 229
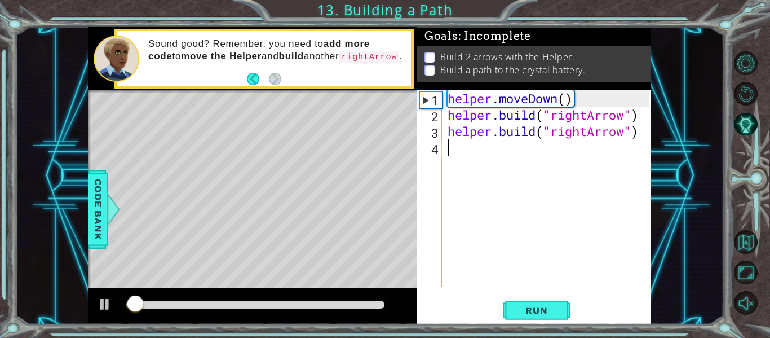
click at [565, 126] on div "helper . moveDown ( ) helper . build ( "rightArrow" ) helper . build ( "rightAr…" at bounding box center [549, 204] width 209 height 229
type textarea "[DOMAIN_NAME]("rightArrow")"
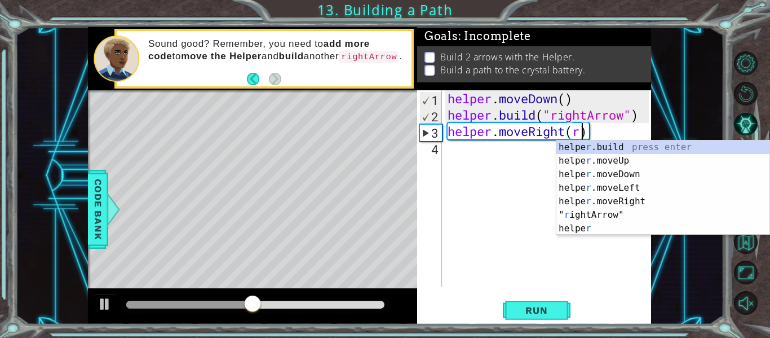
scroll to position [0, 6]
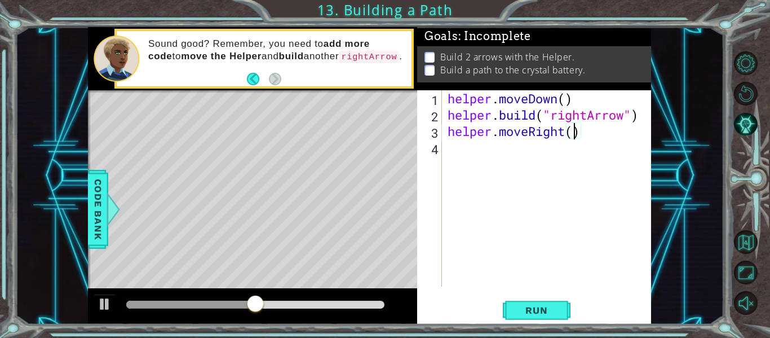
type textarea "helper.moveRight(2)"
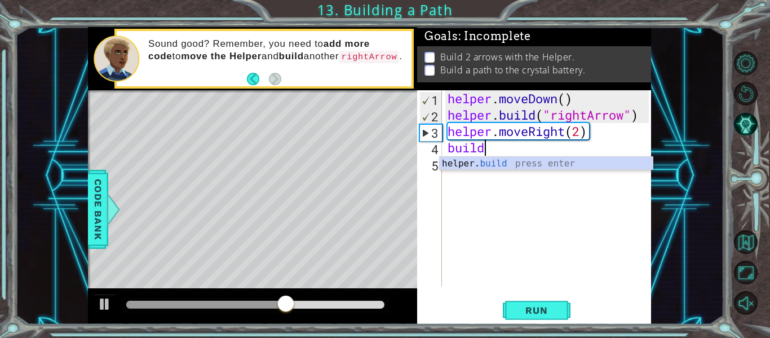
scroll to position [0, 1]
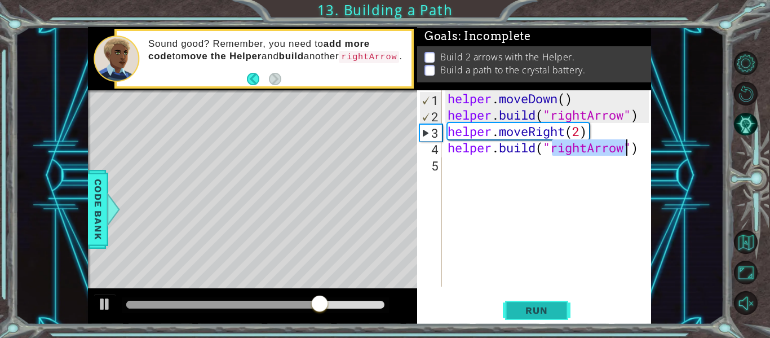
click at [553, 315] on span "Run" at bounding box center [536, 309] width 45 height 11
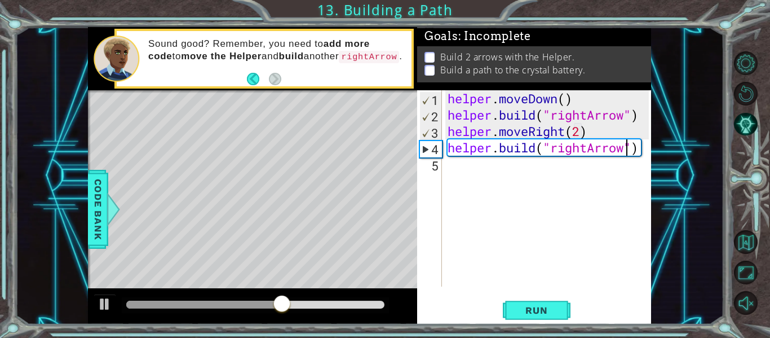
click at [581, 131] on div "helper . moveDown ( ) helper . build ( "rightArrow" ) helper . moveRight ( 2 ) …" at bounding box center [549, 204] width 209 height 229
type textarea "helper.moveRight(3)"
click at [557, 300] on button "Run" at bounding box center [537, 310] width 68 height 23
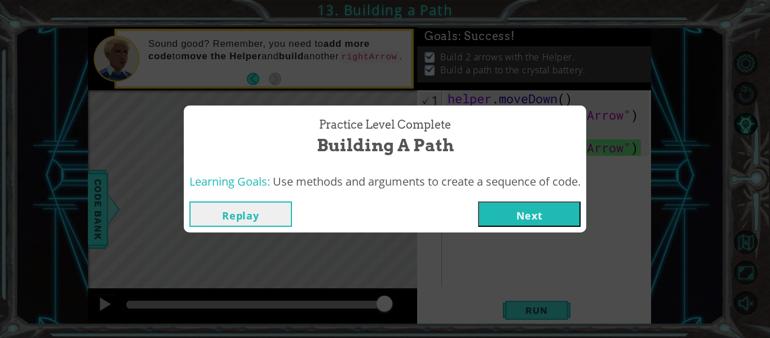
click at [569, 220] on button "Next" at bounding box center [529, 213] width 103 height 25
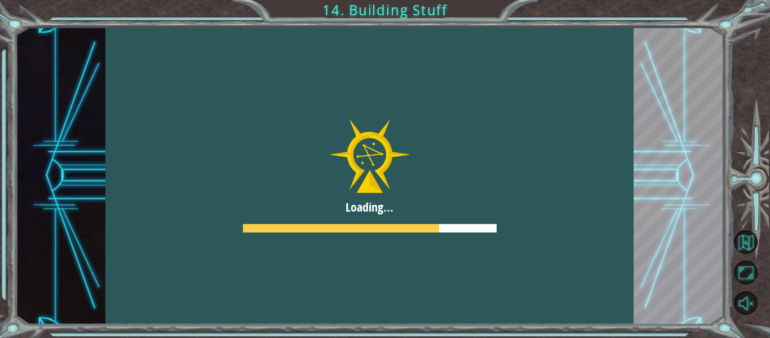
click at [490, 200] on div at bounding box center [369, 175] width 529 height 297
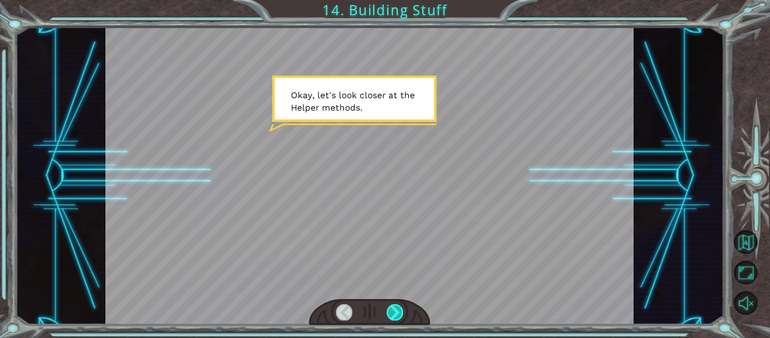
click at [402, 310] on div at bounding box center [395, 312] width 16 height 16
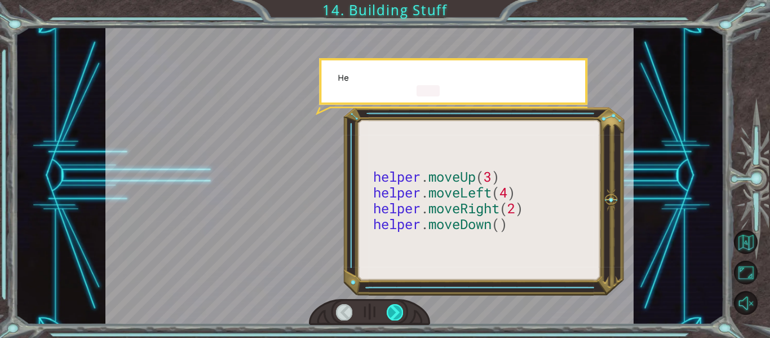
click at [402, 310] on div at bounding box center [395, 312] width 16 height 16
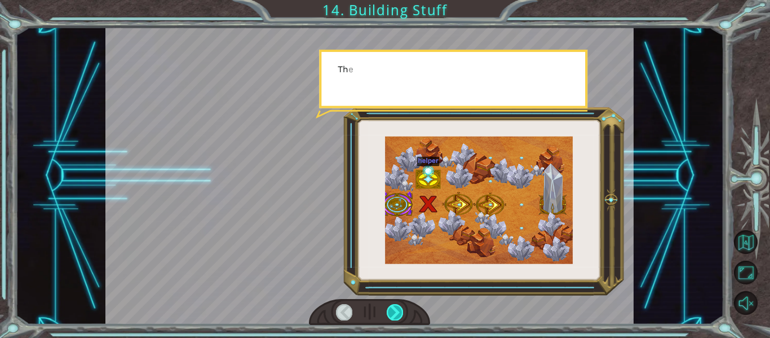
click at [402, 310] on div at bounding box center [395, 312] width 16 height 16
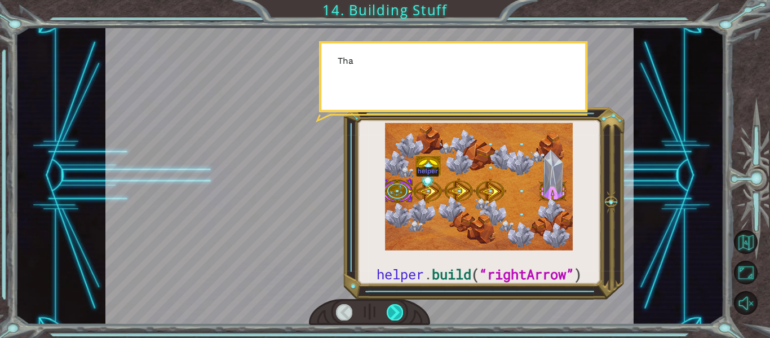
click at [402, 310] on div at bounding box center [395, 312] width 16 height 16
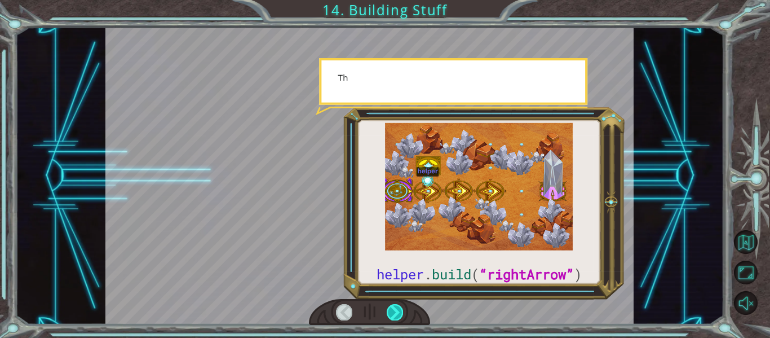
click at [402, 310] on div at bounding box center [395, 312] width 16 height 16
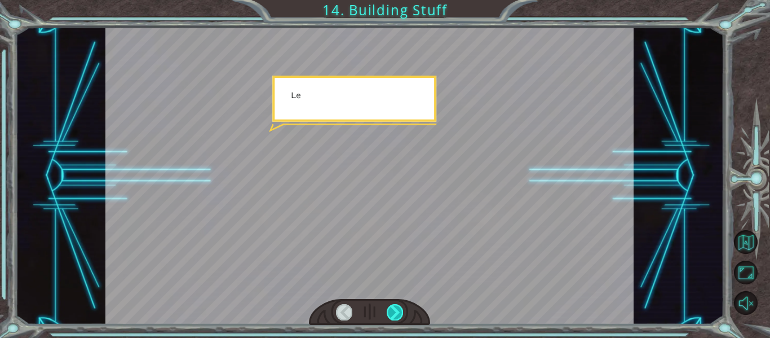
click at [402, 310] on div at bounding box center [395, 312] width 16 height 16
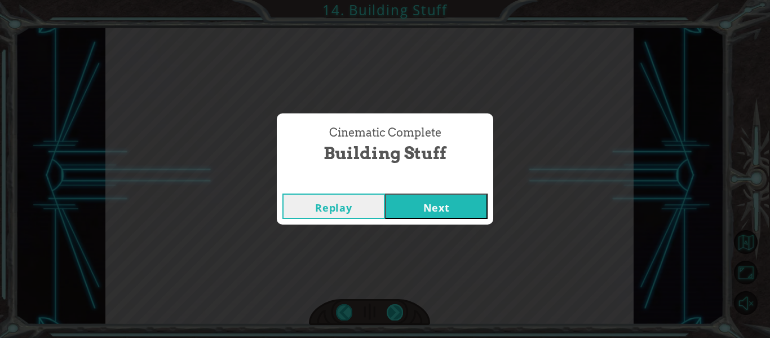
click at [402, 310] on div "Cinematic Complete Building Stuff Replay Next" at bounding box center [385, 169] width 770 height 338
click at [449, 205] on button "Next" at bounding box center [436, 205] width 103 height 25
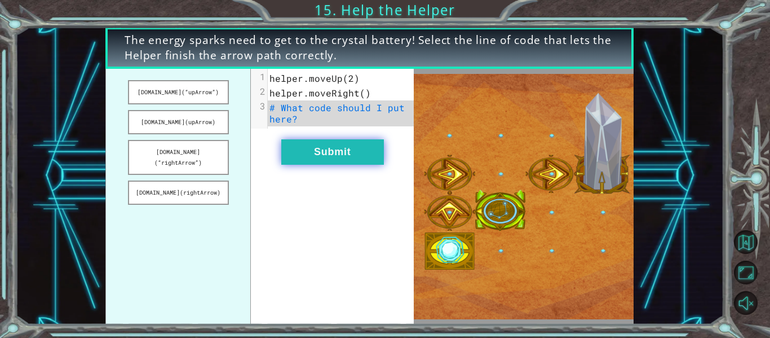
click at [356, 164] on button "Submit" at bounding box center [332, 151] width 103 height 25
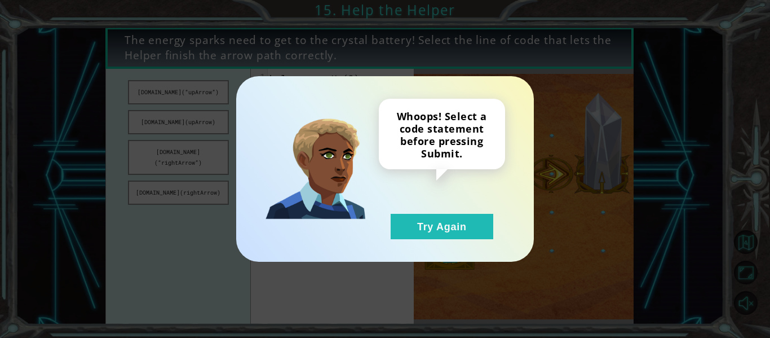
click at [356, 164] on img at bounding box center [315, 168] width 101 height 101
click at [440, 235] on button "Try Again" at bounding box center [442, 226] width 103 height 25
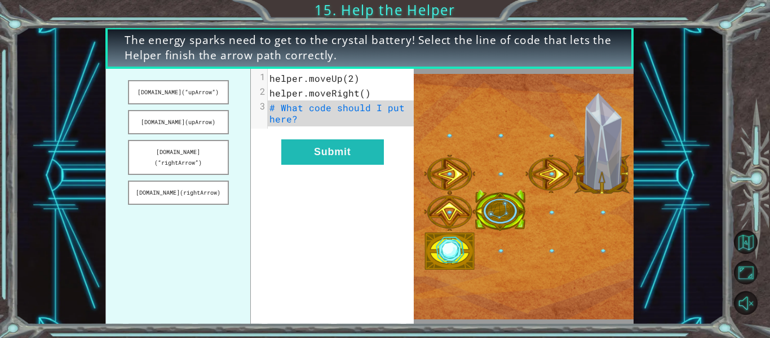
drag, startPoint x: 207, startPoint y: 158, endPoint x: 351, endPoint y: 124, distance: 147.7
click at [351, 124] on div "[DOMAIN_NAME](“upArrow”) [DOMAIN_NAME](upArrow) [DOMAIN_NAME](“rightArrow”) [DO…" at bounding box center [259, 196] width 308 height 255
click at [189, 149] on button "[DOMAIN_NAME](“rightArrow”)" at bounding box center [178, 157] width 101 height 35
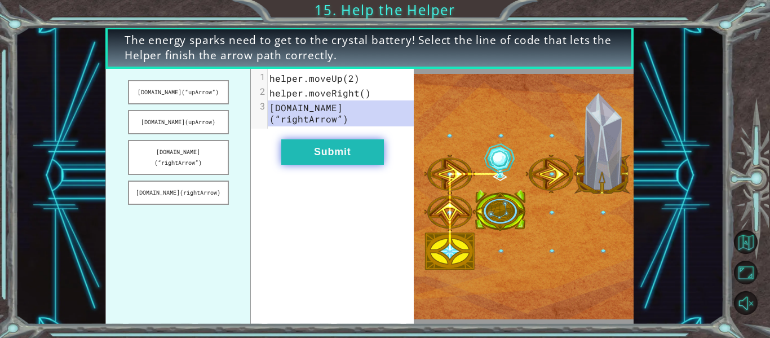
click at [341, 150] on button "Submit" at bounding box center [332, 151] width 103 height 25
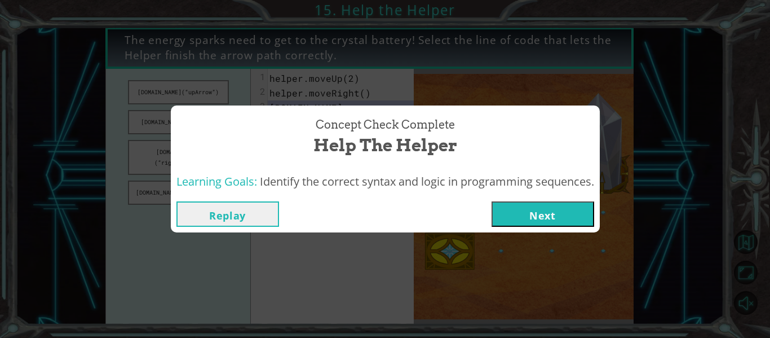
click at [530, 219] on button "Next" at bounding box center [543, 213] width 103 height 25
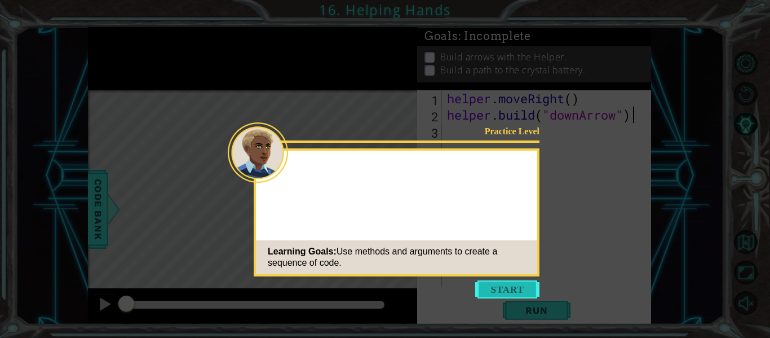
click at [511, 284] on button "Start" at bounding box center [507, 289] width 64 height 18
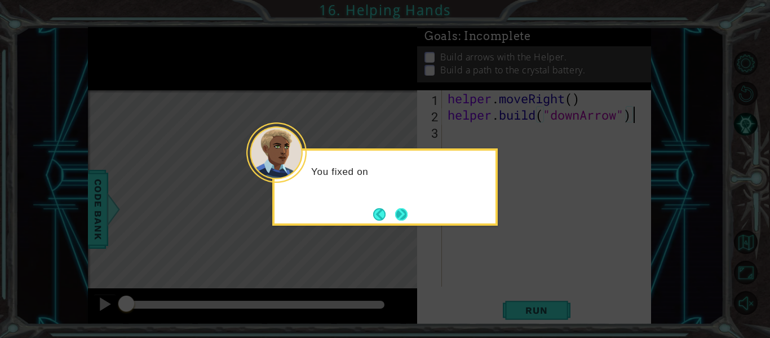
click at [404, 213] on button "Next" at bounding box center [401, 214] width 12 height 12
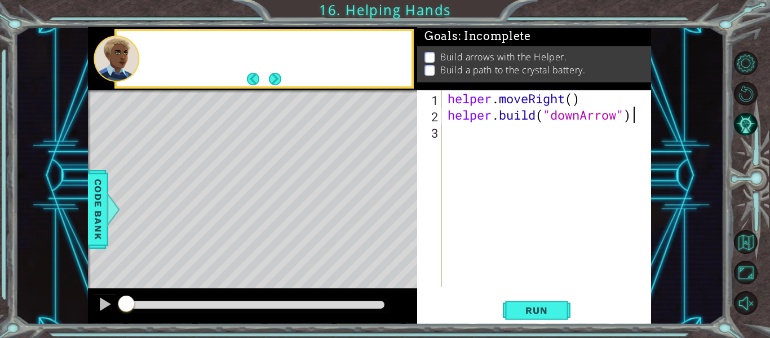
click at [404, 213] on div "Level Map" at bounding box center [348, 256] width 521 height 332
click at [553, 145] on div "helper . moveRight ( ) helper . build ( "downArrow" )" at bounding box center [549, 204] width 209 height 229
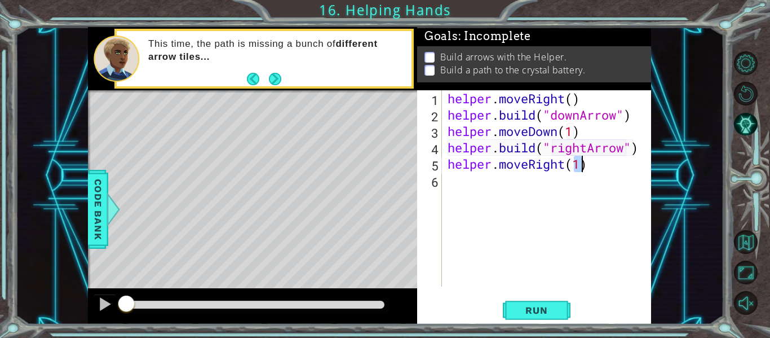
scroll to position [0, 6]
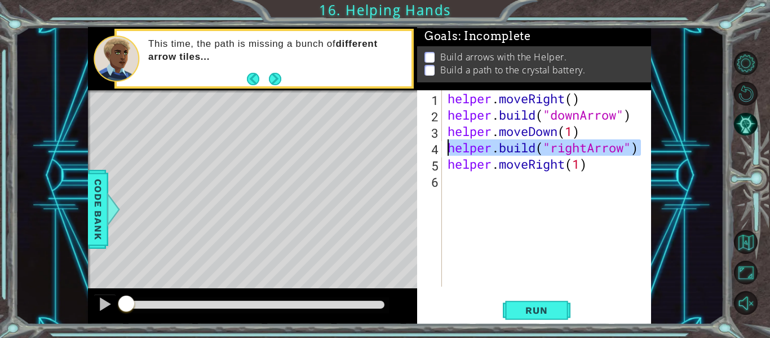
drag, startPoint x: 643, startPoint y: 149, endPoint x: 447, endPoint y: 152, distance: 195.7
click at [447, 152] on div "helper . moveRight ( ) helper . build ( "downArrow" ) helper . moveDown ( 1 ) h…" at bounding box center [549, 204] width 209 height 229
type textarea "[DOMAIN_NAME]("rightArrow")"
click at [493, 177] on div "helper . moveRight ( ) helper . build ( "downArrow" ) helper . moveDown ( 1 ) h…" at bounding box center [549, 204] width 209 height 229
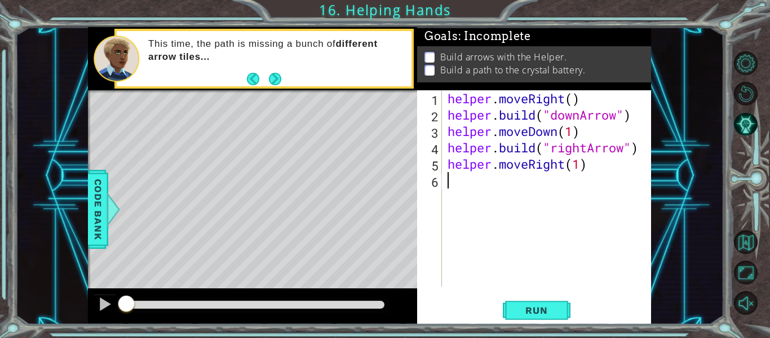
scroll to position [0, 0]
paste textarea "[DOMAIN_NAME]("rightArrow")"
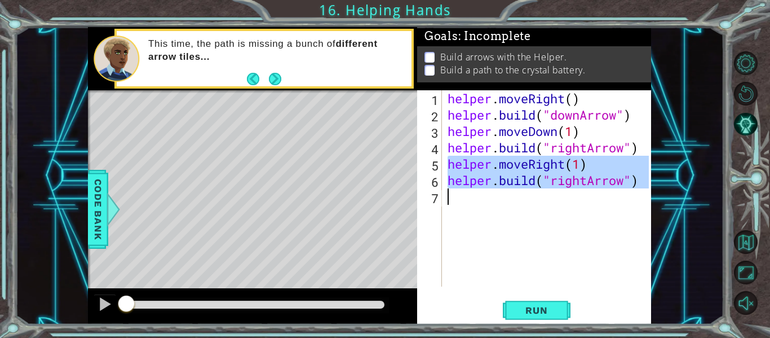
drag, startPoint x: 448, startPoint y: 164, endPoint x: 641, endPoint y: 196, distance: 196.0
click at [641, 196] on div "helper . moveRight ( ) helper . build ( "downArrow" ) helper . moveDown ( 1 ) h…" at bounding box center [549, 204] width 209 height 229
type textarea "[DOMAIN_NAME]("rightArrow")"
click at [641, 196] on div "helper . moveRight ( ) helper . build ( "downArrow" ) helper . moveDown ( 1 ) h…" at bounding box center [547, 188] width 204 height 196
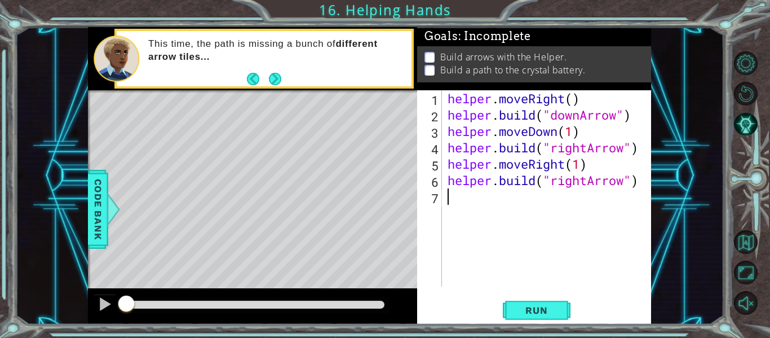
paste textarea "u"
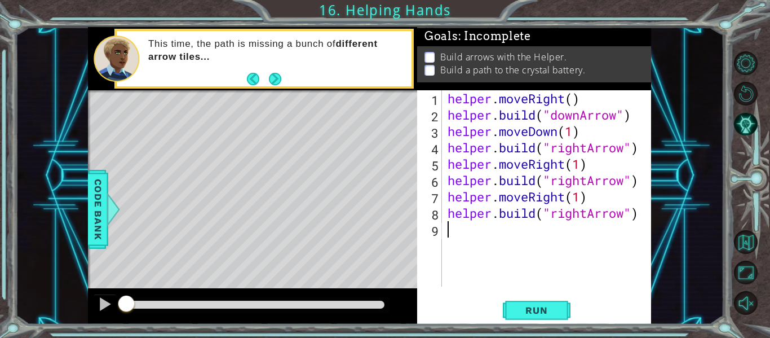
type textarea "u"
click at [575, 213] on div "helper . moveRight ( ) helper . build ( "downArrow" ) helper . moveDown ( 1 ) h…" at bounding box center [550, 204] width 210 height 229
type textarea "[DOMAIN_NAME]("upArrow")"
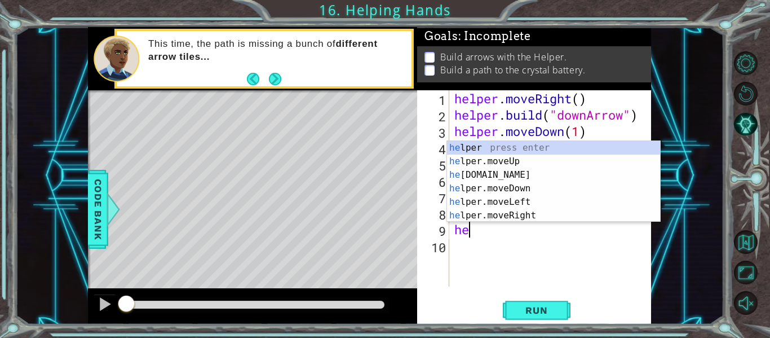
scroll to position [0, 0]
type textarea "h"
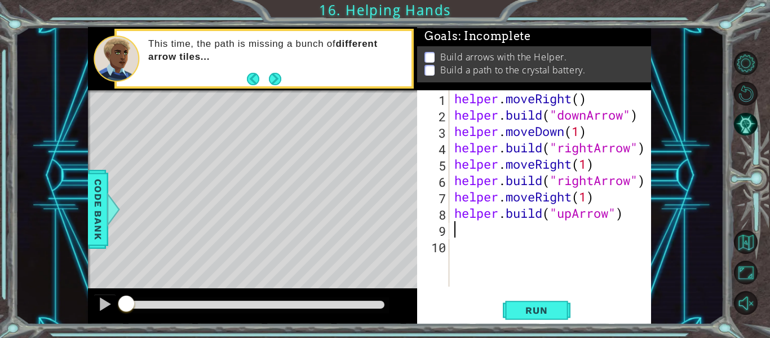
type textarea "[DOMAIN_NAME]("upArrow")"
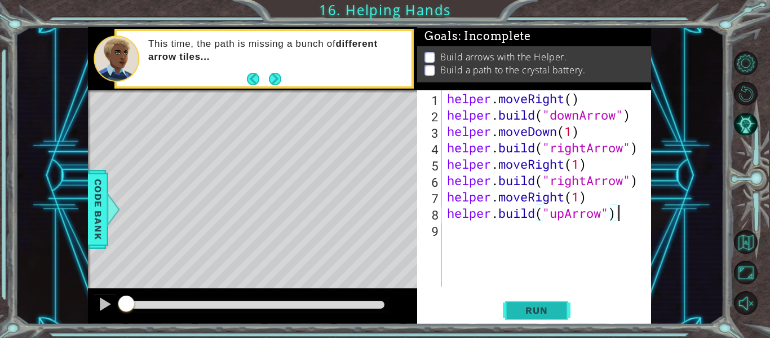
click at [541, 301] on button "Run" at bounding box center [537, 310] width 68 height 23
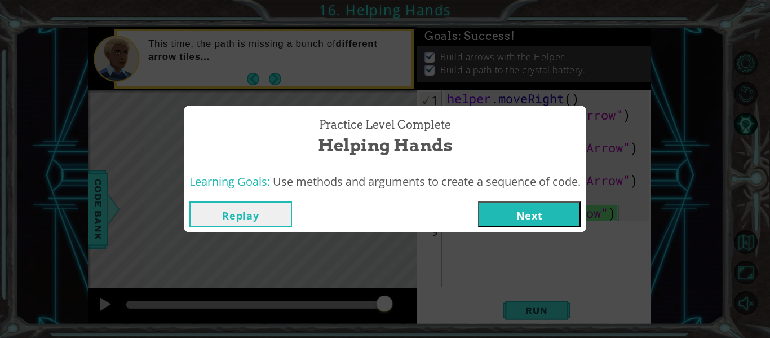
click at [518, 201] on button "Next" at bounding box center [529, 213] width 103 height 25
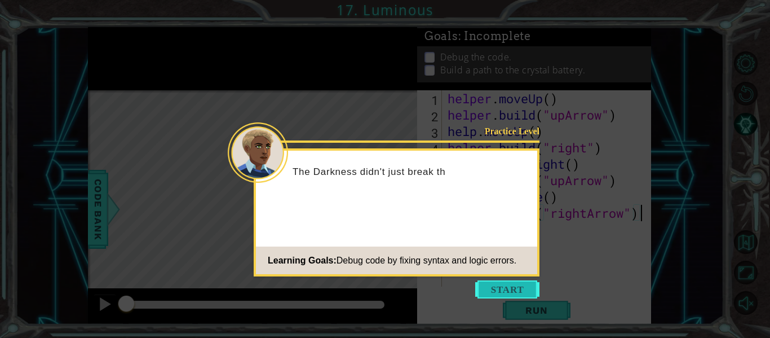
click at [525, 288] on button "Start" at bounding box center [507, 289] width 64 height 18
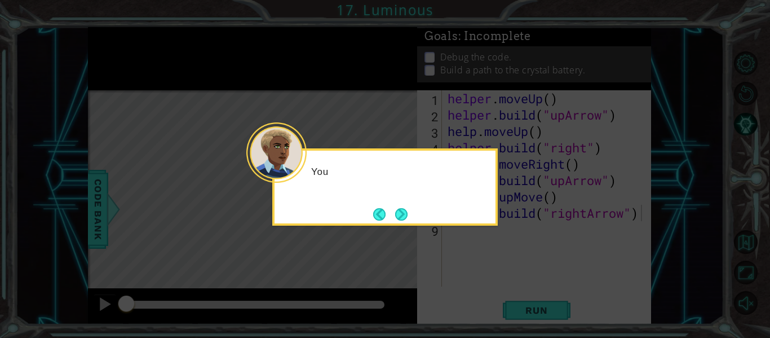
click at [534, 302] on icon at bounding box center [385, 169] width 770 height 338
click at [408, 208] on button "Next" at bounding box center [401, 214] width 12 height 12
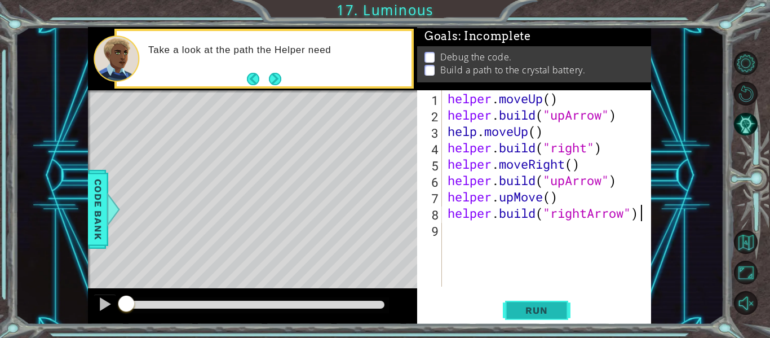
click at [518, 299] on button "Run" at bounding box center [537, 310] width 68 height 23
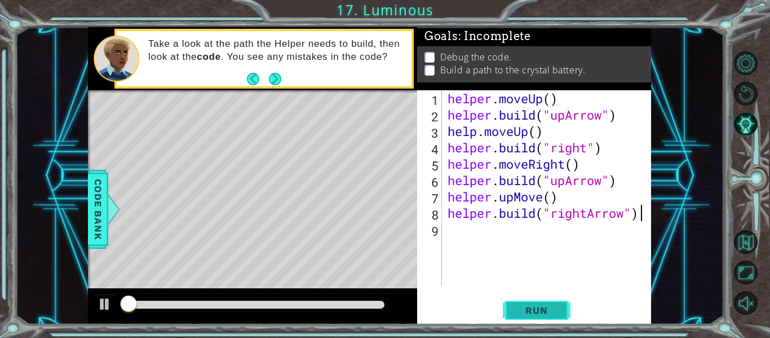
click at [518, 299] on button "Run" at bounding box center [537, 310] width 68 height 23
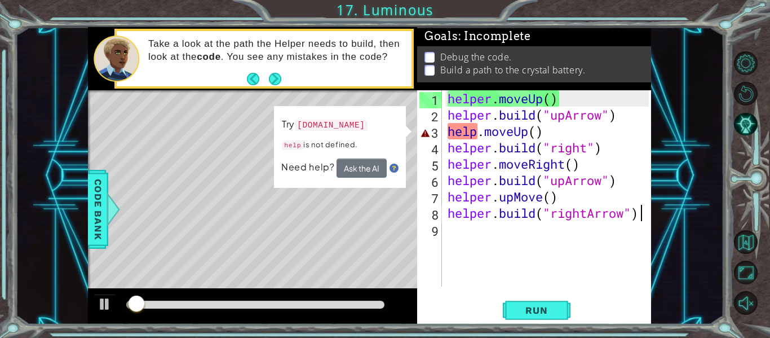
click at [456, 129] on div "helper . moveUp ( ) helper . build ( "upArrow" ) help . moveUp ( ) helper . bui…" at bounding box center [549, 204] width 209 height 229
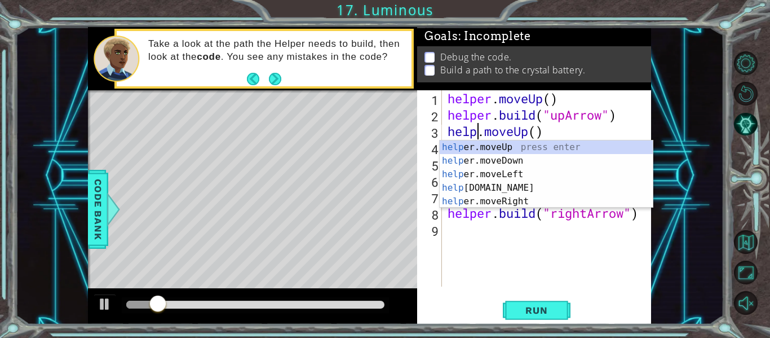
scroll to position [0, 2]
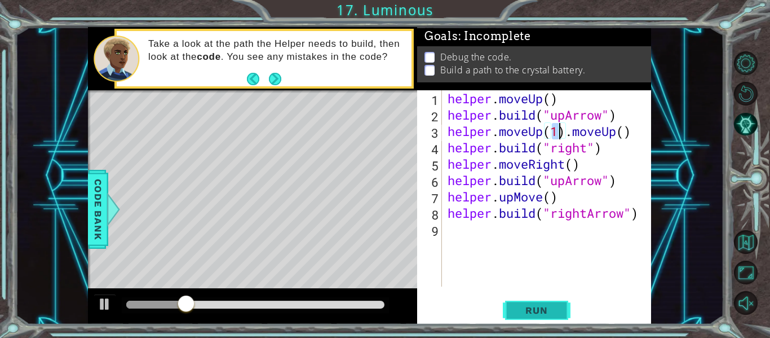
click at [559, 311] on button "Run" at bounding box center [537, 310] width 68 height 23
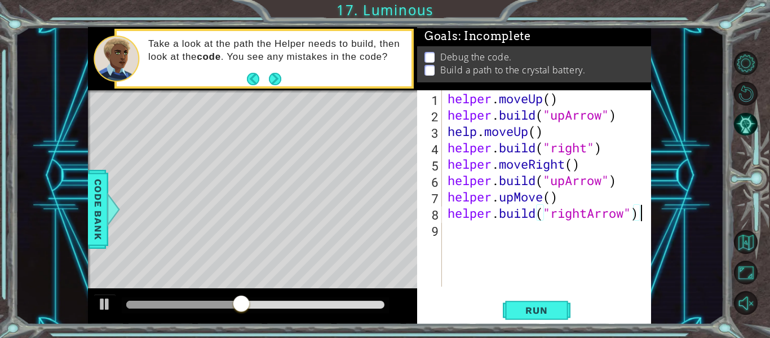
click at [475, 131] on div "helper . moveUp ( ) helper . build ( "upArrow" ) help . moveUp ( ) helper . bui…" at bounding box center [549, 204] width 209 height 229
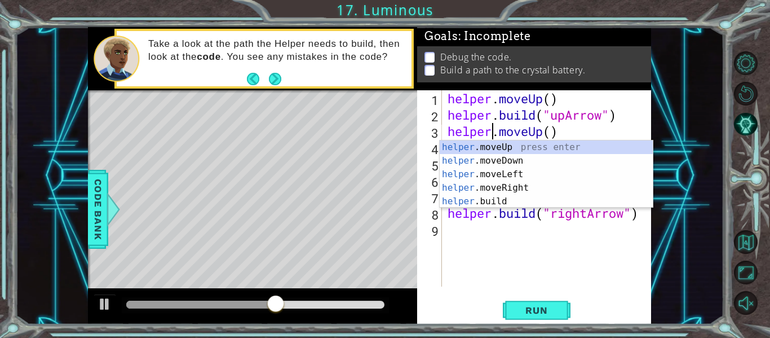
click at [544, 298] on div "helper.moveUp() 1 2 3 4 5 6 7 8 9 helper . moveUp ( ) helper . build ( "upArrow…" at bounding box center [534, 207] width 234 height 234
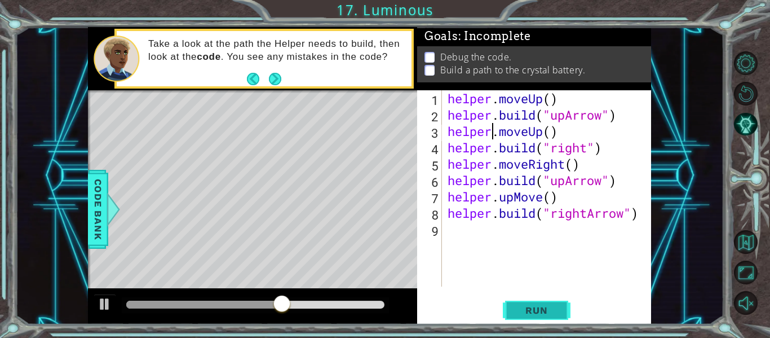
click at [541, 310] on span "Run" at bounding box center [536, 309] width 45 height 11
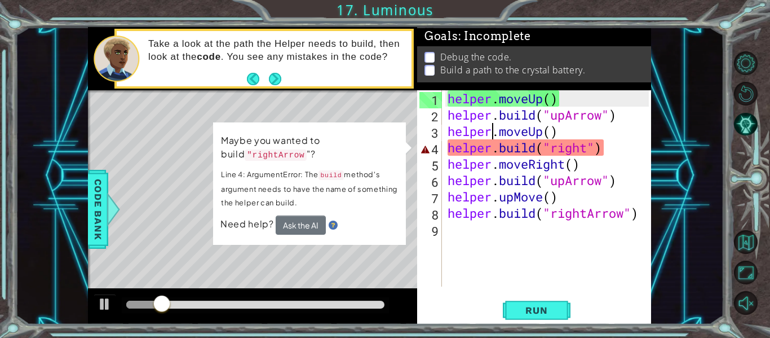
click at [591, 154] on div "helper . moveUp ( ) helper . build ( "upArrow" ) helper . moveUp ( ) helper . b…" at bounding box center [549, 204] width 209 height 229
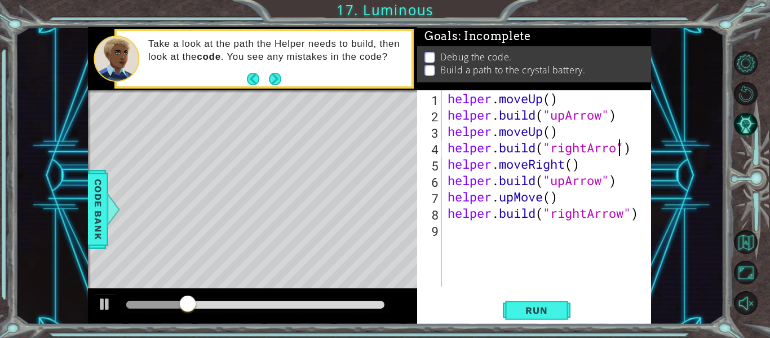
scroll to position [0, 8]
click at [523, 201] on div "helper . moveUp ( ) helper . build ( "upArrow" ) helper . moveUp ( ) helper . b…" at bounding box center [549, 204] width 209 height 229
click at [518, 201] on div "helper . moveUp ( ) helper . build ( "upArrow" ) helper . moveUp ( ) helper . b…" at bounding box center [549, 204] width 209 height 229
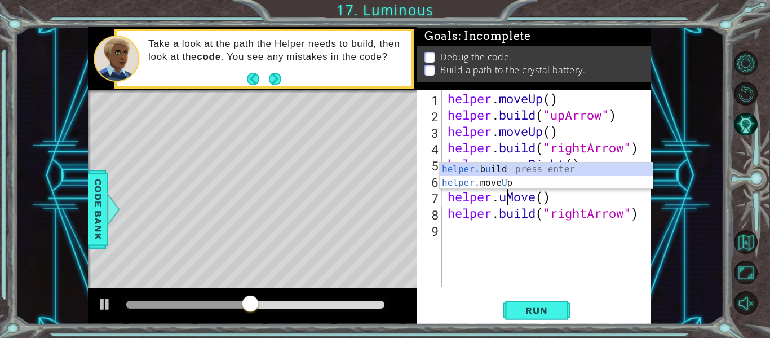
scroll to position [0, 4]
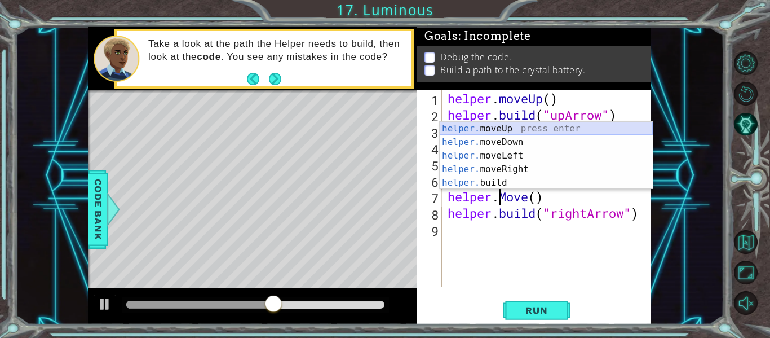
click at [516, 132] on div "helper. moveUp press enter helper. moveDown press enter helper. moveLeft press …" at bounding box center [546, 169] width 213 height 95
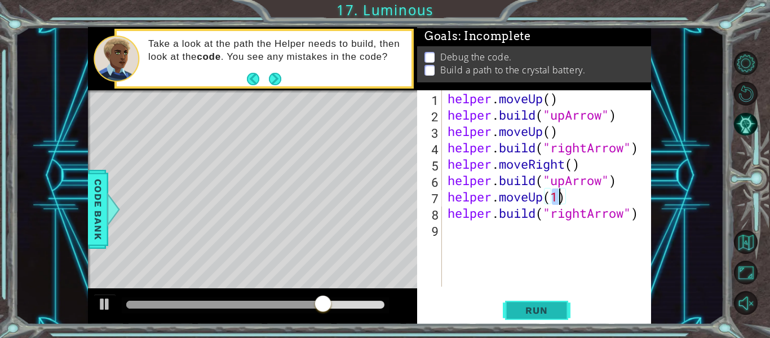
type textarea "helper.moveUp(1)"
click at [542, 299] on button "Run" at bounding box center [537, 310] width 68 height 23
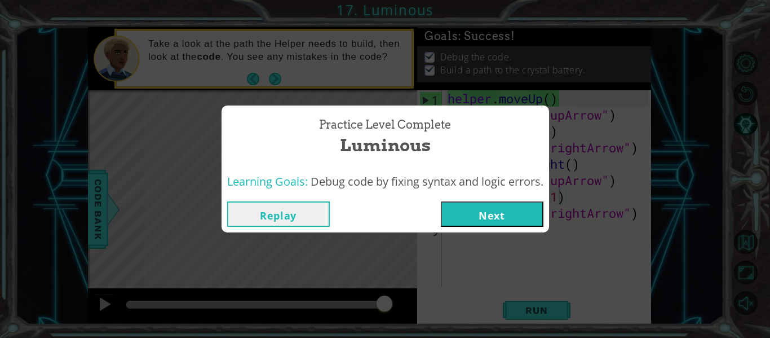
click at [515, 204] on button "Next" at bounding box center [492, 213] width 103 height 25
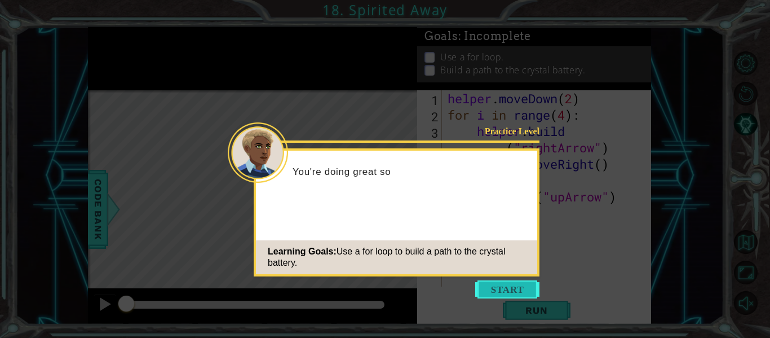
click at [506, 293] on button "Start" at bounding box center [507, 289] width 64 height 18
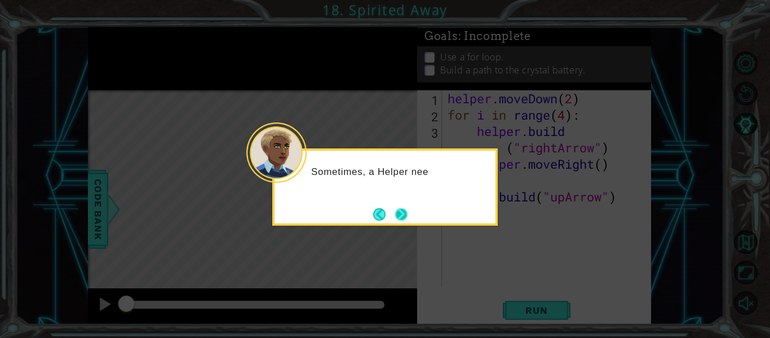
click at [402, 210] on button "Next" at bounding box center [401, 214] width 12 height 12
click at [402, 210] on div "Level Map" at bounding box center [348, 256] width 521 height 332
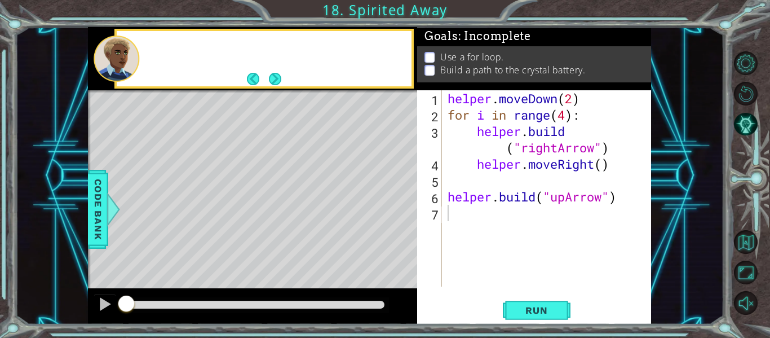
click at [402, 210] on div "Level Map" at bounding box center [348, 256] width 521 height 332
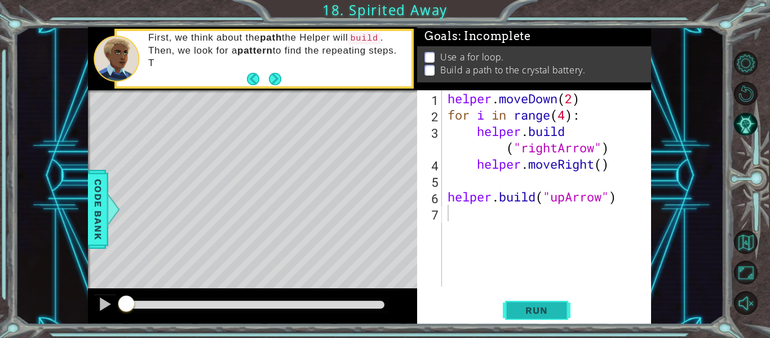
click at [525, 303] on button "Run" at bounding box center [537, 310] width 68 height 23
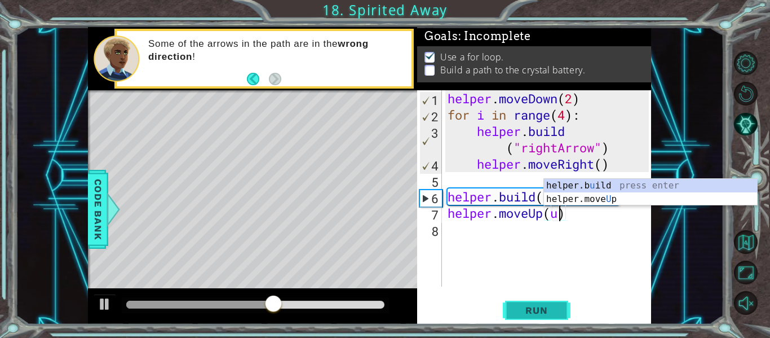
type textarea "helper.moveUp()"
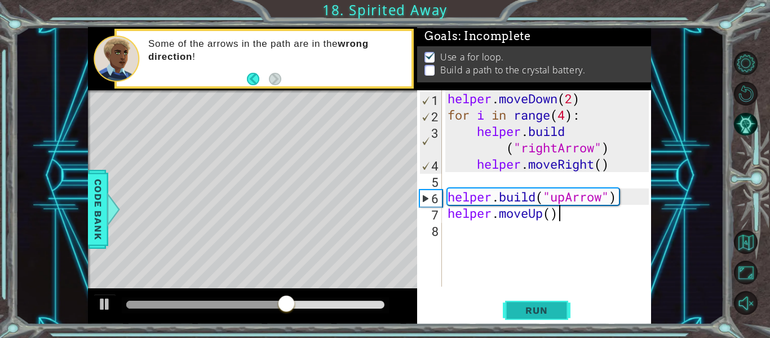
type textarea "helper.moveUp()"
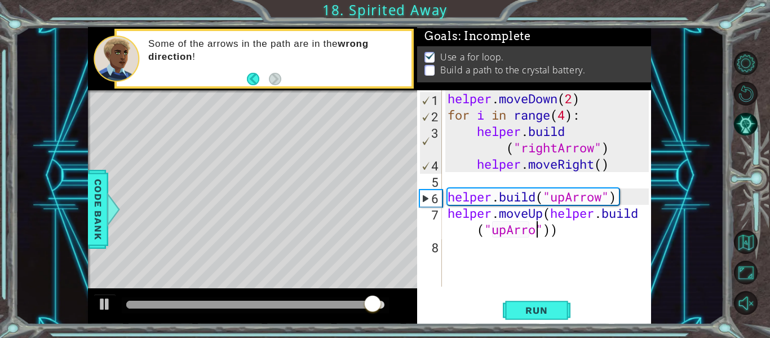
scroll to position [0, 12]
click at [538, 302] on button "Run" at bounding box center [537, 310] width 68 height 23
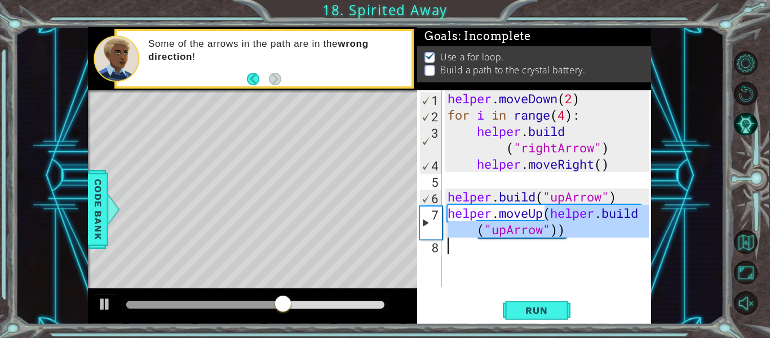
drag, startPoint x: 545, startPoint y: 210, endPoint x: 633, endPoint y: 249, distance: 96.4
click at [633, 249] on div "helper . moveDown ( 2 ) for i in range ( 4 ) : helper . build ( "rightArrow" ) …" at bounding box center [549, 204] width 209 height 229
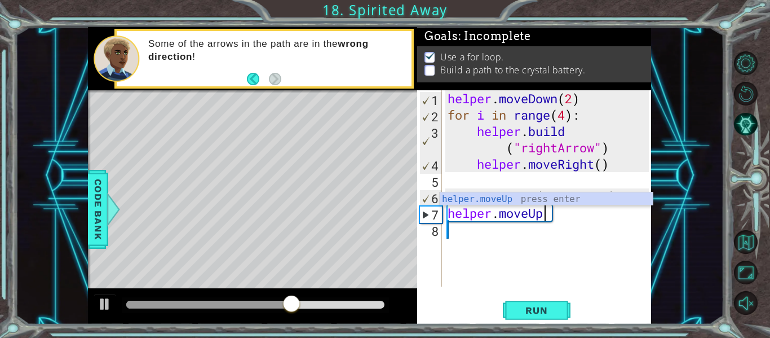
scroll to position [0, 4]
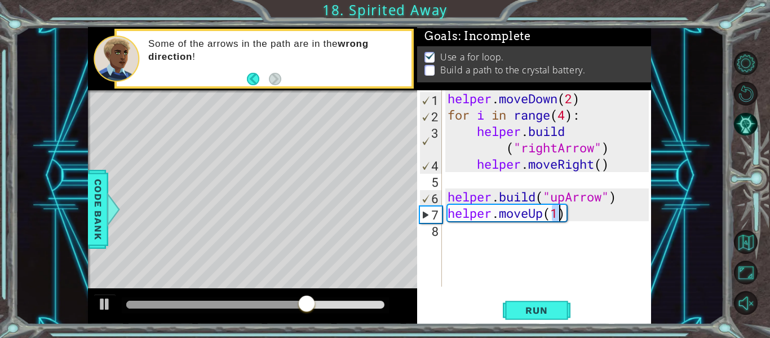
type textarea "helper.moveUp(1)"
click at [521, 239] on div "helper . moveDown ( 2 ) for i in range ( 4 ) : helper . build ( "rightArrow" ) …" at bounding box center [549, 204] width 209 height 229
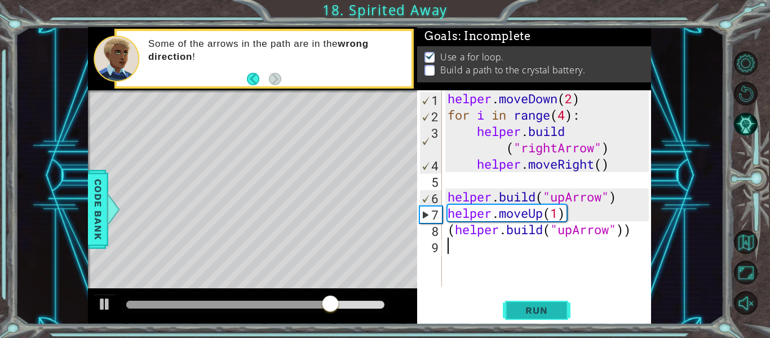
click at [541, 302] on button "Run" at bounding box center [537, 310] width 68 height 23
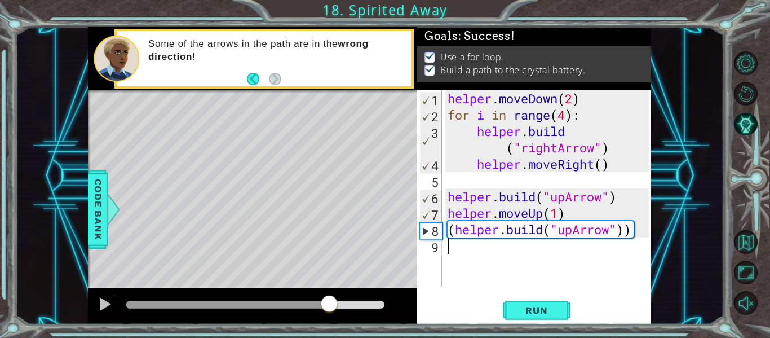
drag, startPoint x: 287, startPoint y: 310, endPoint x: 394, endPoint y: 310, distance: 106.6
click at [339, 310] on div at bounding box center [329, 304] width 20 height 20
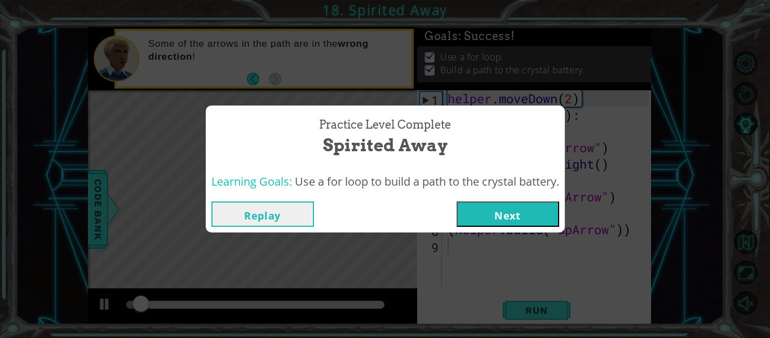
click at [538, 218] on button "Next" at bounding box center [508, 213] width 103 height 25
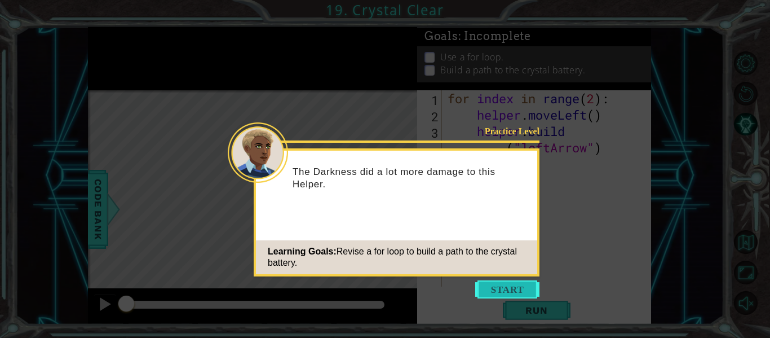
click at [503, 291] on button "Start" at bounding box center [507, 289] width 64 height 18
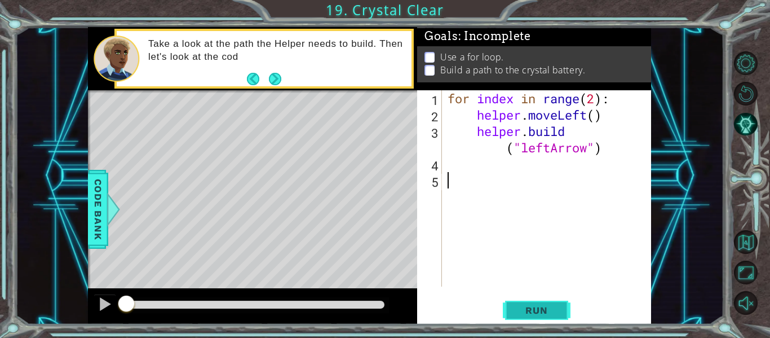
click at [545, 307] on span "Run" at bounding box center [536, 309] width 45 height 11
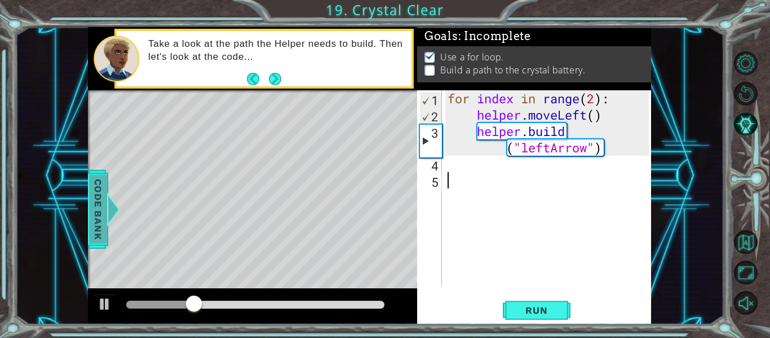
click at [118, 209] on div at bounding box center [114, 209] width 14 height 34
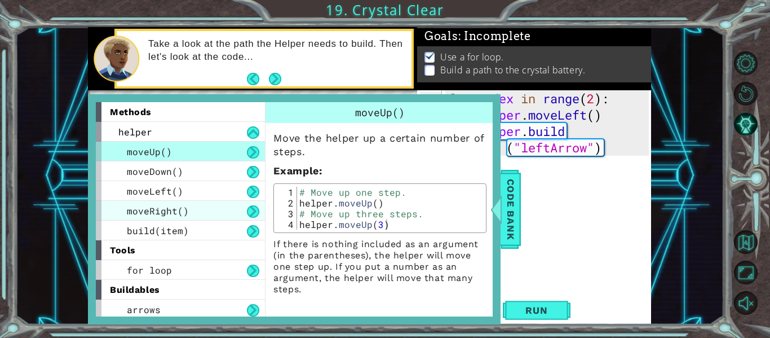
scroll to position [3, 0]
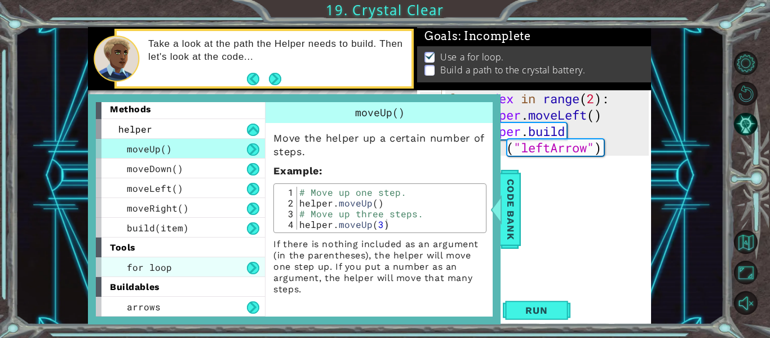
click at [182, 261] on div "for loop" at bounding box center [180, 267] width 169 height 20
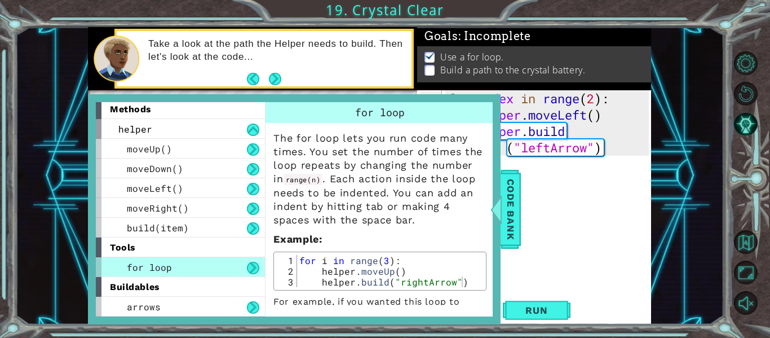
scroll to position [30, 0]
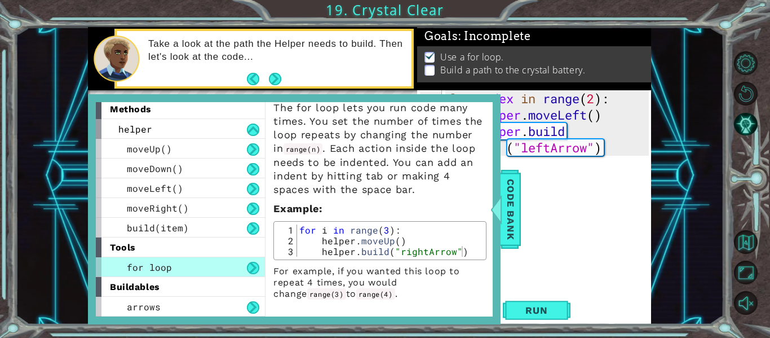
click at [601, 163] on div "for index in range ( 2 ) : helper . moveLeft ( ) helper . build ( "leftArrow" )" at bounding box center [549, 204] width 209 height 229
click at [515, 226] on span "Code Bank" at bounding box center [511, 209] width 18 height 69
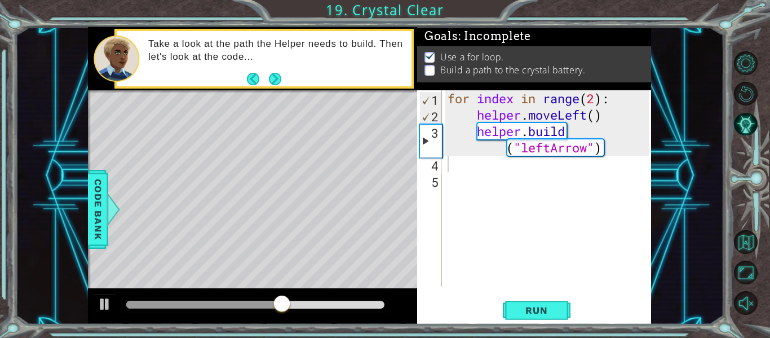
click at [593, 98] on div "for index in range ( 2 ) : helper . moveLeft ( ) helper . build ( "leftArrow" )" at bounding box center [549, 204] width 209 height 229
type textarea "for index in range(4):"
click at [548, 310] on span "Run" at bounding box center [536, 309] width 45 height 11
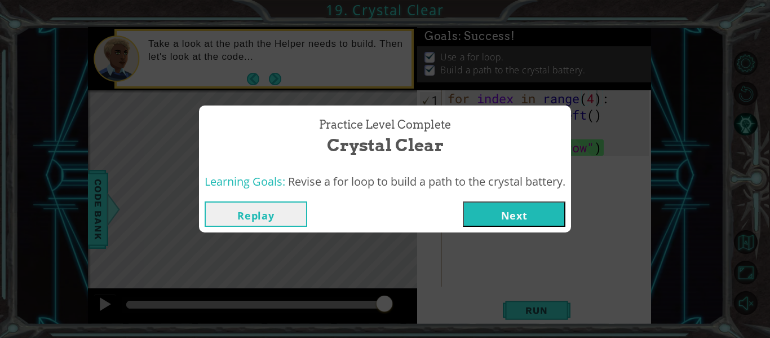
click at [489, 191] on div "Learning Goals: Revise a for loop to build a path to the crystal battery." at bounding box center [385, 182] width 372 height 28
click at [492, 201] on button "Next" at bounding box center [514, 213] width 103 height 25
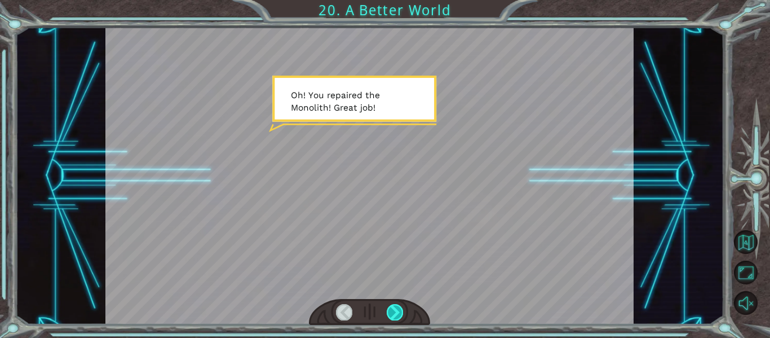
click at [389, 316] on div at bounding box center [395, 312] width 16 height 16
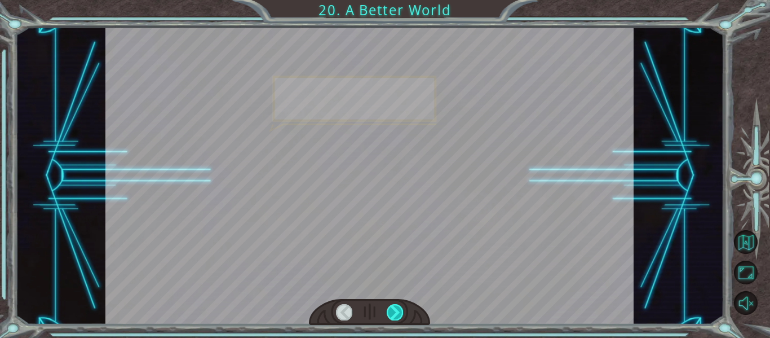
click at [389, 316] on div at bounding box center [395, 312] width 16 height 16
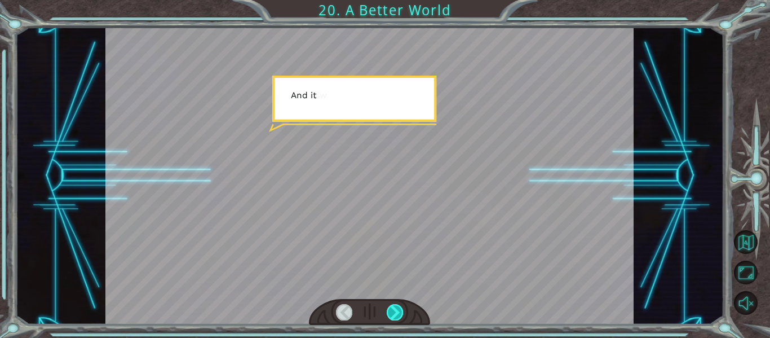
click at [389, 316] on div at bounding box center [395, 312] width 16 height 16
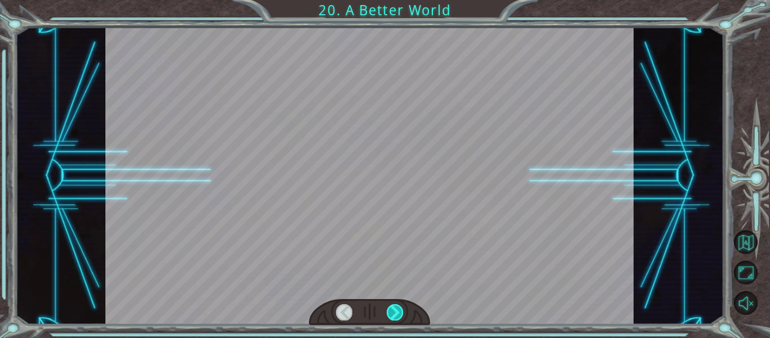
click at [389, 316] on div at bounding box center [395, 312] width 16 height 16
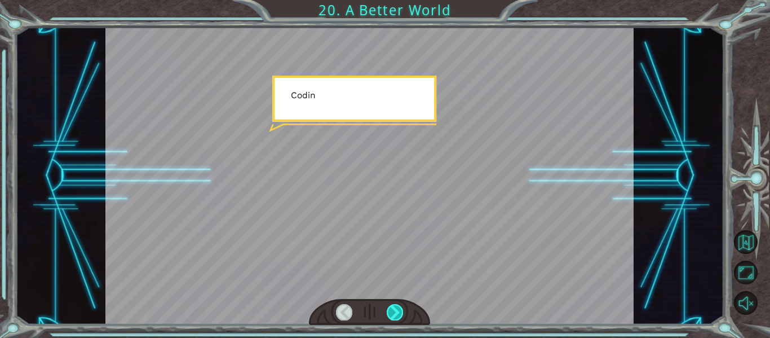
click at [390, 318] on div at bounding box center [395, 312] width 16 height 16
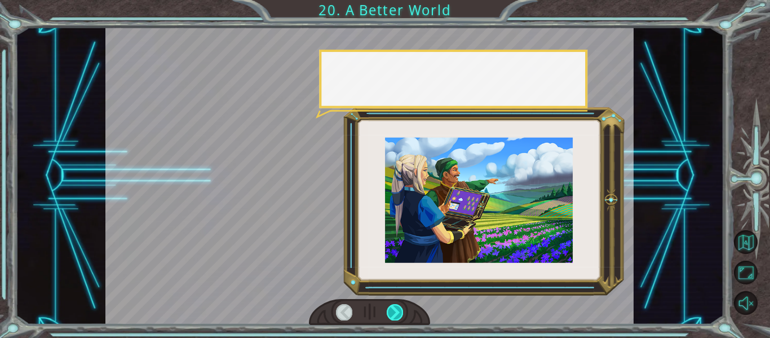
click at [390, 318] on div at bounding box center [395, 312] width 16 height 16
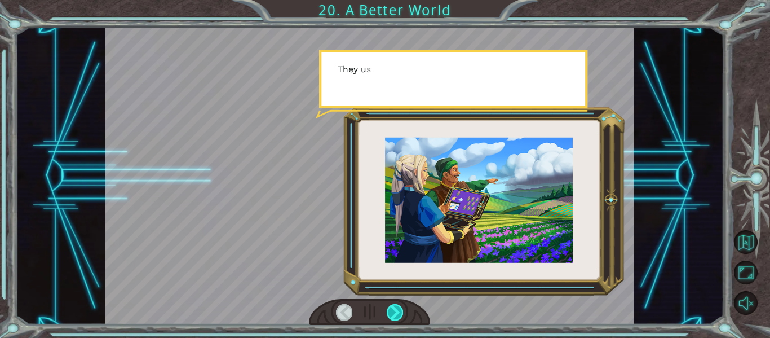
click at [390, 318] on div at bounding box center [395, 312] width 16 height 16
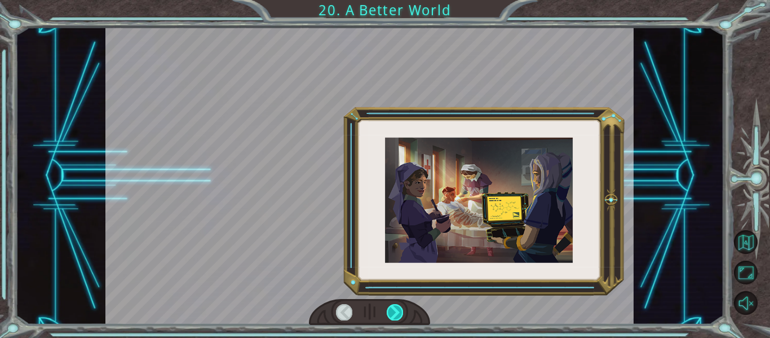
click at [390, 318] on div at bounding box center [395, 312] width 16 height 16
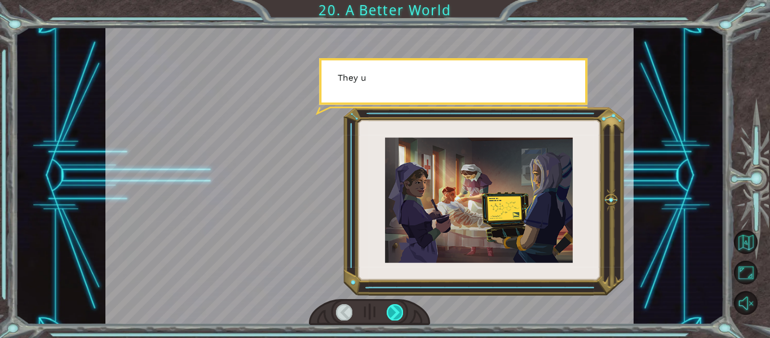
click at [390, 317] on div at bounding box center [395, 312] width 16 height 16
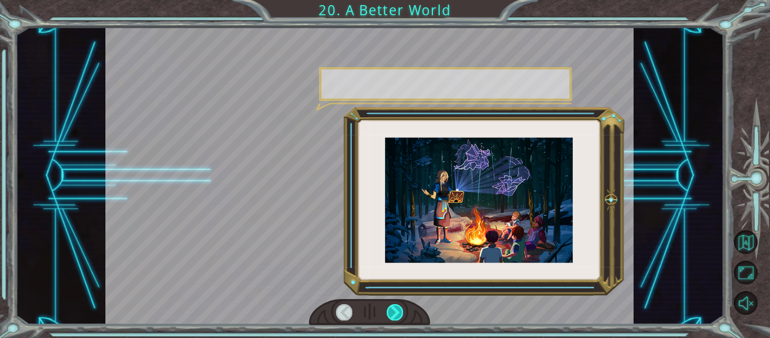
click at [390, 317] on div at bounding box center [395, 312] width 16 height 16
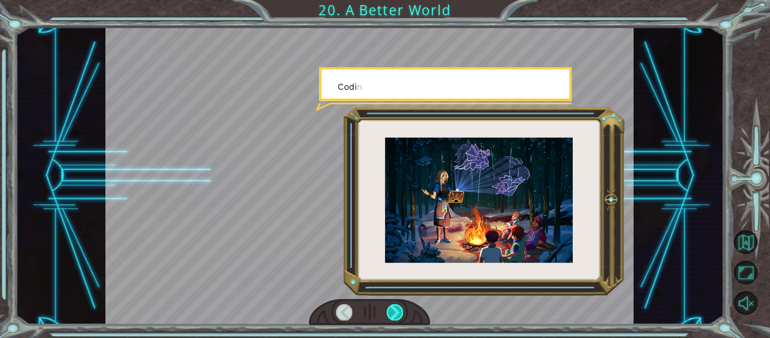
click at [390, 317] on div at bounding box center [395, 312] width 16 height 16
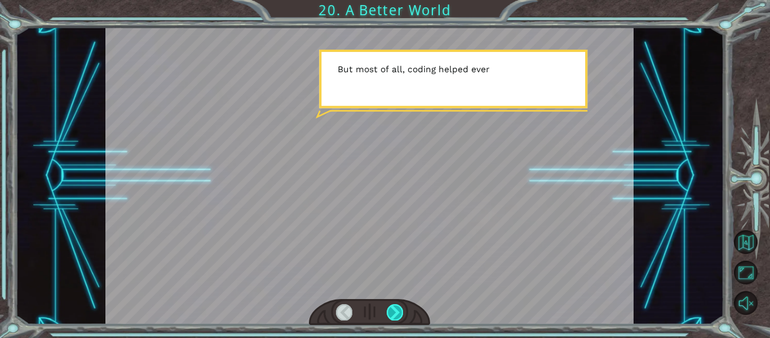
click at [390, 317] on div at bounding box center [395, 312] width 16 height 16
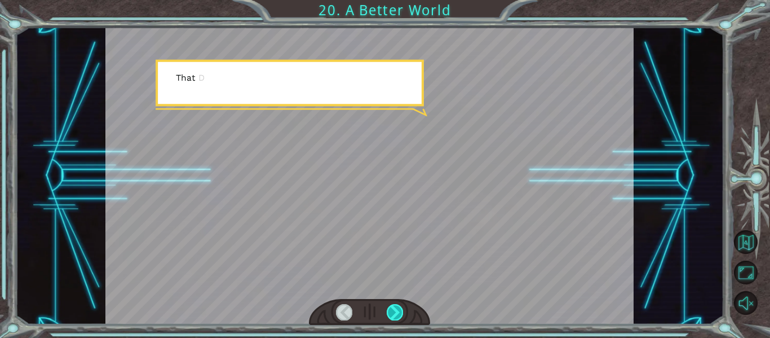
click at [390, 317] on div at bounding box center [395, 312] width 16 height 16
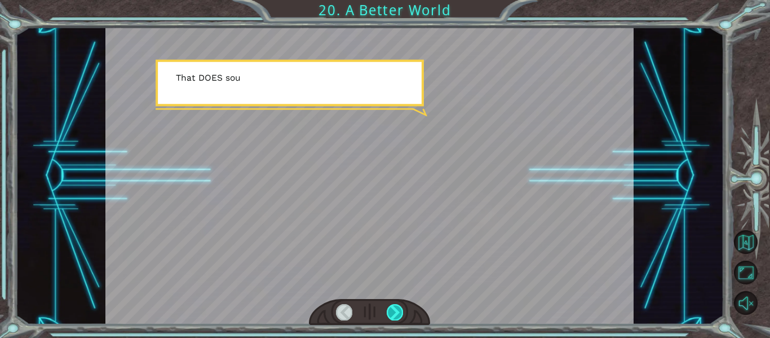
click at [390, 317] on div at bounding box center [395, 312] width 16 height 16
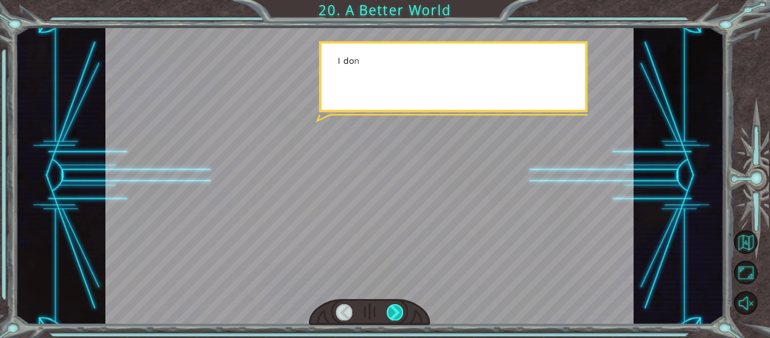
click at [390, 317] on div at bounding box center [395, 312] width 16 height 16
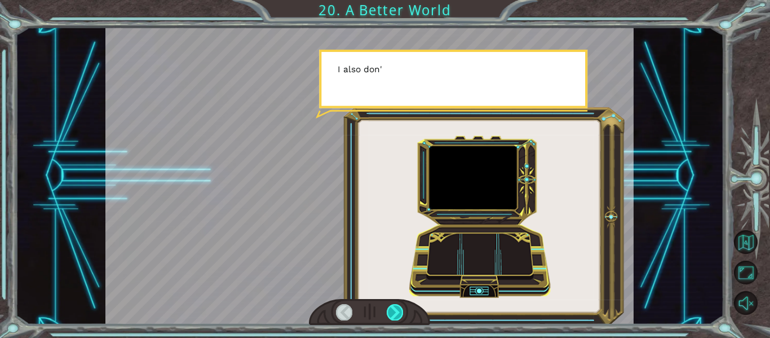
click at [390, 317] on div at bounding box center [395, 312] width 16 height 16
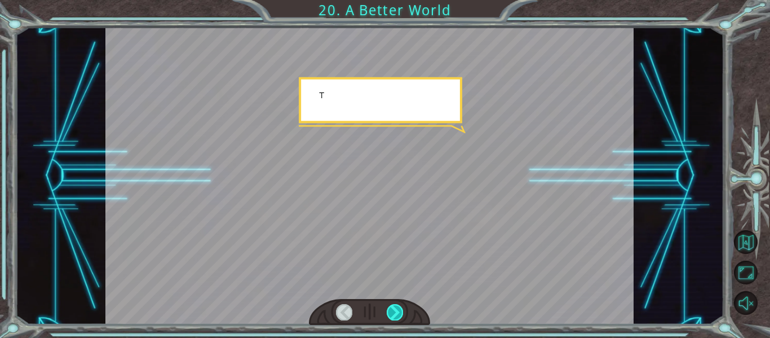
click at [390, 317] on div at bounding box center [395, 312] width 16 height 16
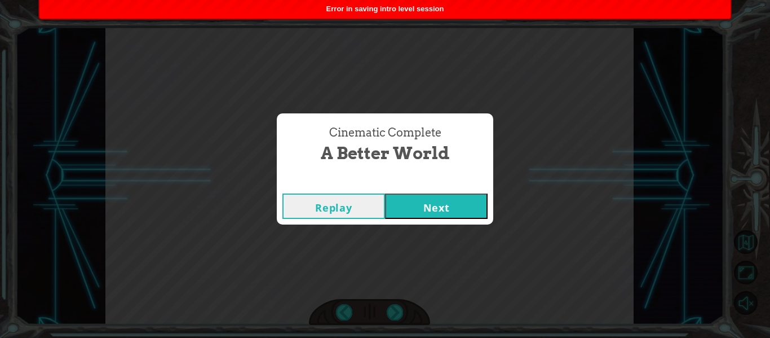
click at [456, 214] on button "Next" at bounding box center [436, 205] width 103 height 25
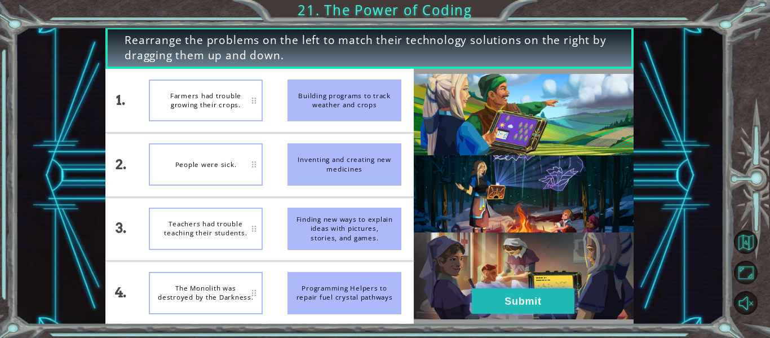
click at [511, 306] on button "Submit" at bounding box center [523, 300] width 103 height 25
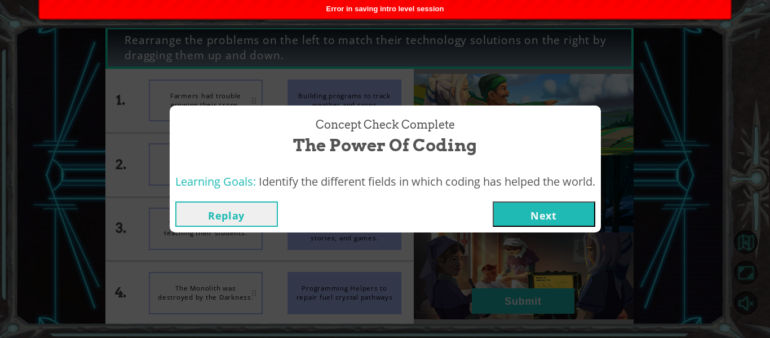
click at [547, 206] on button "Next" at bounding box center [544, 213] width 103 height 25
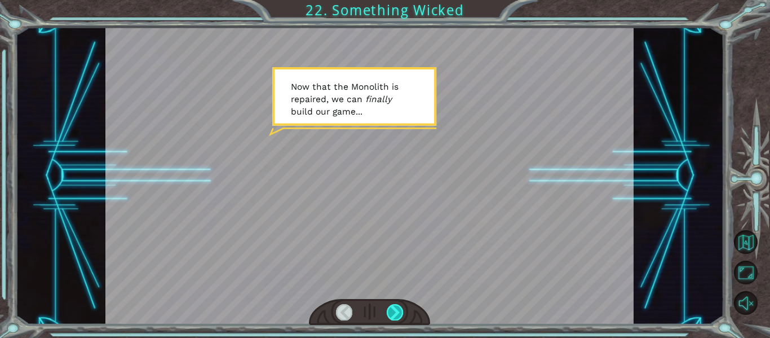
click at [391, 311] on div at bounding box center [395, 312] width 16 height 16
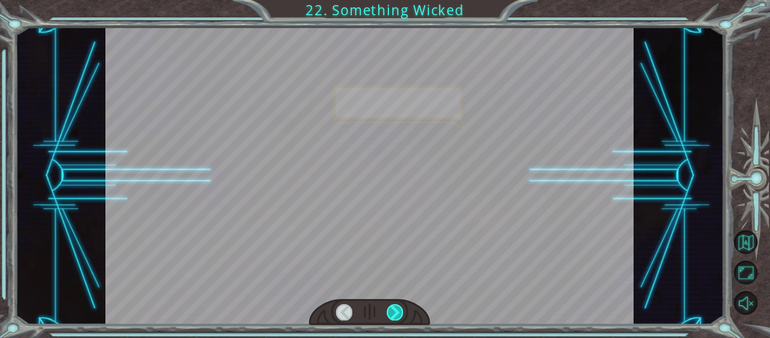
click at [391, 311] on div at bounding box center [395, 312] width 16 height 16
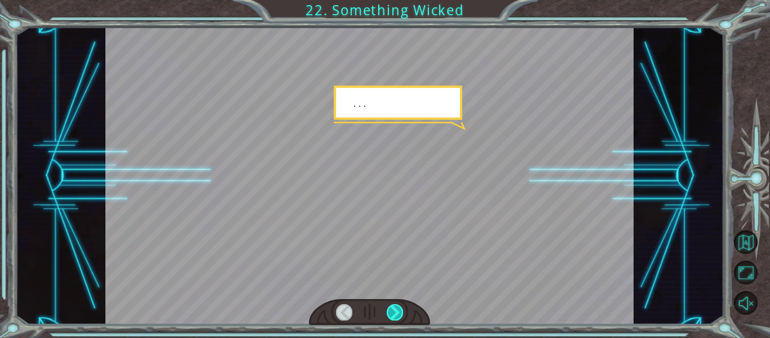
click at [391, 311] on div at bounding box center [395, 312] width 16 height 16
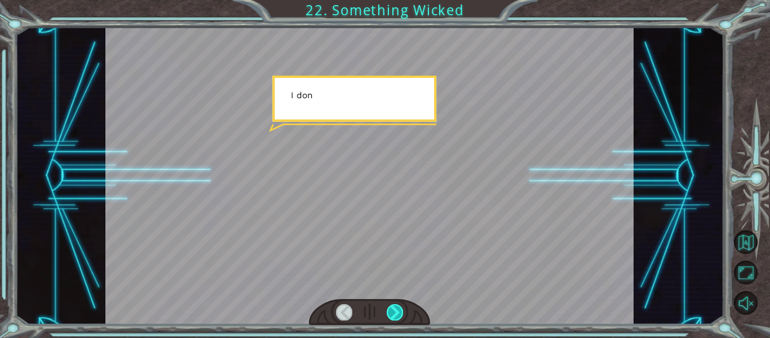
click at [391, 311] on div at bounding box center [395, 312] width 16 height 16
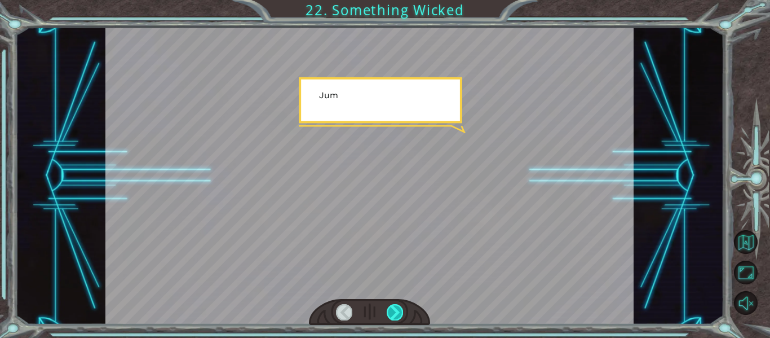
click at [391, 311] on div at bounding box center [395, 312] width 16 height 16
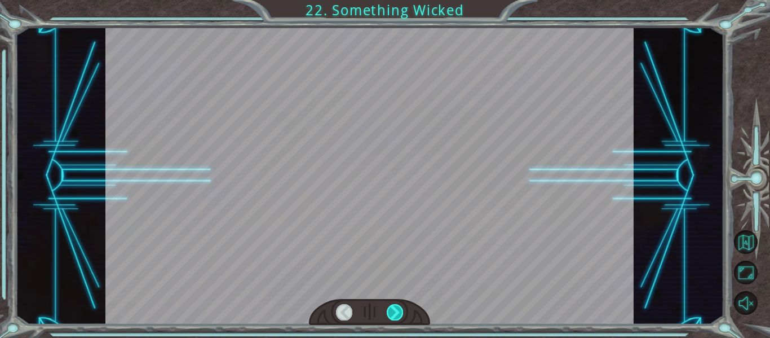
click at [391, 0] on div "Temporary Text N o w t h a t t h e M o n o l i t h i s r e p a i r e d , w e c …" at bounding box center [385, 0] width 770 height 0
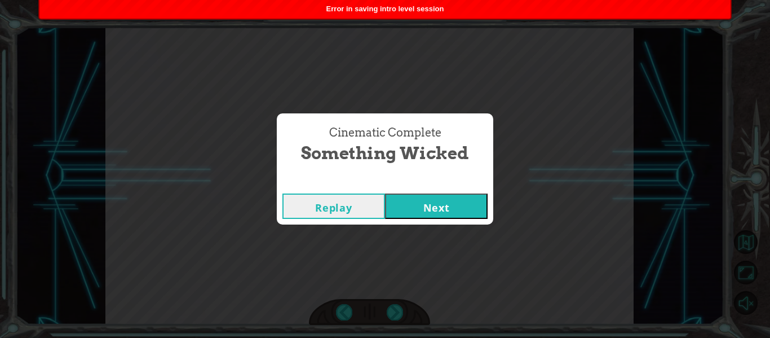
click at [449, 206] on button "Next" at bounding box center [436, 205] width 103 height 25
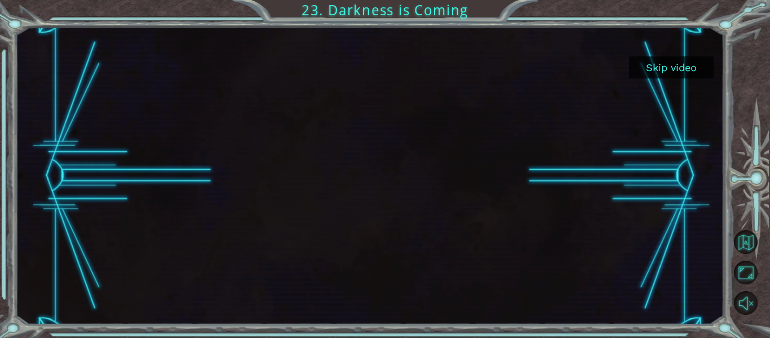
click at [682, 77] on button "Skip video" at bounding box center [671, 67] width 85 height 22
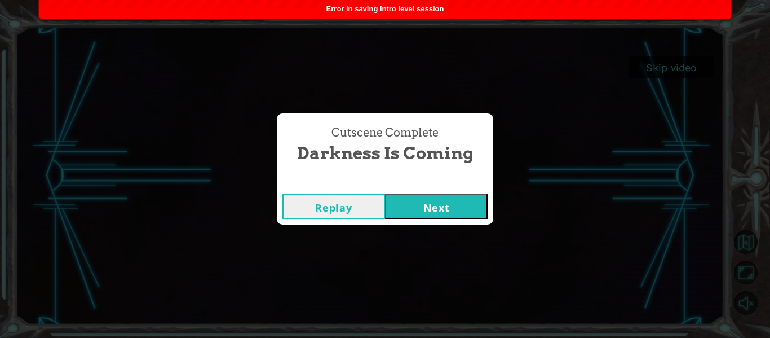
click at [438, 204] on button "Next" at bounding box center [436, 205] width 103 height 25
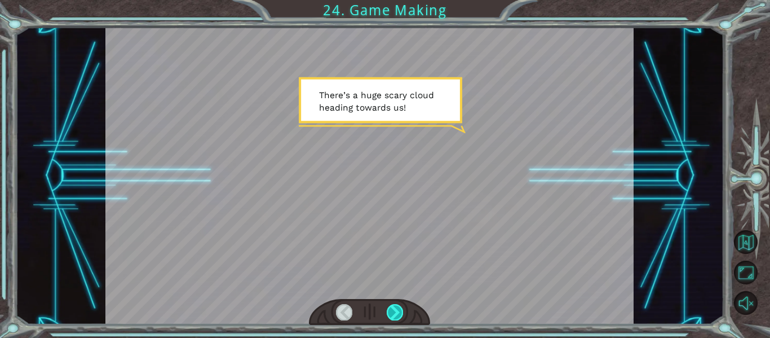
click at [389, 315] on div at bounding box center [395, 312] width 16 height 16
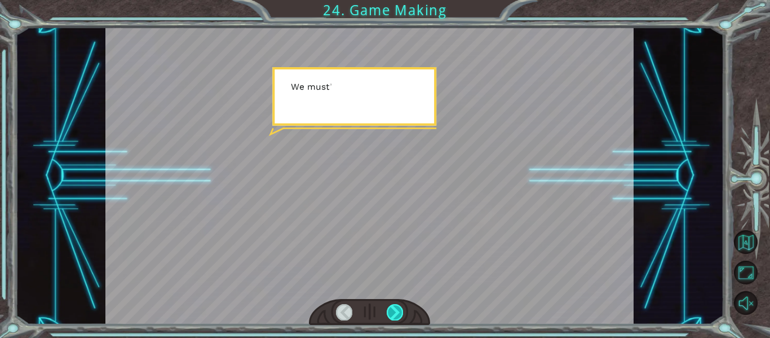
click at [389, 315] on div at bounding box center [395, 312] width 16 height 16
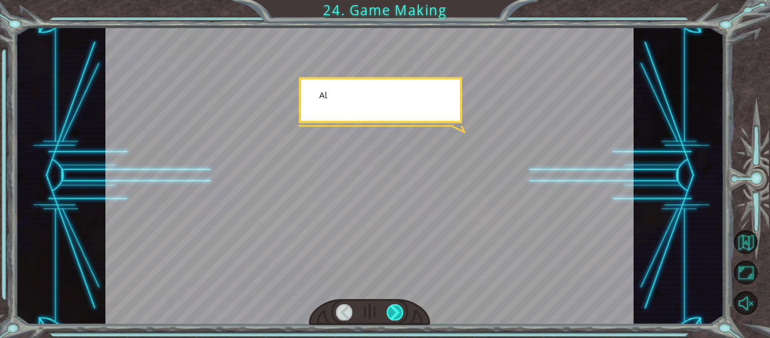
click at [389, 315] on div at bounding box center [395, 312] width 16 height 16
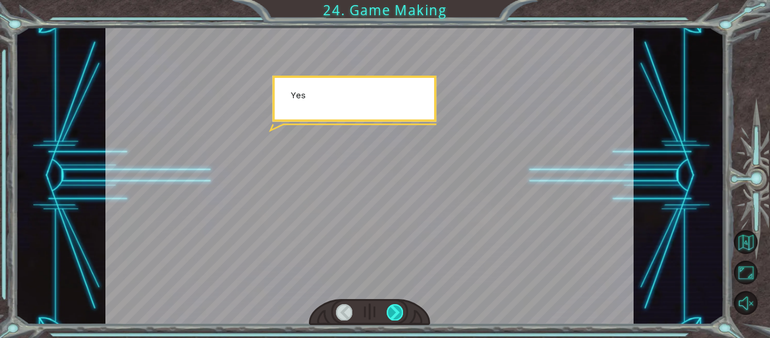
click at [389, 315] on div at bounding box center [395, 312] width 16 height 16
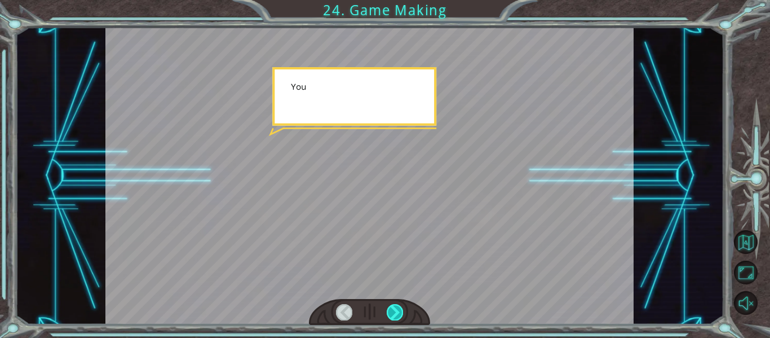
click at [389, 315] on div at bounding box center [395, 312] width 16 height 16
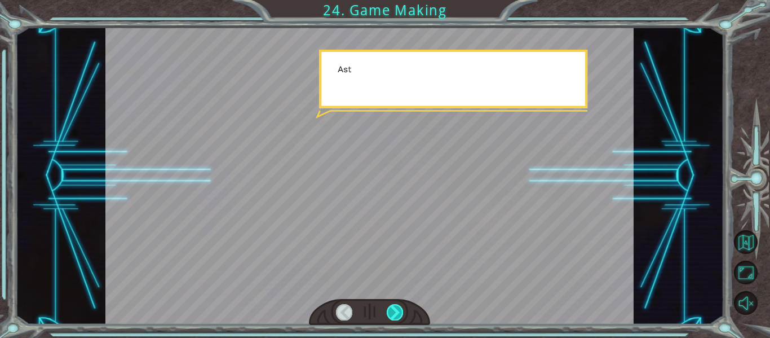
click at [389, 315] on div at bounding box center [395, 312] width 16 height 16
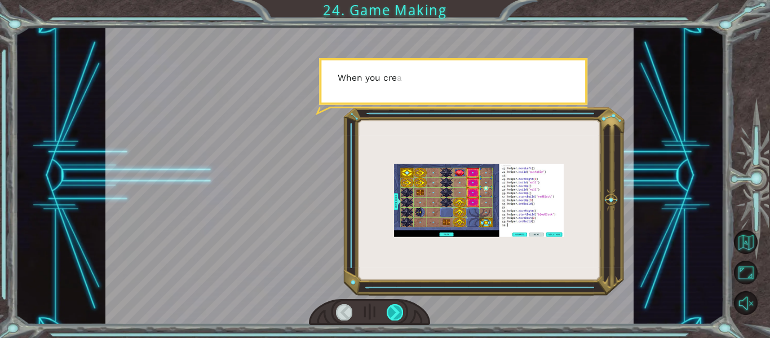
click at [389, 315] on div at bounding box center [395, 312] width 16 height 16
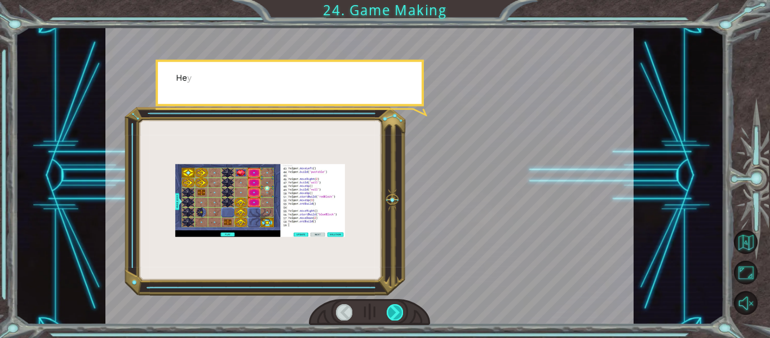
click at [389, 315] on div at bounding box center [395, 312] width 16 height 16
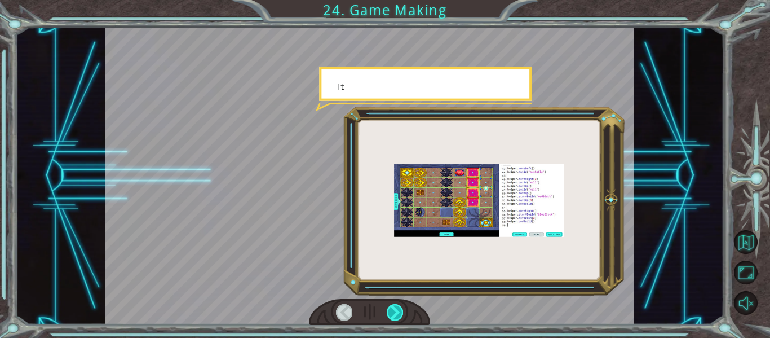
click at [389, 315] on div at bounding box center [395, 312] width 16 height 16
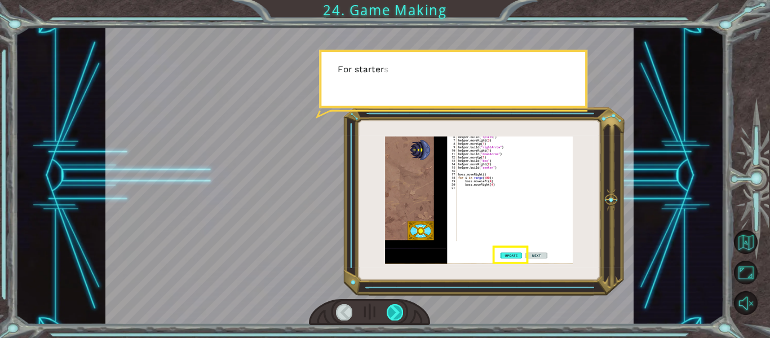
click at [389, 315] on div at bounding box center [395, 312] width 16 height 16
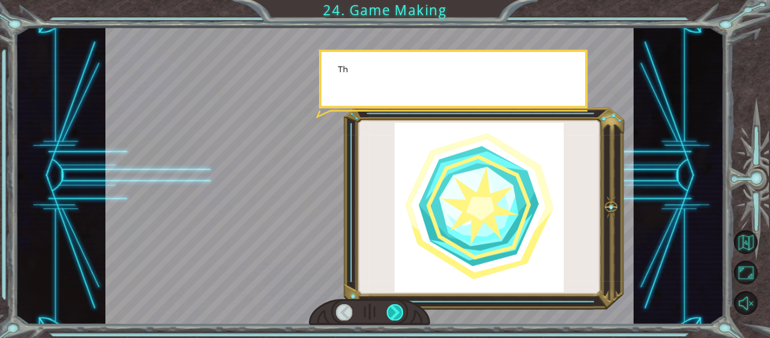
click at [389, 315] on div at bounding box center [395, 312] width 16 height 16
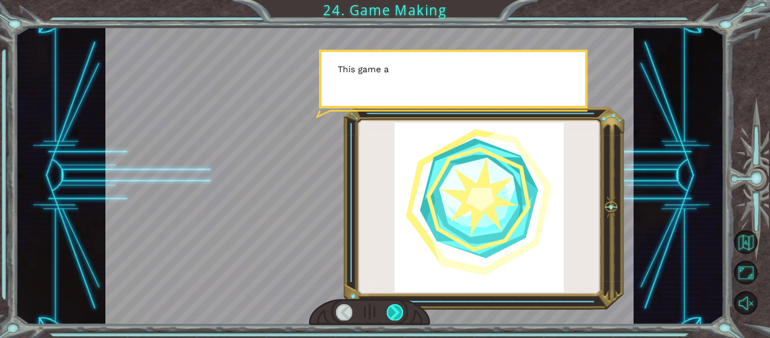
click at [389, 315] on div at bounding box center [395, 312] width 16 height 16
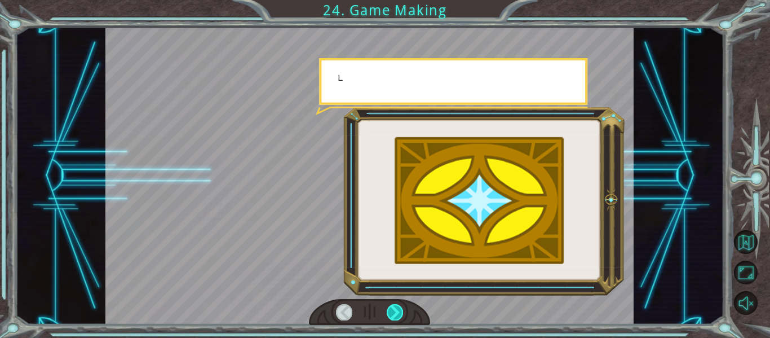
click at [389, 315] on div at bounding box center [395, 312] width 16 height 16
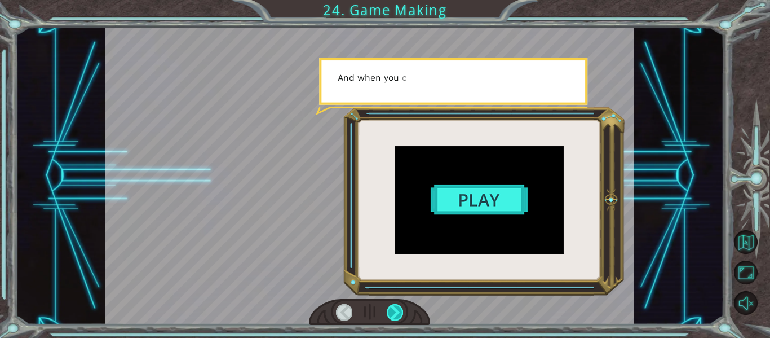
click at [389, 315] on div at bounding box center [395, 312] width 16 height 16
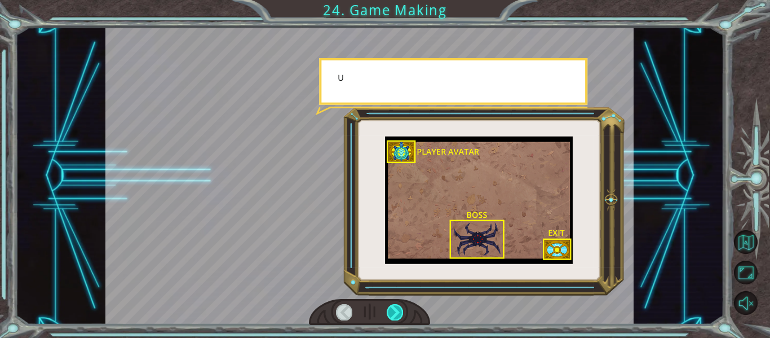
click at [389, 315] on div at bounding box center [395, 312] width 16 height 16
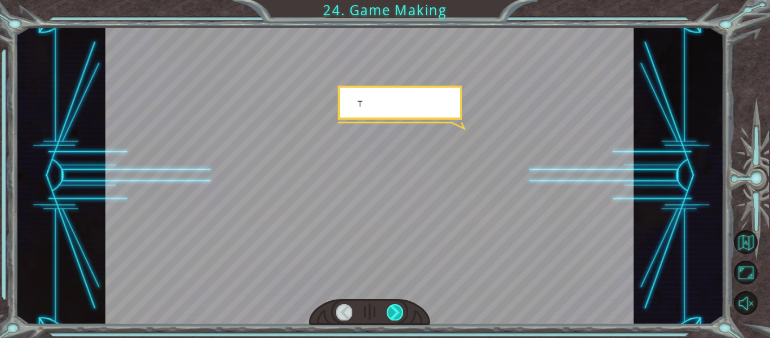
click at [389, 315] on div at bounding box center [395, 312] width 16 height 16
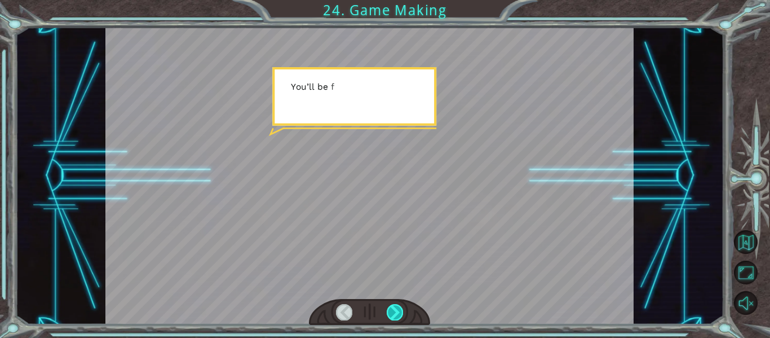
click at [389, 315] on div at bounding box center [395, 312] width 16 height 16
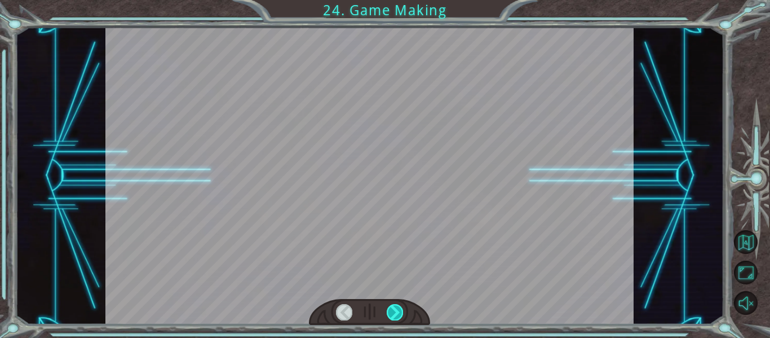
click at [389, 315] on div at bounding box center [395, 312] width 16 height 16
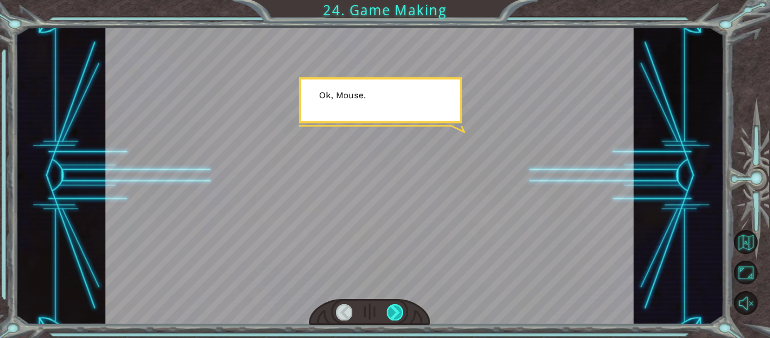
click at [389, 315] on div at bounding box center [395, 312] width 16 height 16
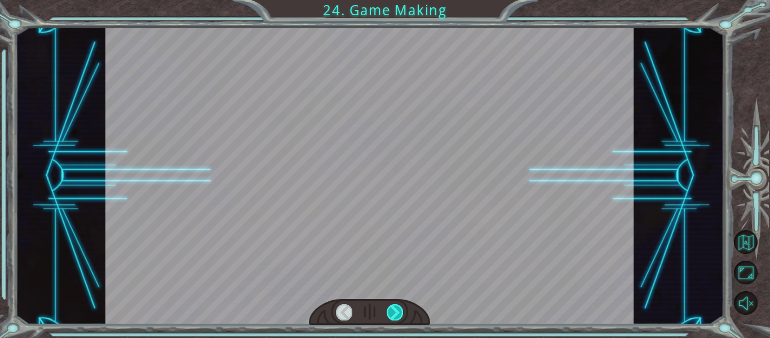
click at [389, 315] on div at bounding box center [395, 312] width 16 height 16
click at [389, 0] on div "T h e r e ’ s a h u g e s c a r y c l o u d h e a d i n g t o w a r d s u s ! W…" at bounding box center [385, 0] width 770 height 0
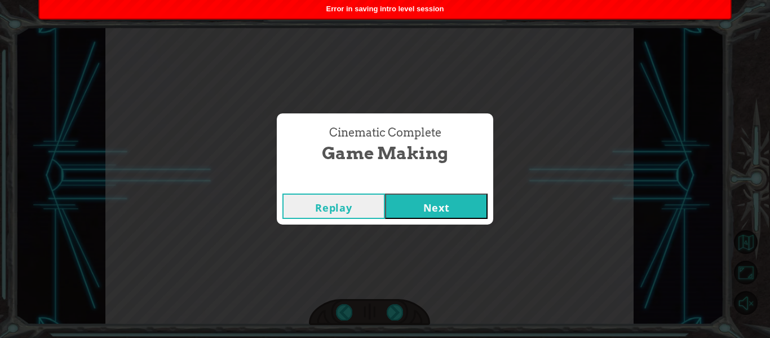
click at [403, 209] on button "Next" at bounding box center [436, 205] width 103 height 25
